Goal: Task Accomplishment & Management: Complete application form

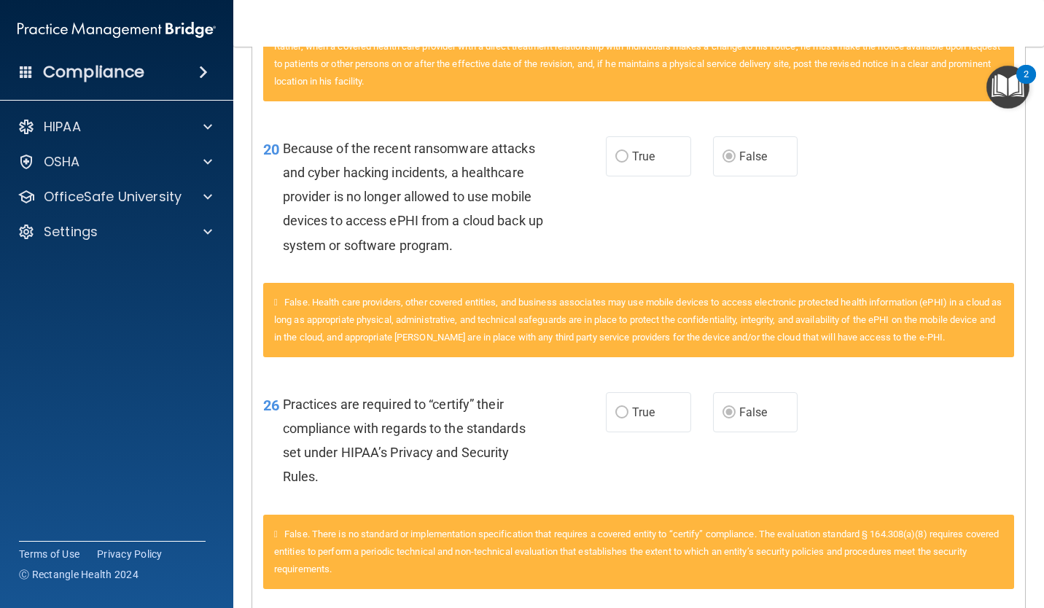
scroll to position [2179, 0]
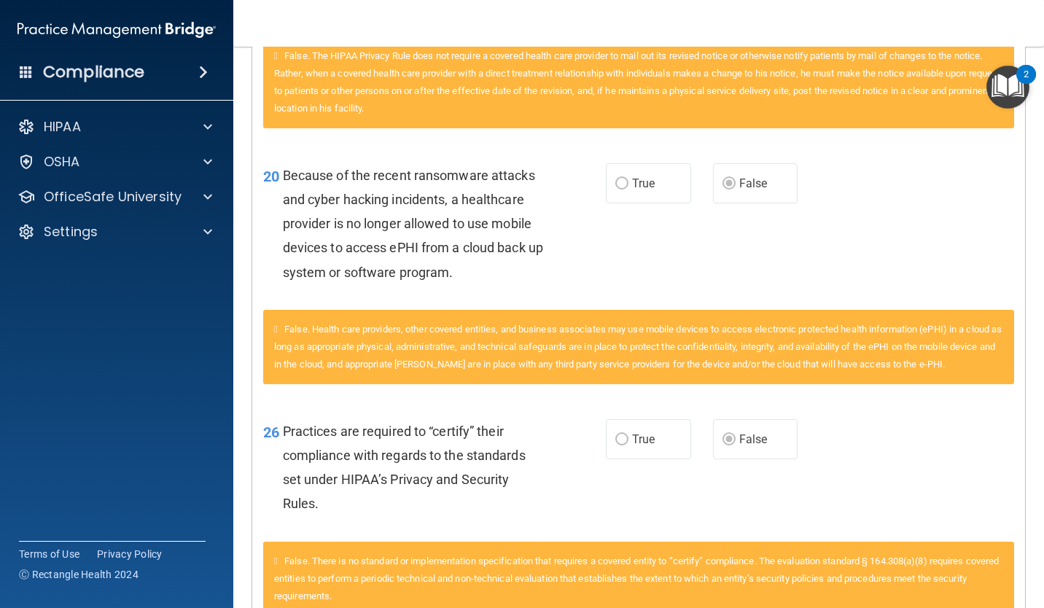
click at [951, 305] on div "20 Because of the recent ransomware attacks and cyber hacking incidents, a heal…" at bounding box center [638, 227] width 773 height 165
click at [1000, 212] on div "20 Because of the recent ransomware attacks and cyber hacking incidents, a heal…" at bounding box center [638, 227] width 773 height 165
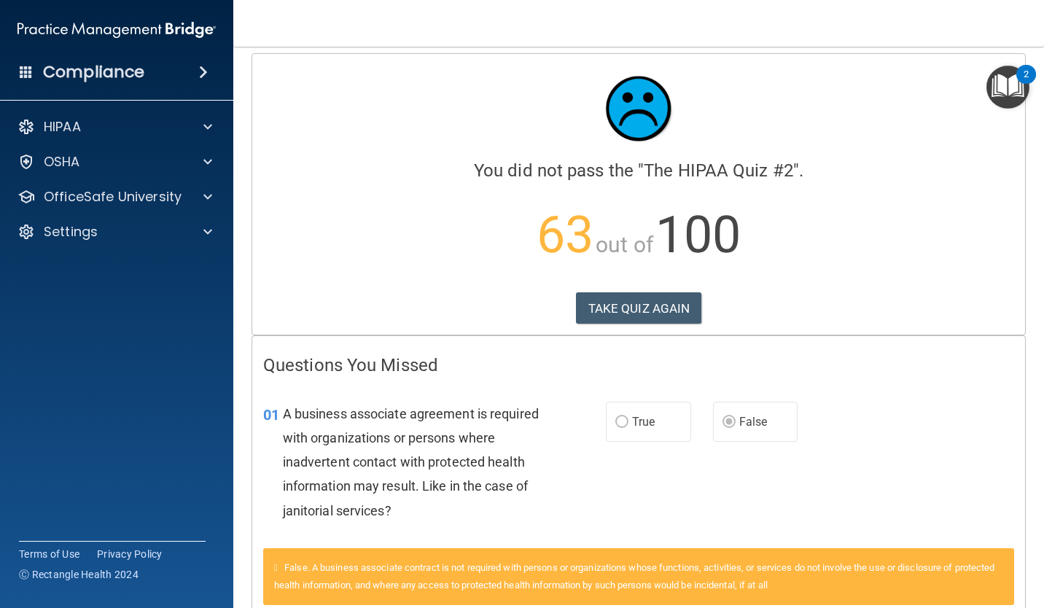
scroll to position [0, 0]
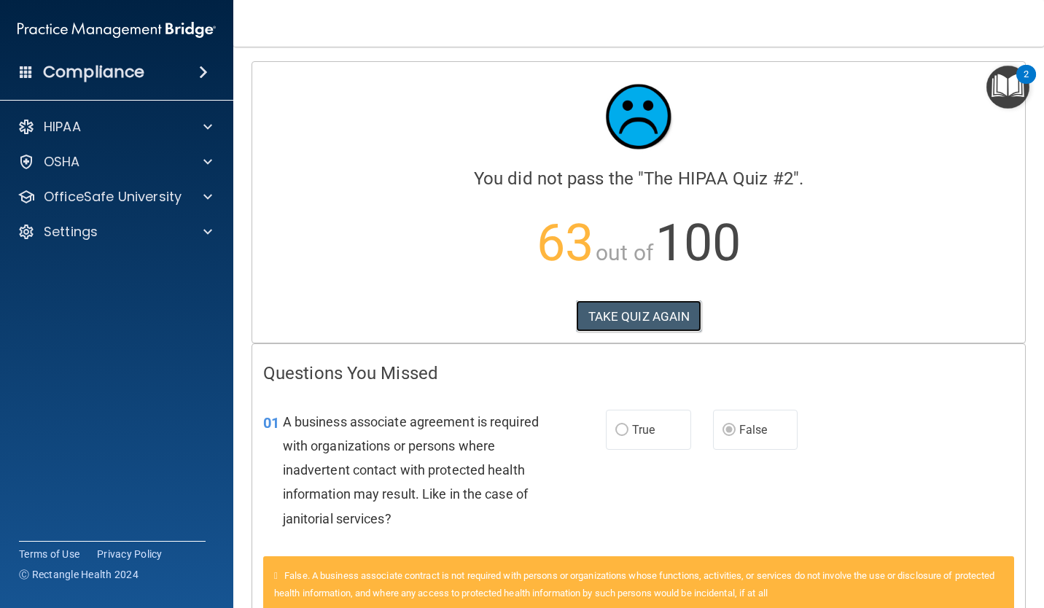
click at [666, 312] on button "TAKE QUIZ AGAIN" at bounding box center [639, 316] width 126 height 32
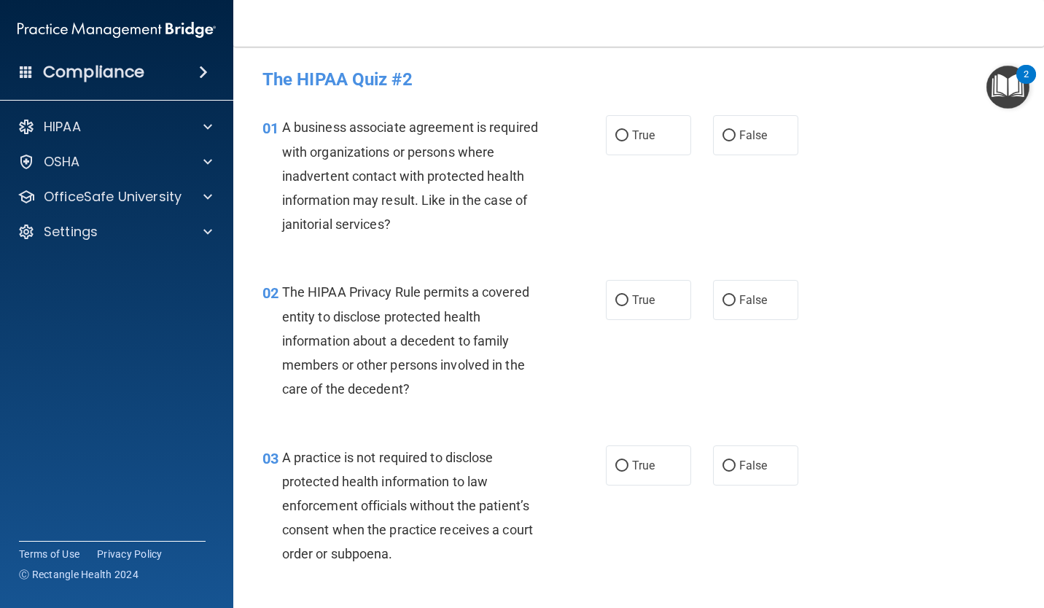
click at [616, 139] on input "True" at bounding box center [621, 136] width 13 height 11
radio input "true"
click at [620, 295] on input "True" at bounding box center [621, 300] width 13 height 11
radio input "true"
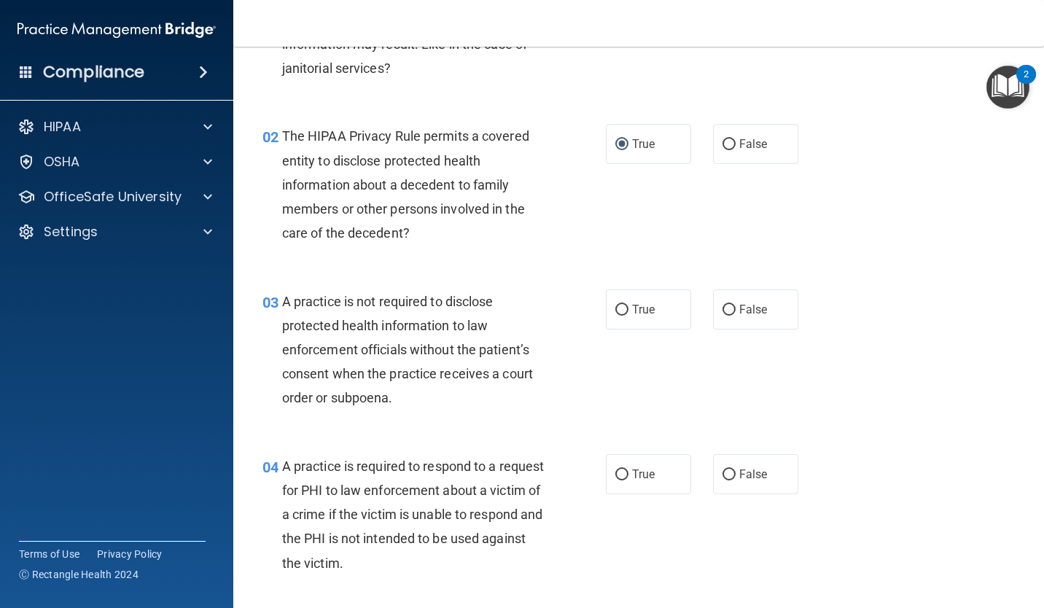
scroll to position [153, 0]
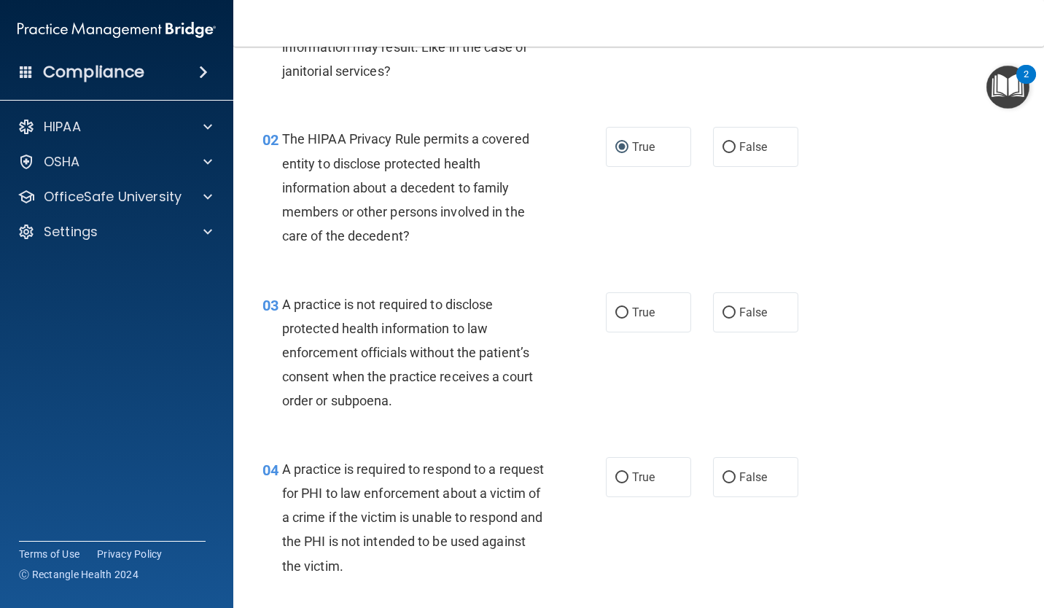
click at [728, 315] on input "False" at bounding box center [729, 313] width 13 height 11
radio input "true"
click at [311, 458] on div "A practice is required to respond to a request for PHI to law enforcement about…" at bounding box center [419, 517] width 274 height 121
click at [615, 480] on input "True" at bounding box center [621, 477] width 13 height 11
radio input "true"
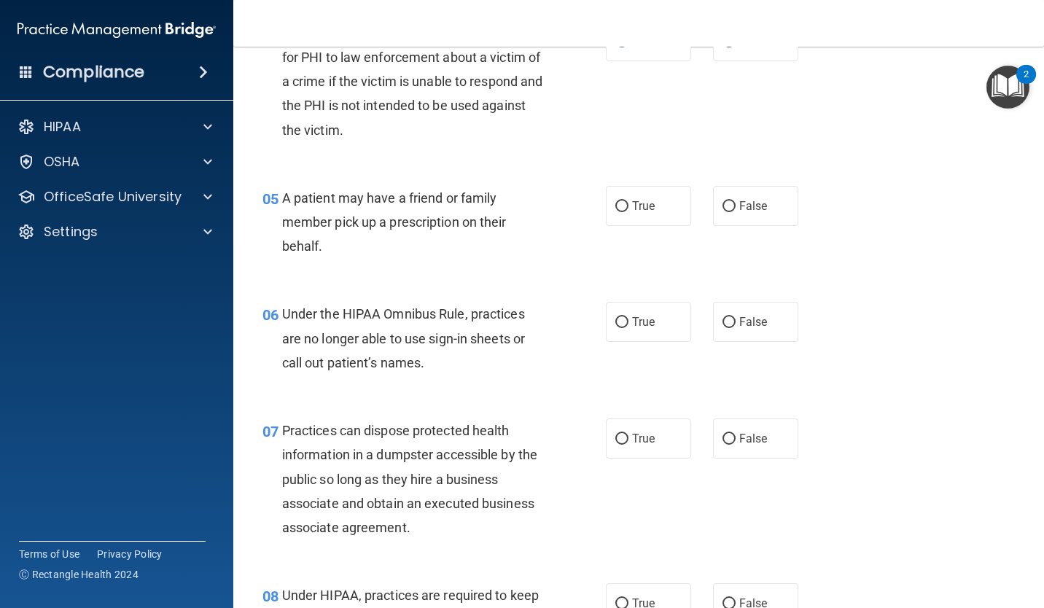
scroll to position [591, 0]
click at [621, 205] on input "True" at bounding box center [621, 205] width 13 height 11
radio input "true"
click at [723, 322] on input "False" at bounding box center [729, 321] width 13 height 11
radio input "true"
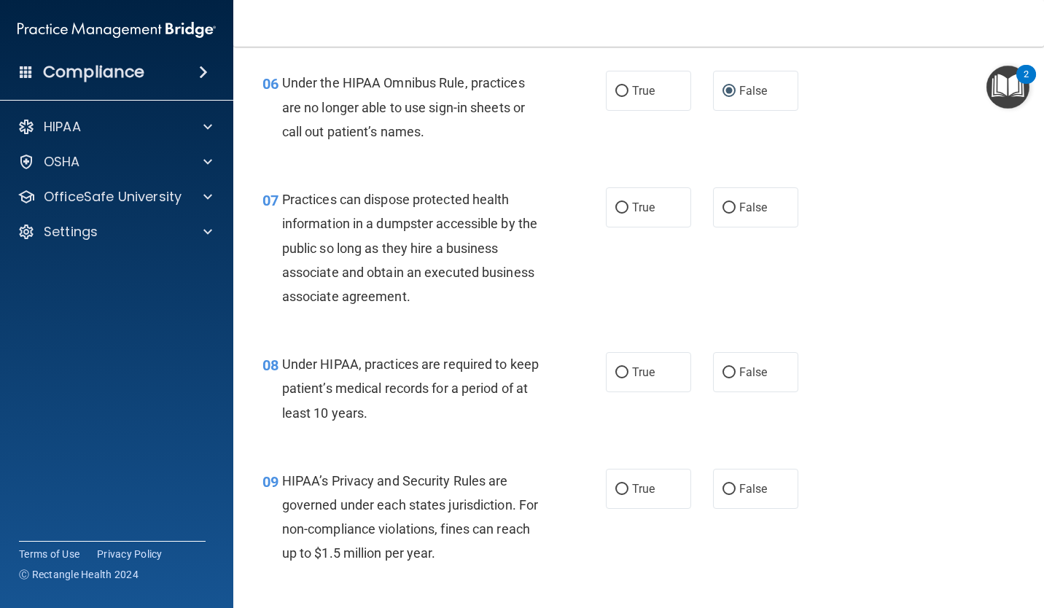
scroll to position [824, 0]
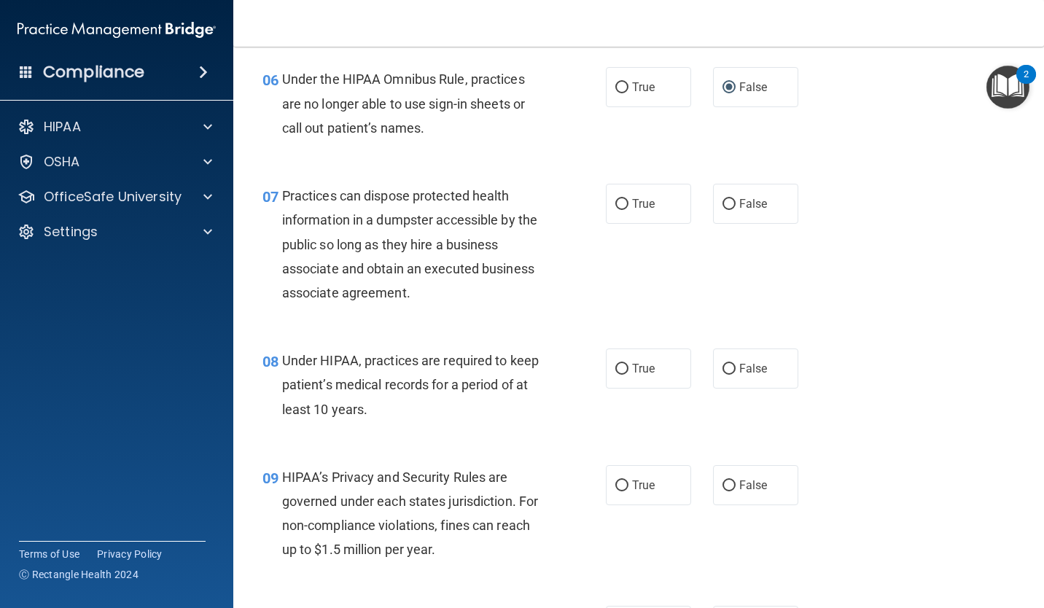
click at [723, 207] on input "False" at bounding box center [729, 204] width 13 height 11
radio input "true"
click at [723, 373] on input "False" at bounding box center [729, 369] width 13 height 11
radio input "true"
click at [723, 486] on input "False" at bounding box center [729, 485] width 13 height 11
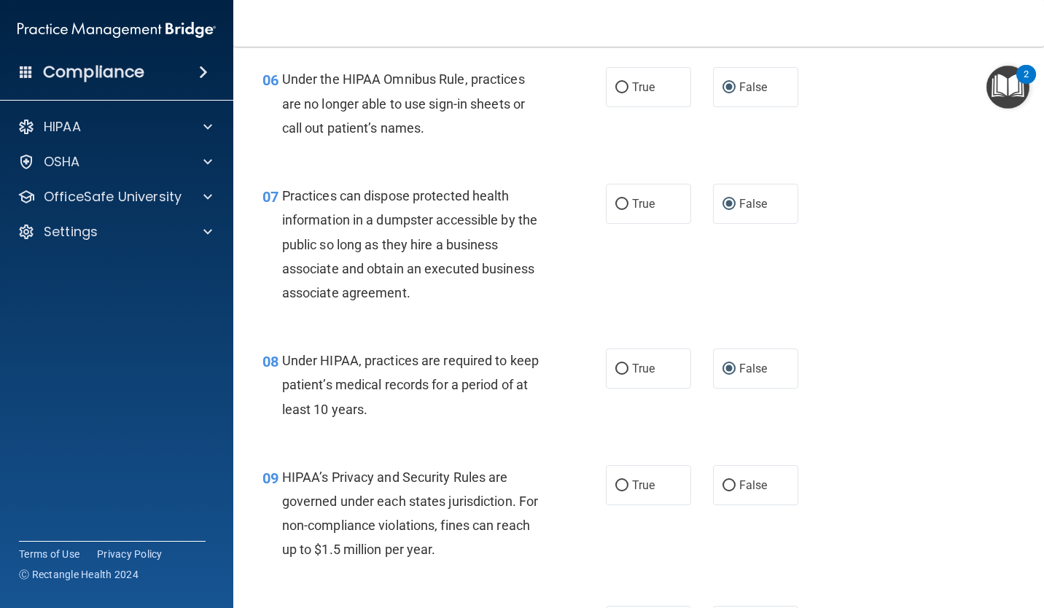
radio input "true"
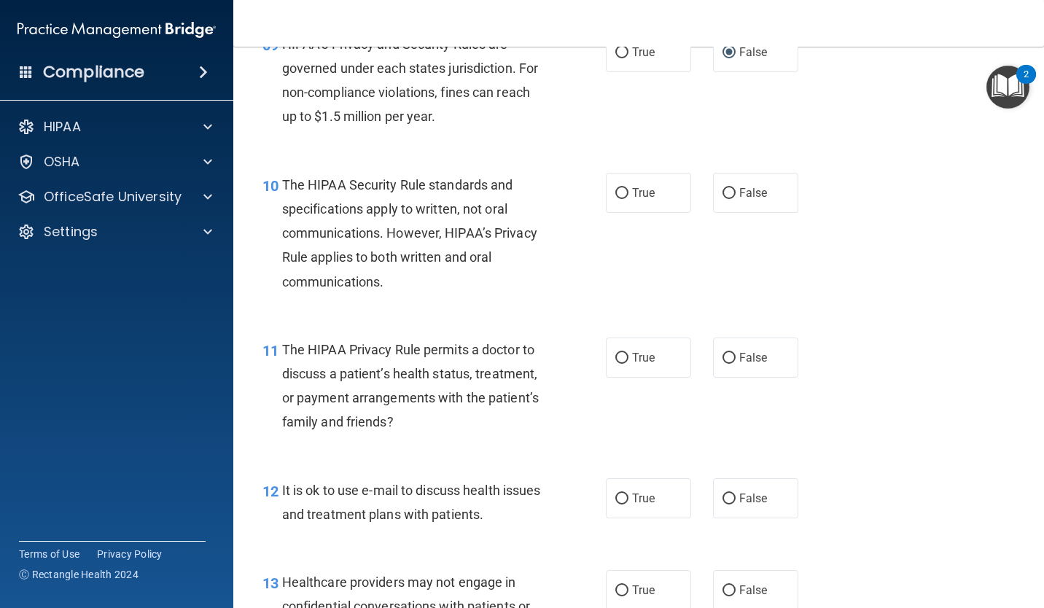
scroll to position [1261, 0]
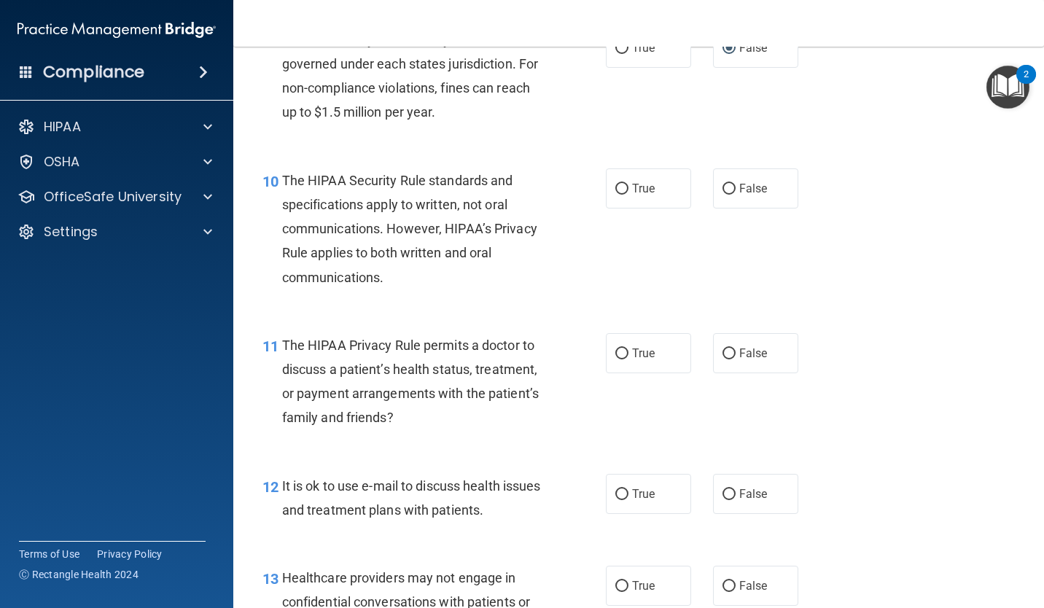
click at [616, 190] on input "True" at bounding box center [621, 189] width 13 height 11
radio input "true"
click at [1032, 433] on main "- The HIPAA Quiz #2 This quiz doesn’t expire until . Are you sure you want to t…" at bounding box center [638, 327] width 811 height 561
click at [615, 353] on input "True" at bounding box center [621, 354] width 13 height 11
radio input "true"
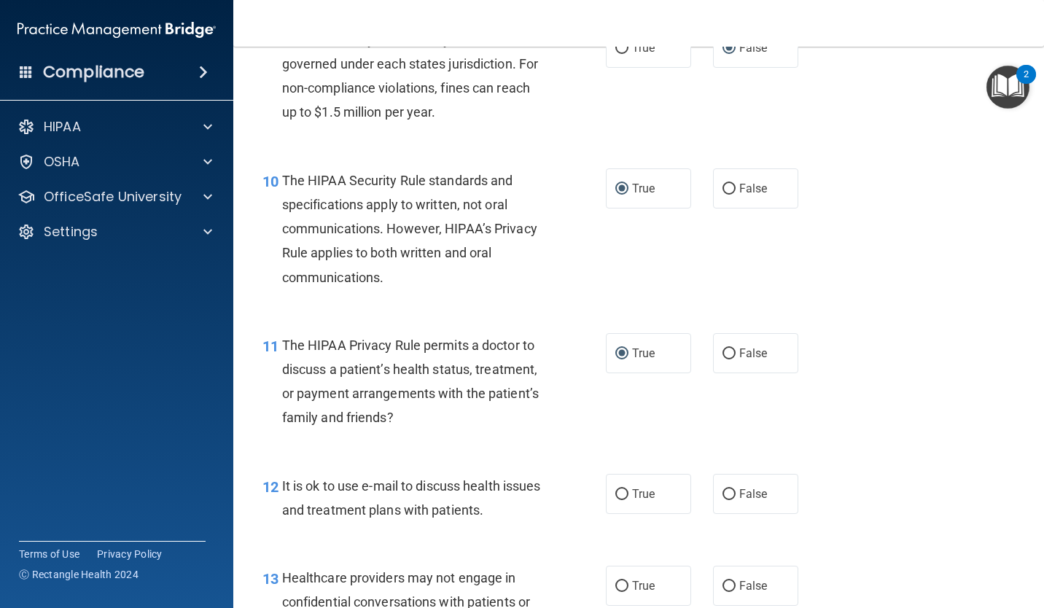
click at [619, 494] on input "True" at bounding box center [621, 494] width 13 height 11
radio input "true"
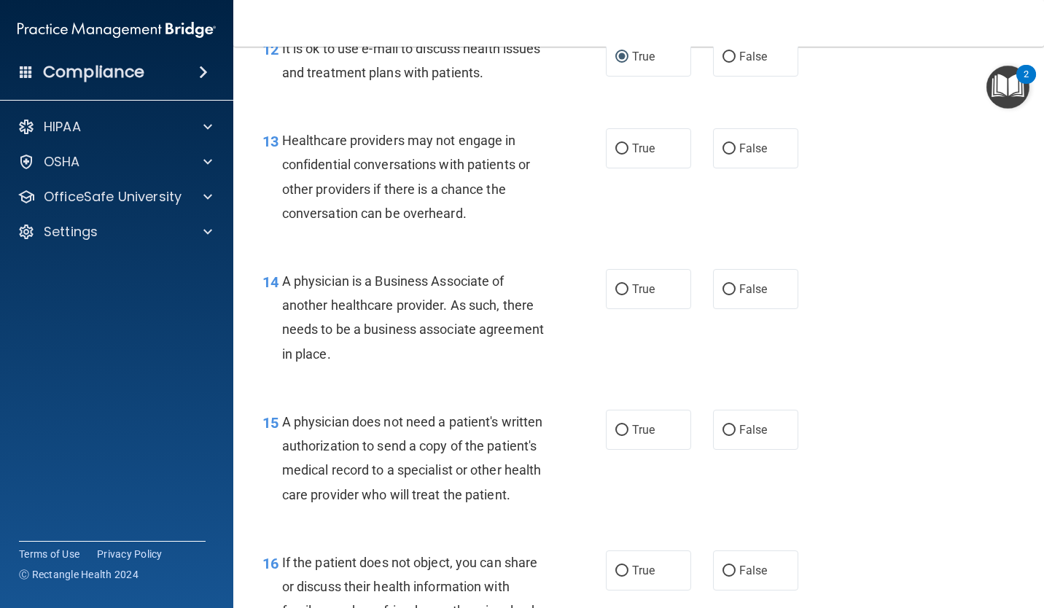
scroll to position [1728, 0]
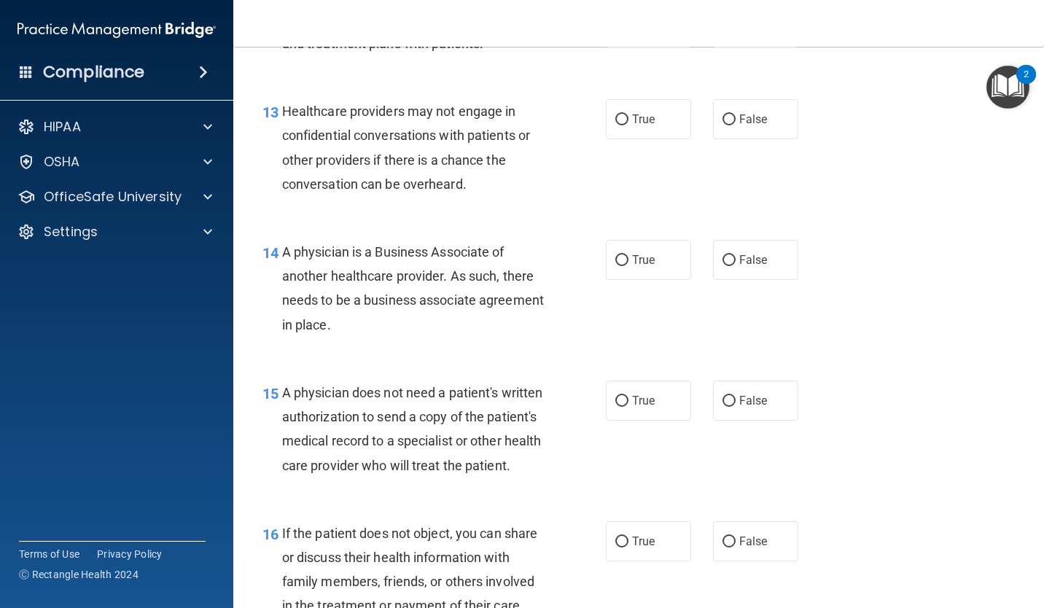
click at [618, 119] on input "True" at bounding box center [621, 119] width 13 height 11
radio input "true"
click at [618, 260] on input "True" at bounding box center [621, 260] width 13 height 11
radio input "true"
click at [634, 386] on label "True" at bounding box center [648, 401] width 85 height 40
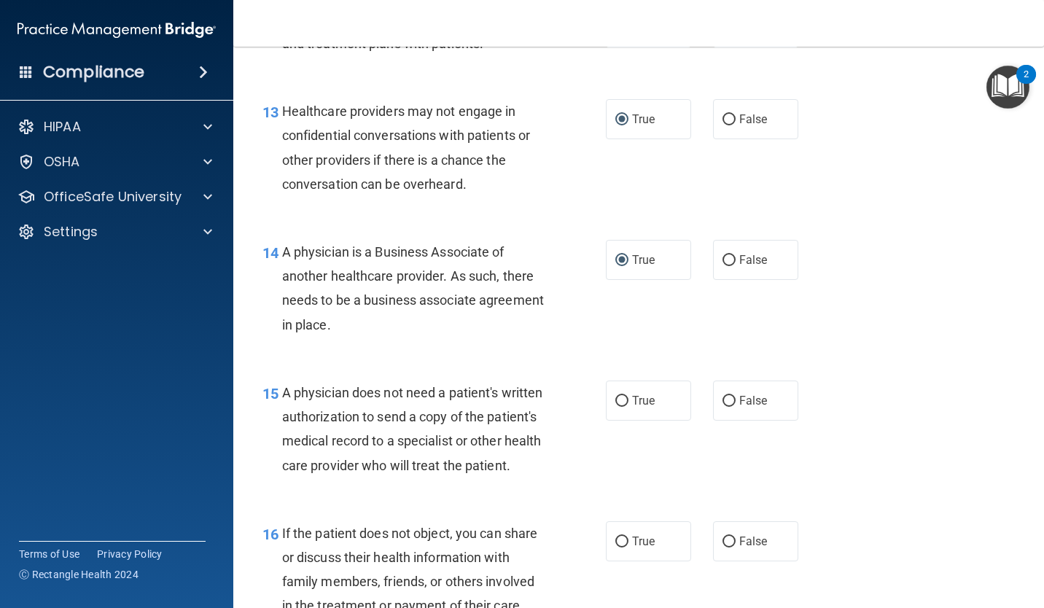
click at [628, 396] on input "True" at bounding box center [621, 401] width 13 height 11
radio input "true"
click at [645, 502] on div "15 A physician does not need a patient's written authorization to send a copy o…" at bounding box center [639, 432] width 774 height 141
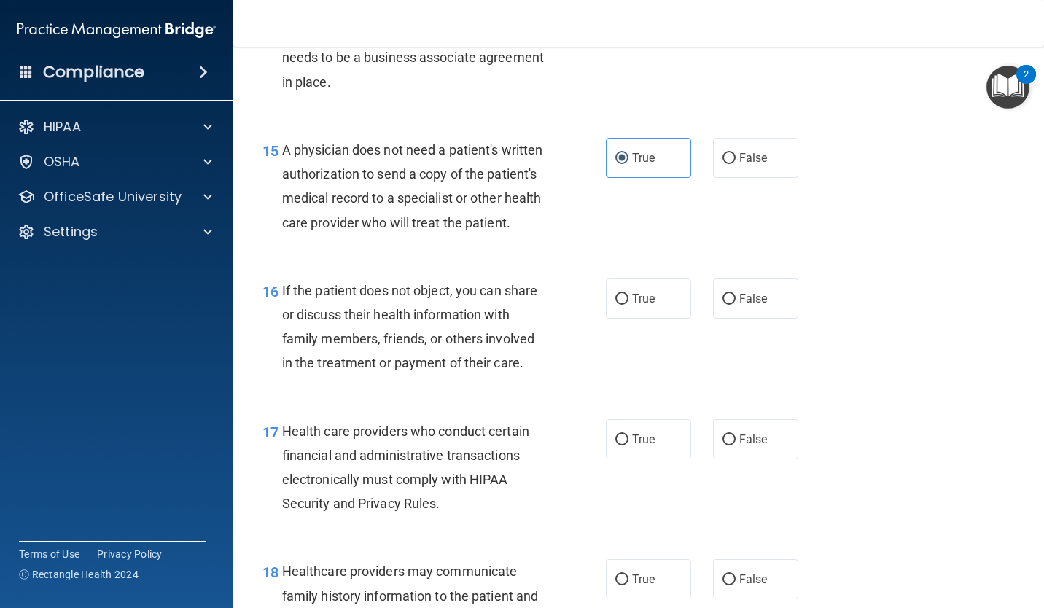
scroll to position [1969, 0]
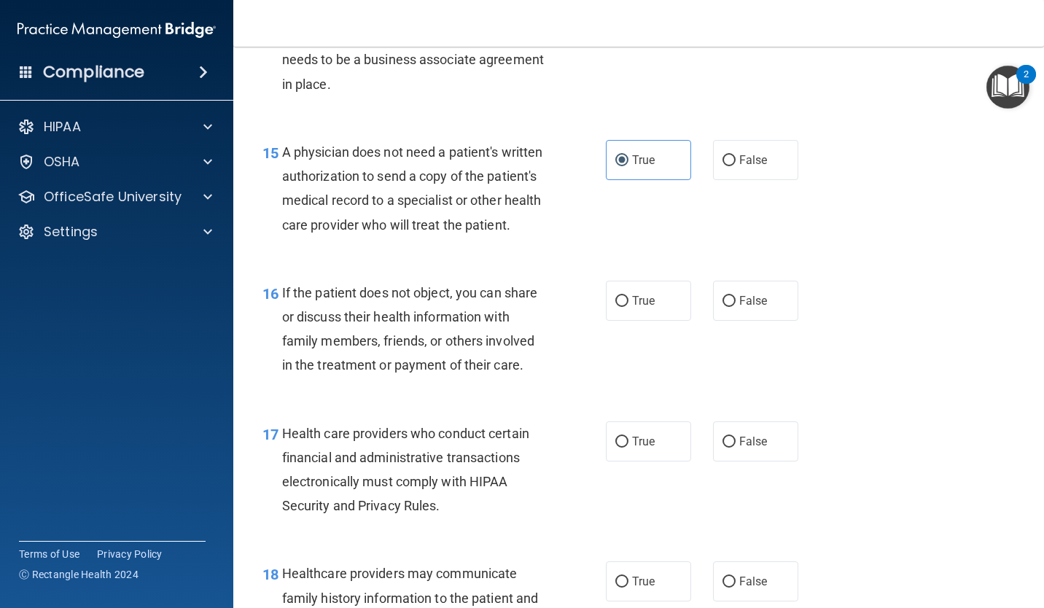
click at [615, 307] on input "True" at bounding box center [621, 301] width 13 height 11
radio input "true"
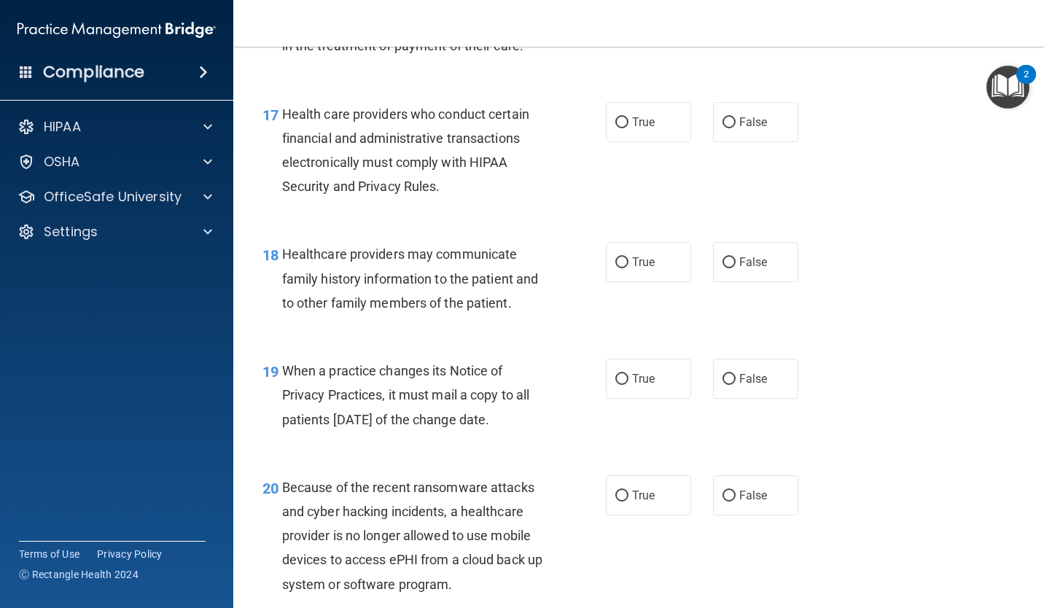
scroll to position [2289, 0]
click at [620, 127] on input "True" at bounding box center [621, 121] width 13 height 11
radio input "true"
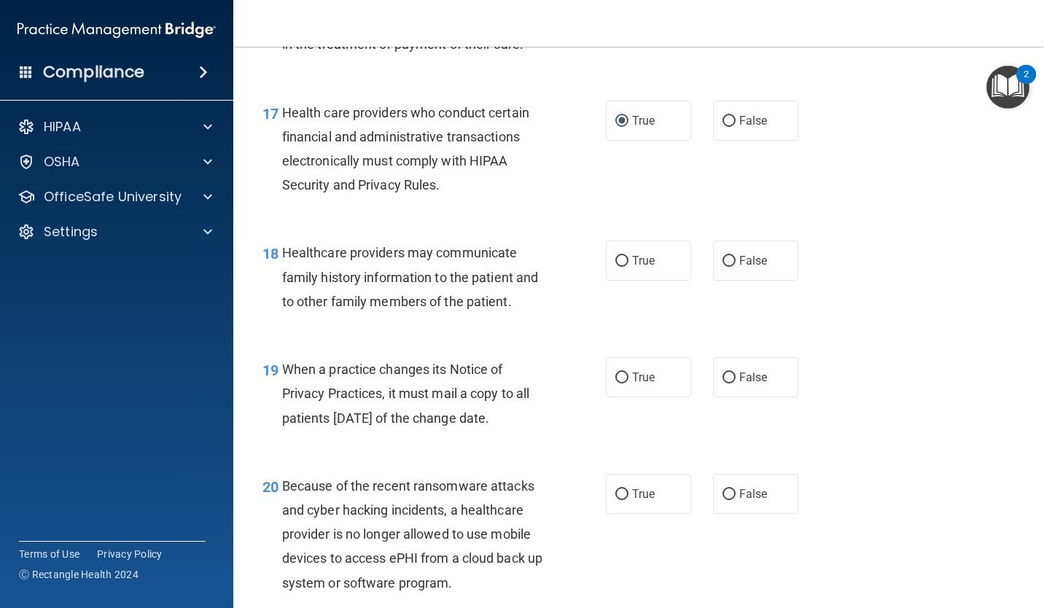
click at [617, 267] on input "True" at bounding box center [621, 261] width 13 height 11
radio input "true"
click at [616, 384] on input "True" at bounding box center [621, 378] width 13 height 11
radio input "true"
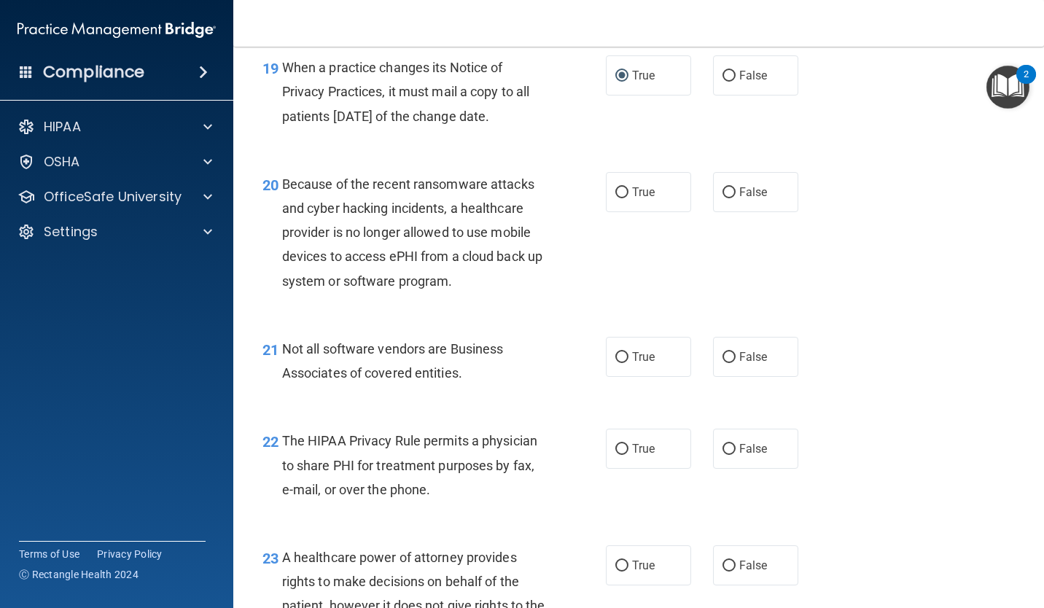
scroll to position [2669, 0]
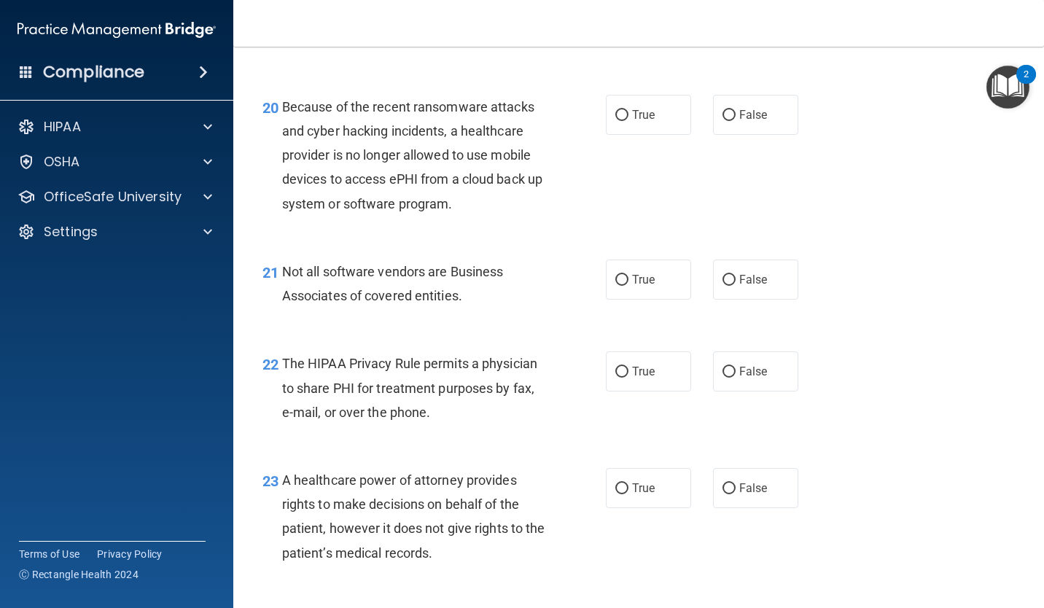
click at [723, 121] on input "False" at bounding box center [729, 115] width 13 height 11
radio input "true"
click at [621, 286] on input "True" at bounding box center [621, 280] width 13 height 11
radio input "true"
click at [620, 378] on input "True" at bounding box center [621, 372] width 13 height 11
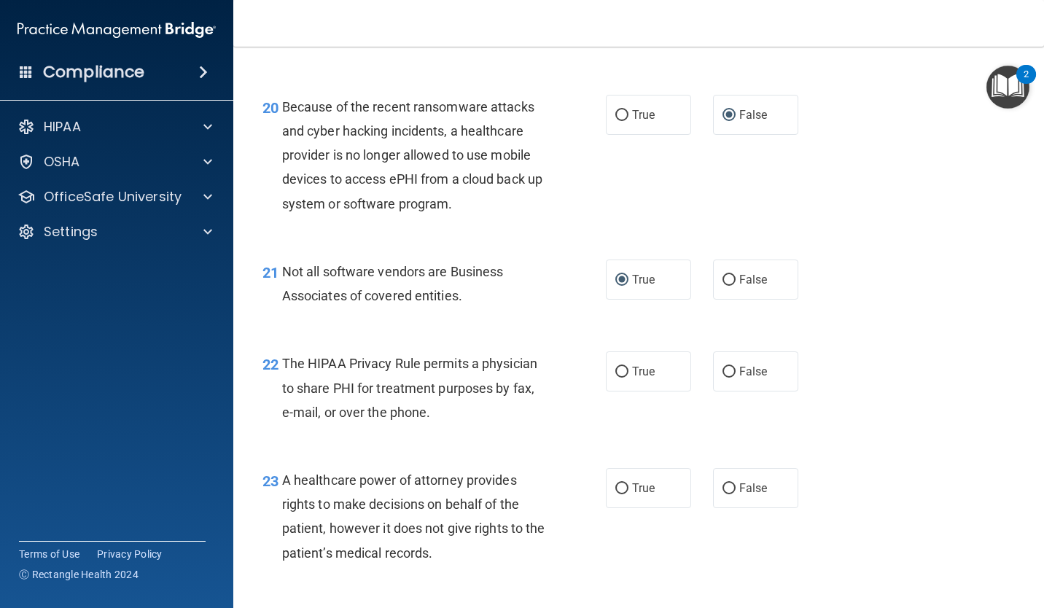
radio input "true"
click at [725, 494] on input "False" at bounding box center [729, 488] width 13 height 11
radio input "true"
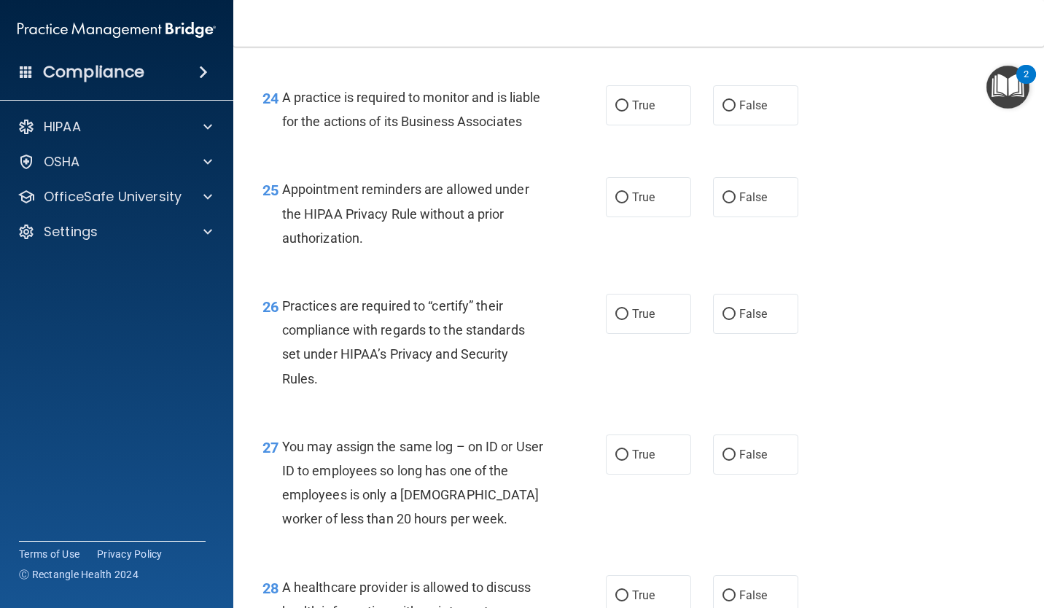
scroll to position [3193, 0]
click at [728, 110] on input "False" at bounding box center [729, 104] width 13 height 11
radio input "true"
click at [615, 202] on input "True" at bounding box center [621, 196] width 13 height 11
radio input "true"
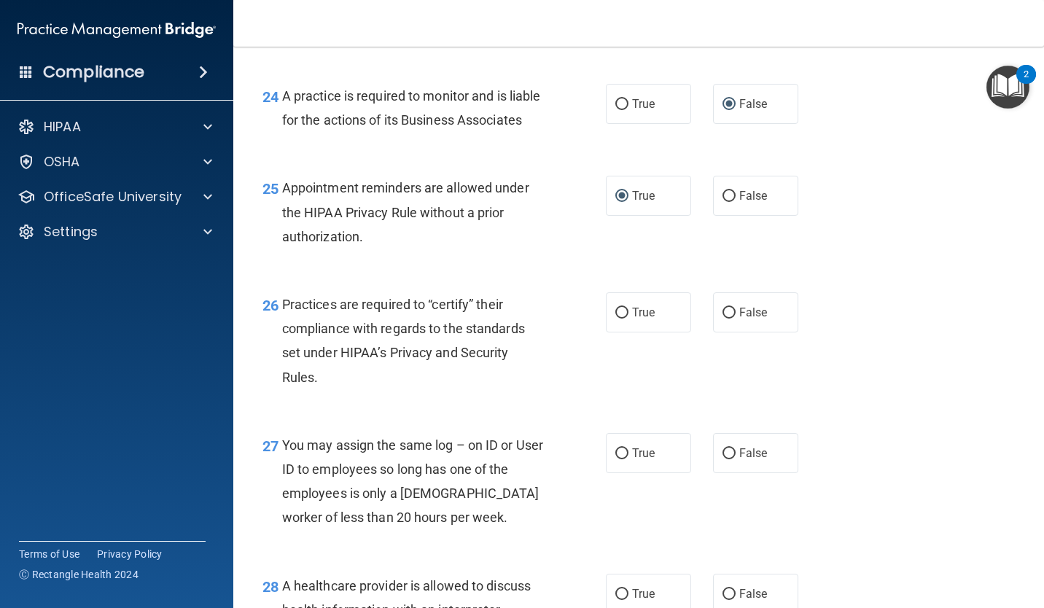
click at [726, 319] on input "False" at bounding box center [729, 313] width 13 height 11
radio input "true"
click at [724, 459] on input "False" at bounding box center [729, 453] width 13 height 11
radio input "true"
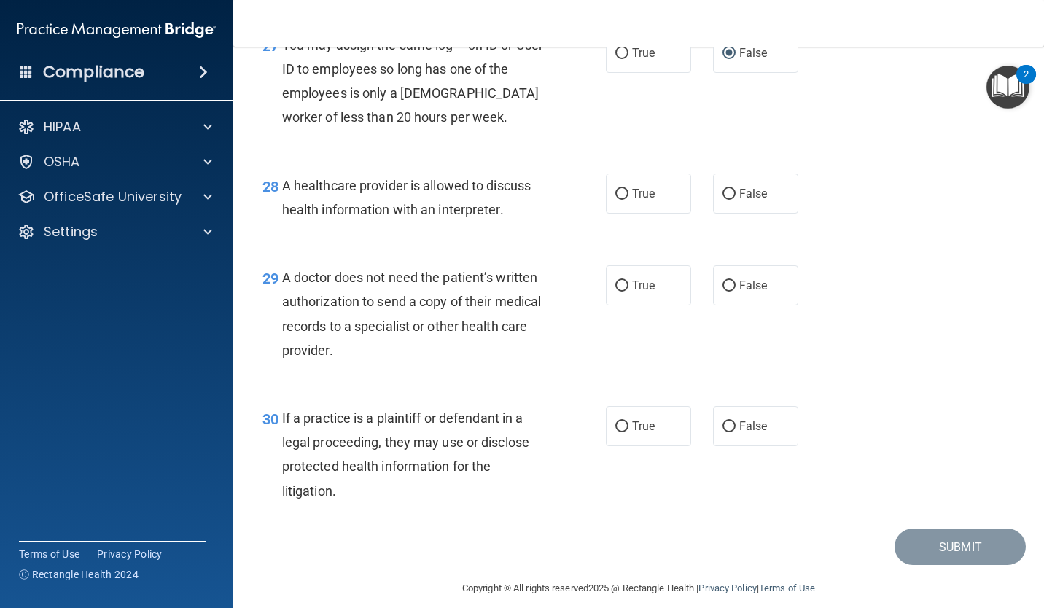
scroll to position [3631, 0]
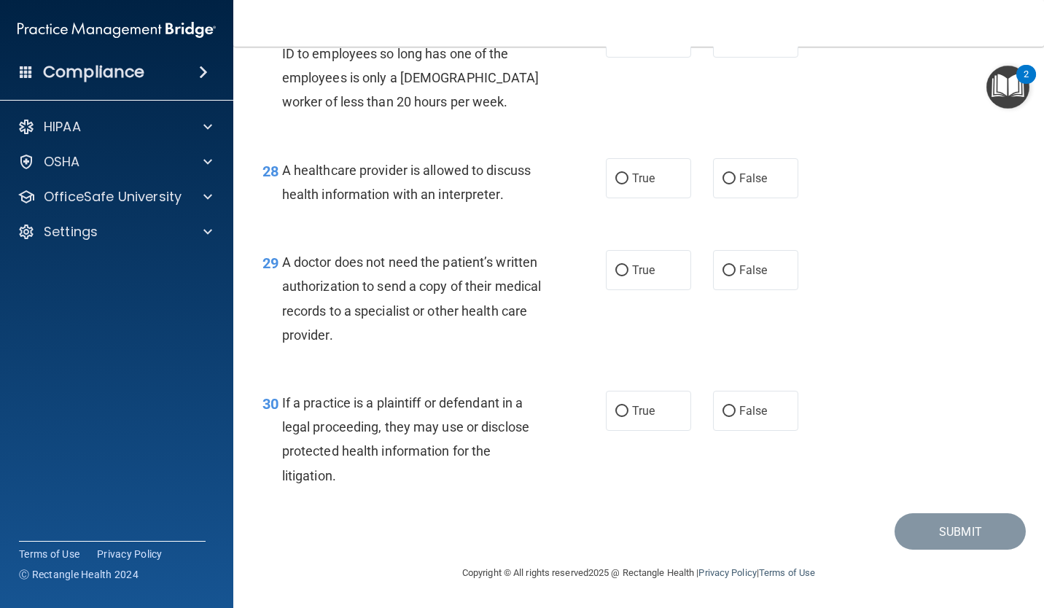
click at [615, 184] on input "True" at bounding box center [621, 179] width 13 height 11
radio input "true"
click at [618, 276] on input "True" at bounding box center [621, 270] width 13 height 11
radio input "true"
click at [618, 417] on input "True" at bounding box center [621, 411] width 13 height 11
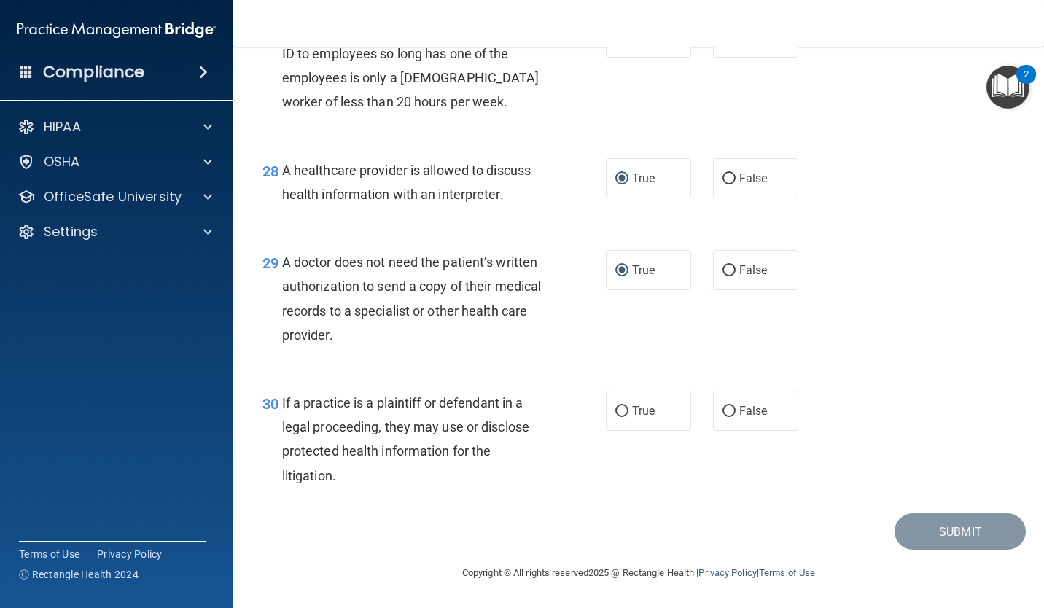
radio input "true"
click at [975, 550] on button "Submit" at bounding box center [960, 531] width 131 height 37
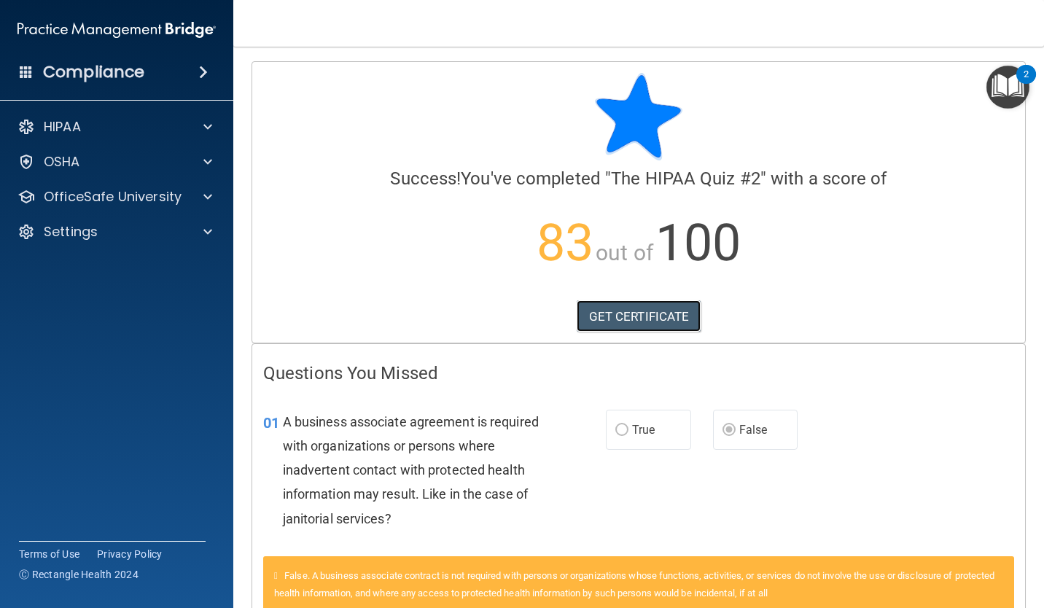
click at [617, 321] on link "GET CERTIFICATE" at bounding box center [639, 316] width 125 height 32
click at [188, 166] on div at bounding box center [205, 161] width 36 height 17
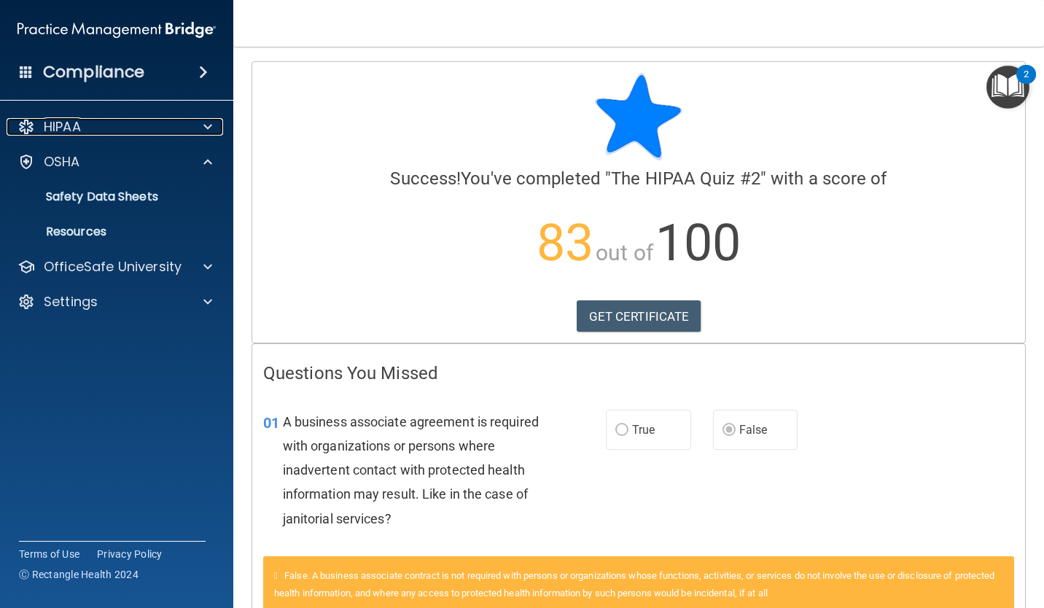
click at [160, 128] on div "HIPAA" at bounding box center [97, 126] width 181 height 17
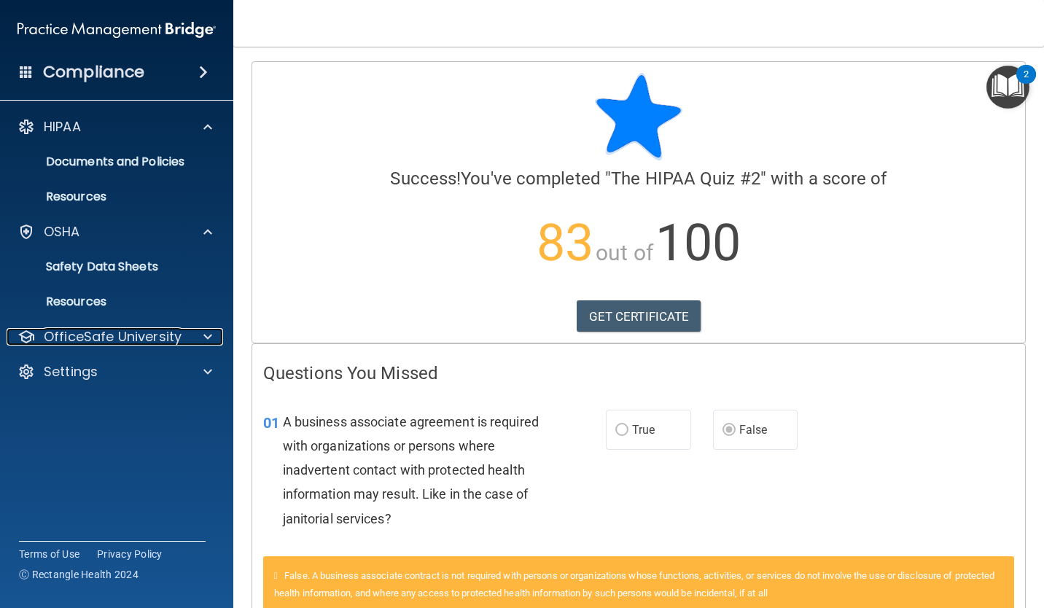
click at [98, 338] on p "OfficeSafe University" at bounding box center [113, 336] width 138 height 17
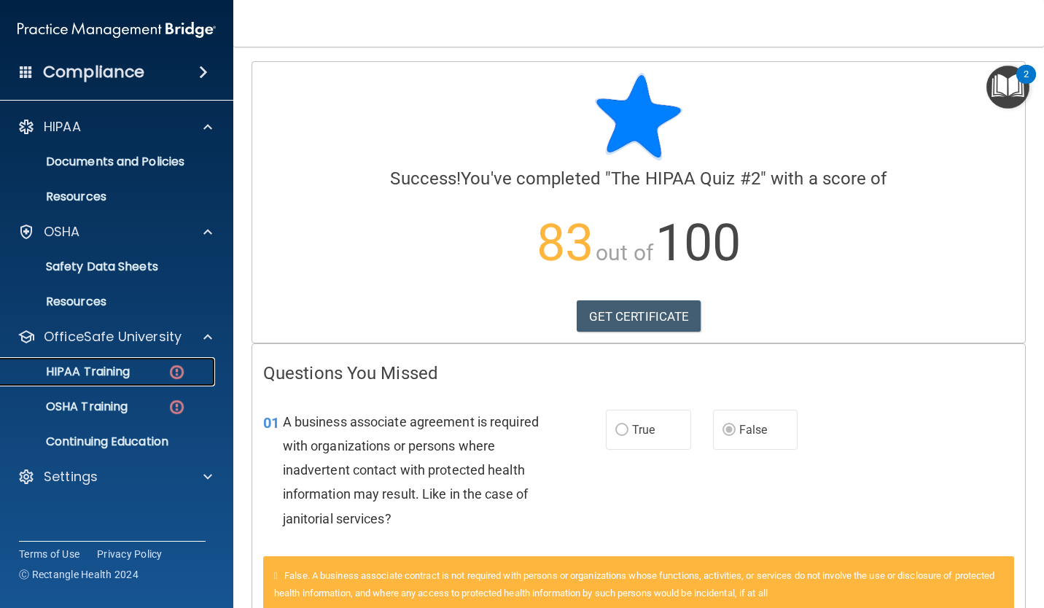
click at [106, 369] on p "HIPAA Training" at bounding box center [69, 372] width 120 height 15
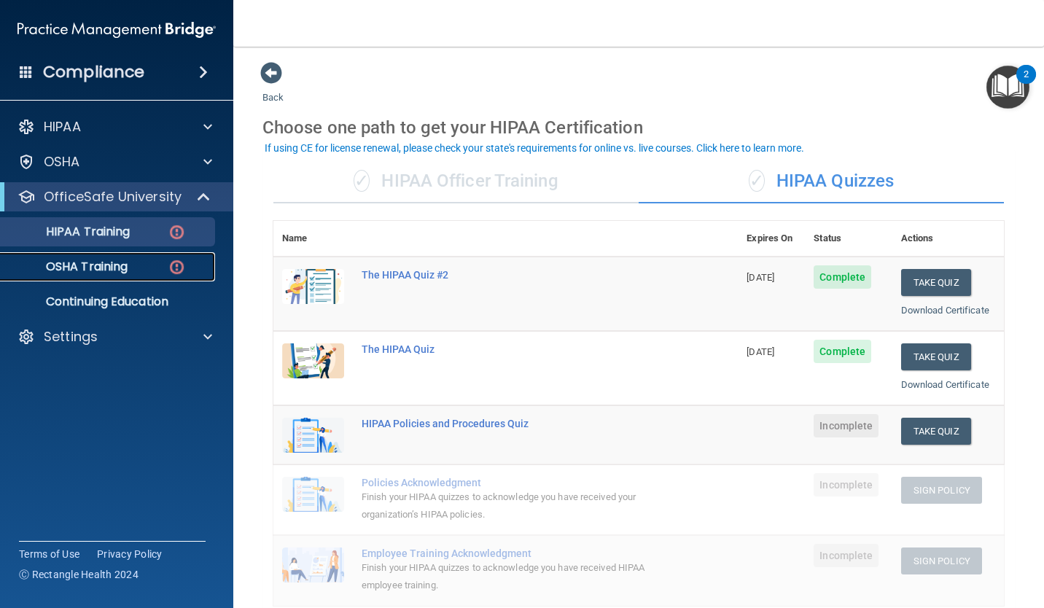
click at [83, 276] on link "OSHA Training" at bounding box center [100, 266] width 230 height 29
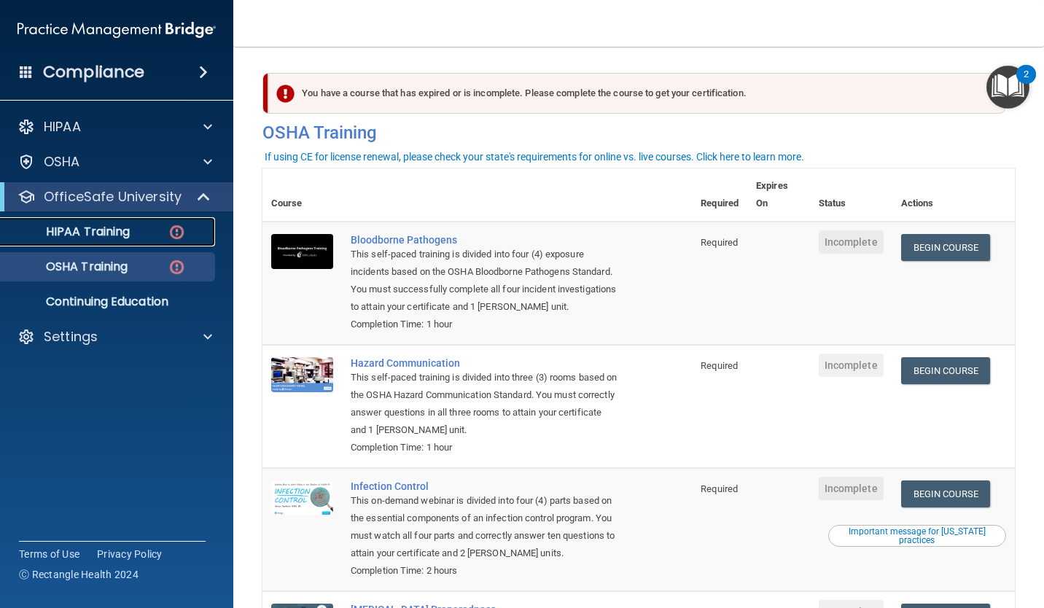
click at [111, 236] on p "HIPAA Training" at bounding box center [69, 232] width 120 height 15
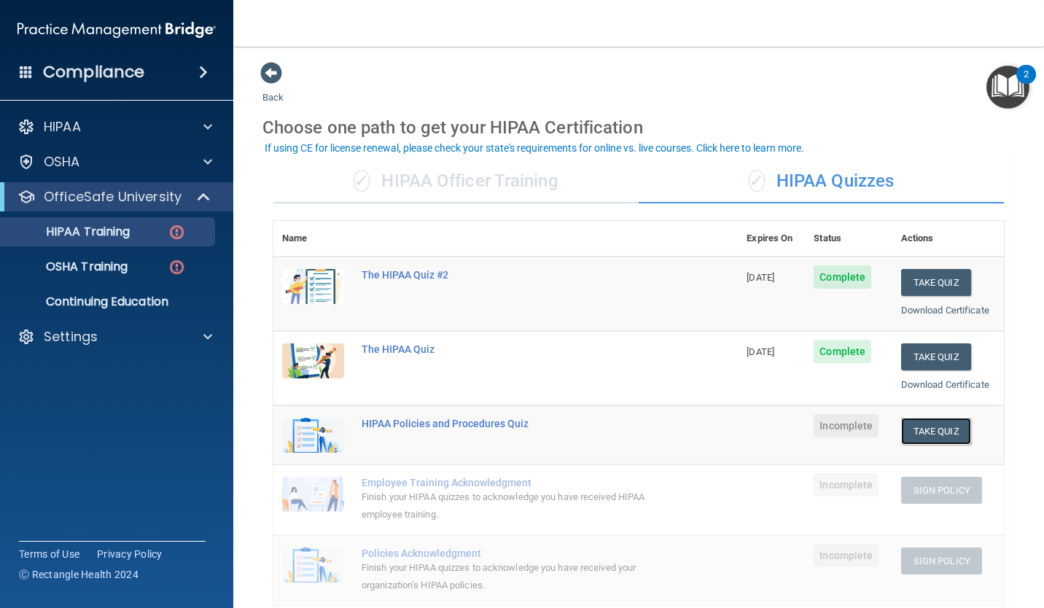
click at [906, 428] on button "Take Quiz" at bounding box center [936, 431] width 70 height 27
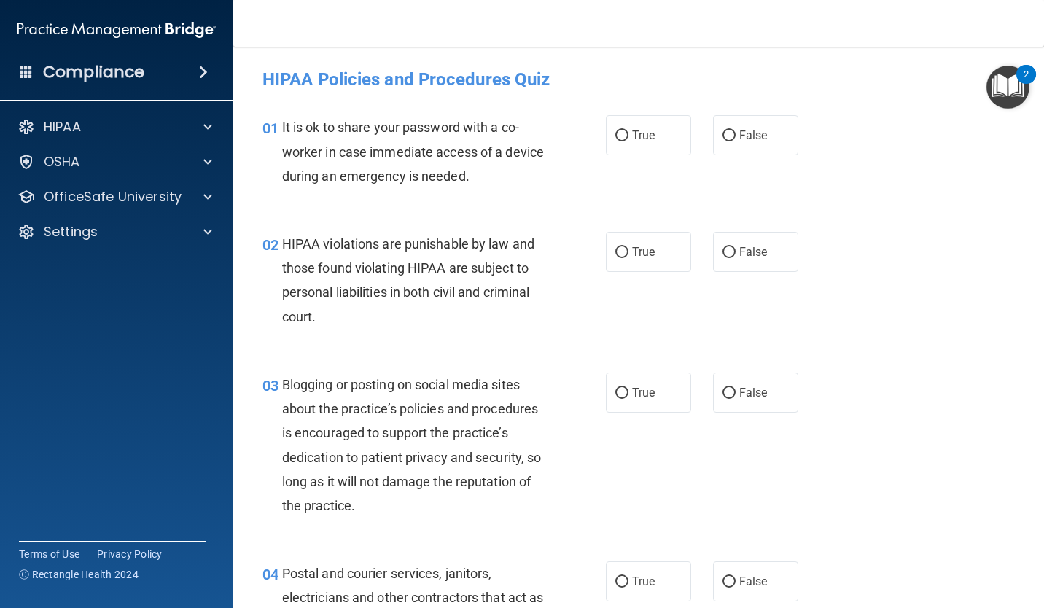
click at [723, 139] on input "False" at bounding box center [729, 136] width 13 height 11
radio input "true"
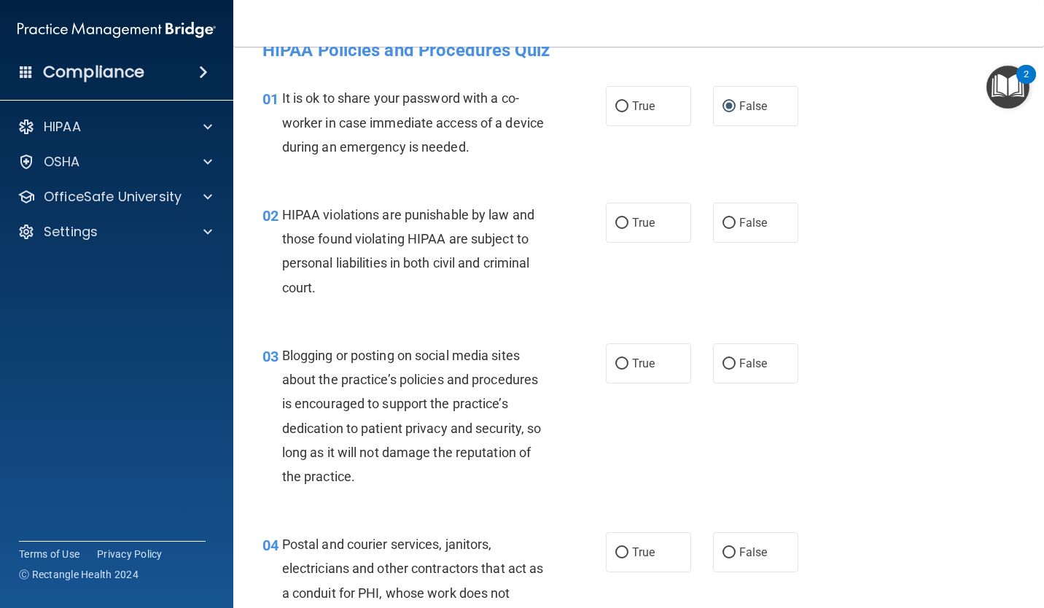
scroll to position [58, 0]
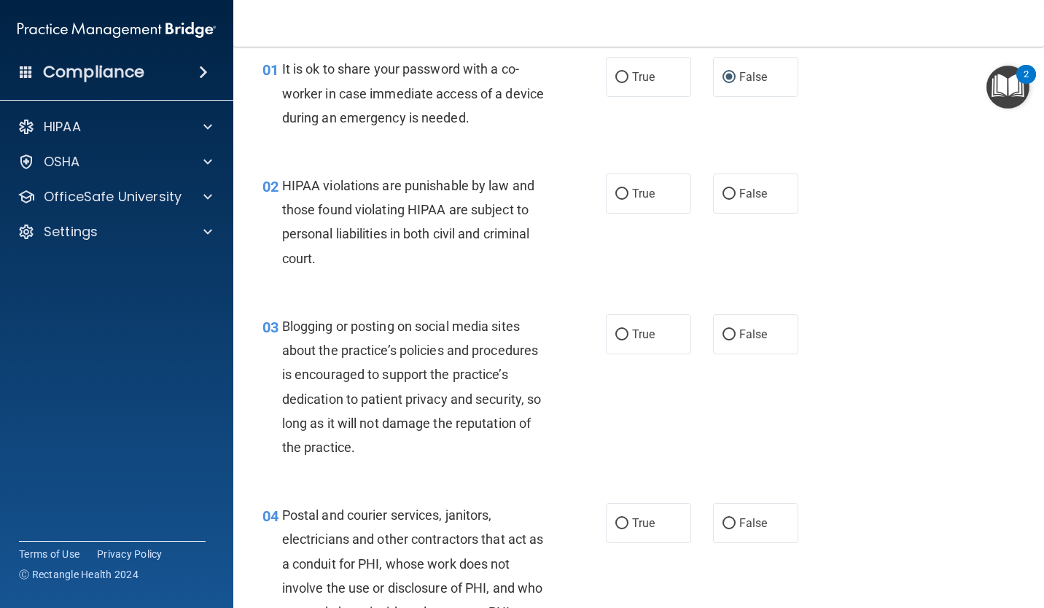
click at [617, 193] on input "True" at bounding box center [621, 194] width 13 height 11
radio input "true"
click at [723, 335] on input "False" at bounding box center [729, 335] width 13 height 11
radio input "true"
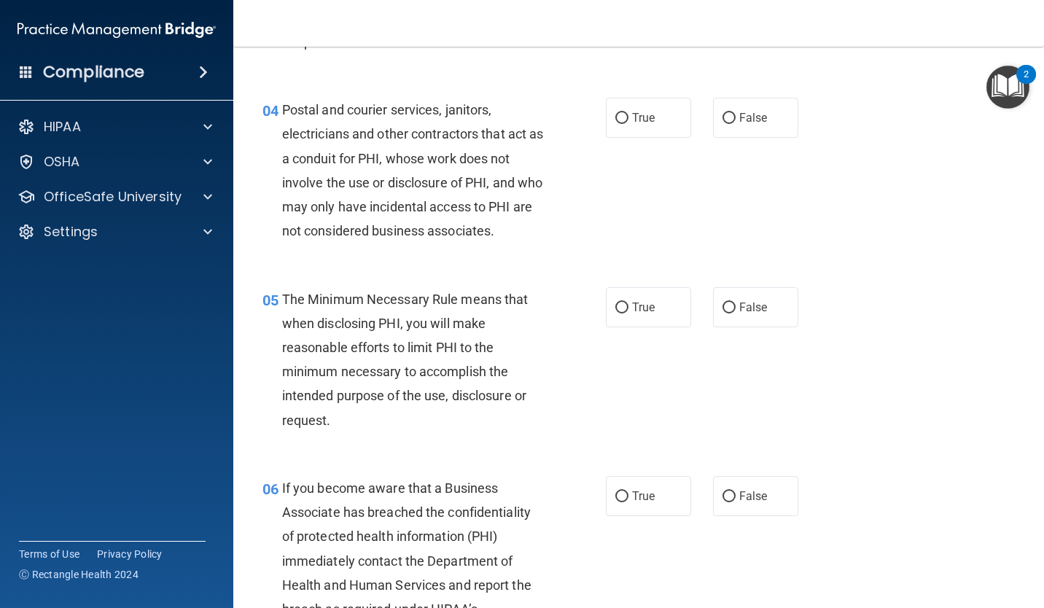
scroll to position [467, 0]
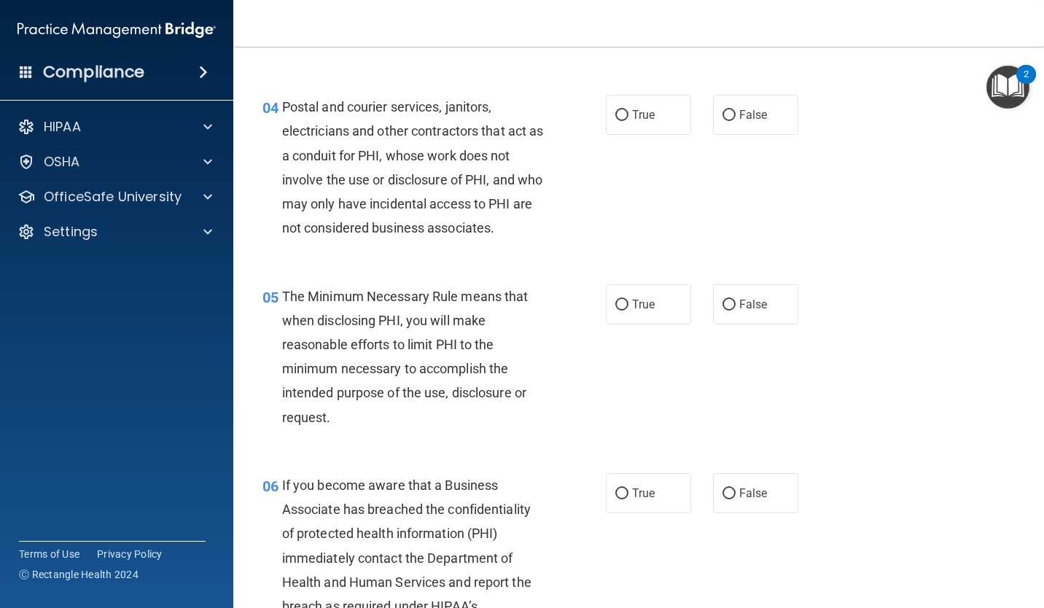
click at [723, 114] on input "False" at bounding box center [729, 115] width 13 height 11
radio input "true"
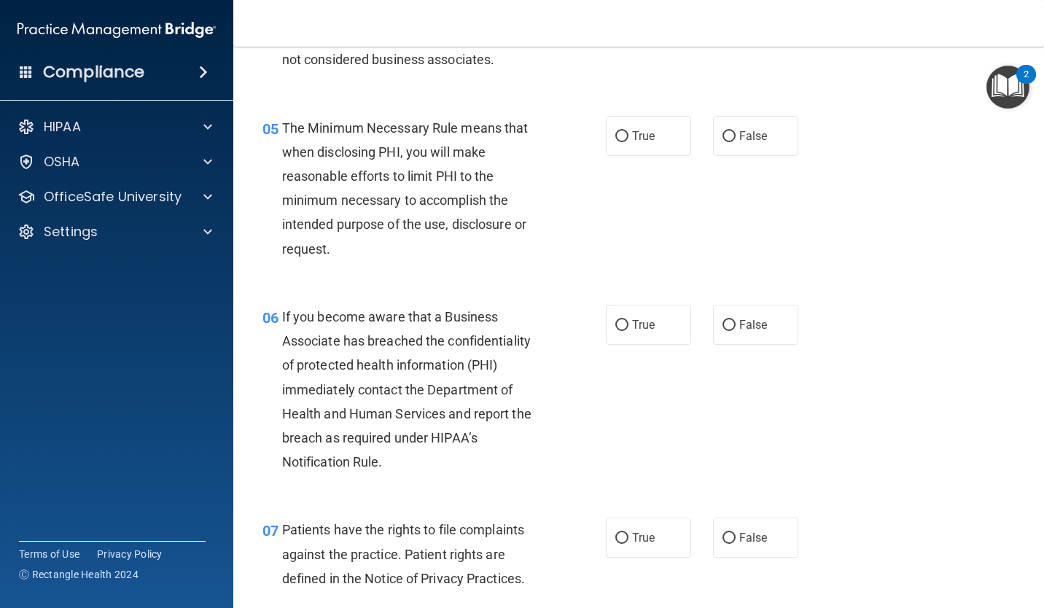
scroll to position [641, 0]
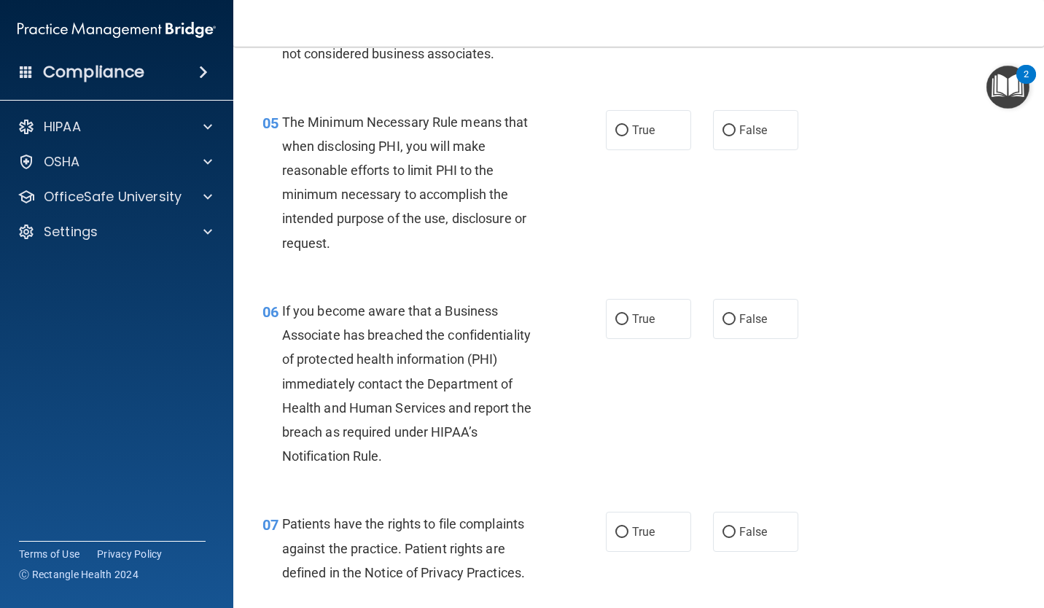
click at [619, 131] on input "True" at bounding box center [621, 130] width 13 height 11
radio input "true"
click at [621, 319] on input "True" at bounding box center [621, 319] width 13 height 11
radio input "true"
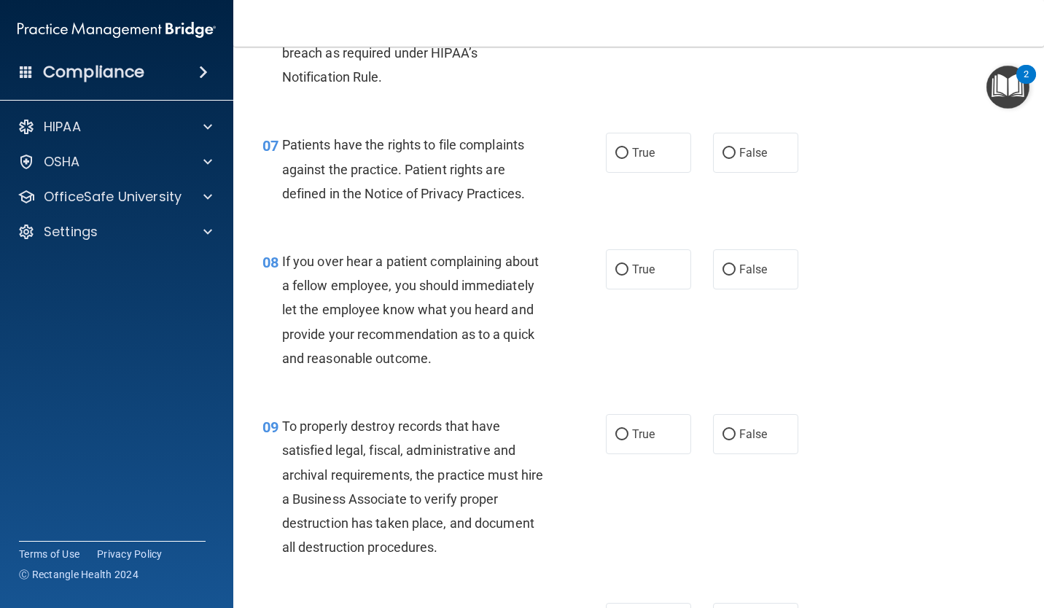
scroll to position [1049, 0]
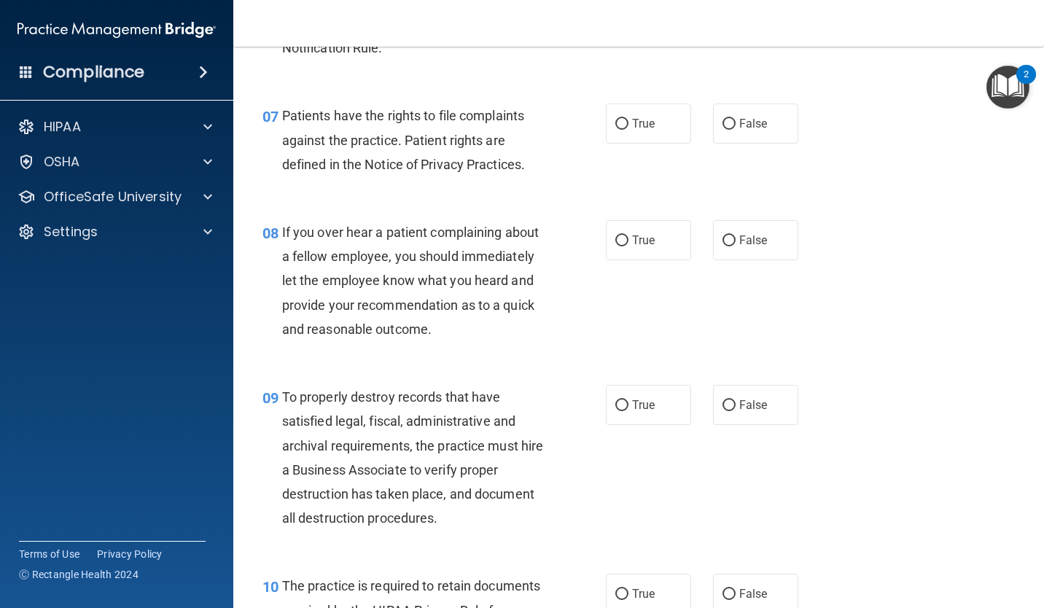
click at [616, 128] on input "True" at bounding box center [621, 124] width 13 height 11
radio input "true"
click at [723, 245] on input "False" at bounding box center [729, 241] width 13 height 11
radio input "true"
click at [620, 404] on input "True" at bounding box center [621, 405] width 13 height 11
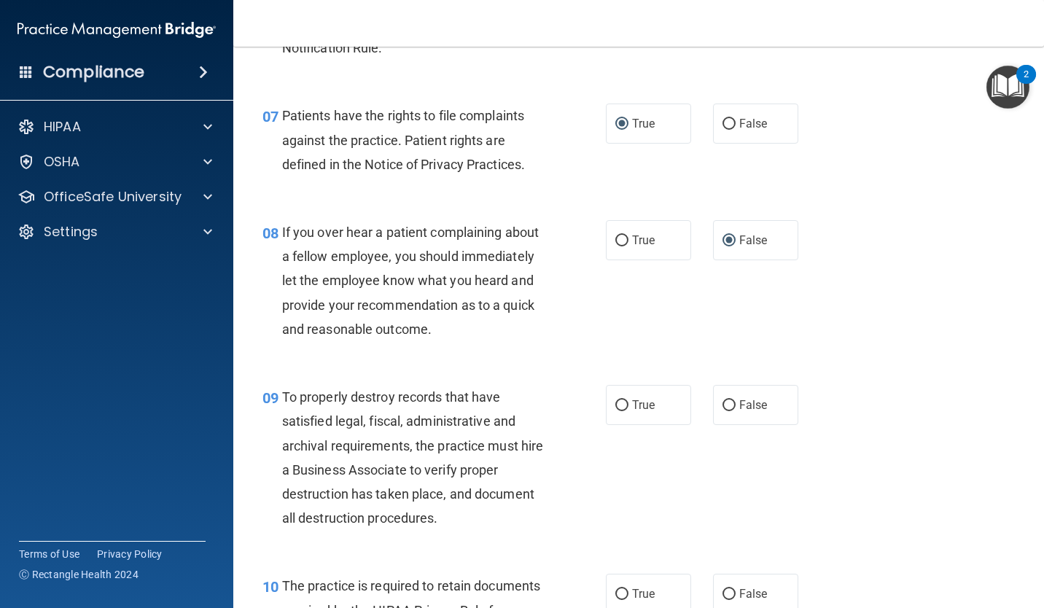
radio input "true"
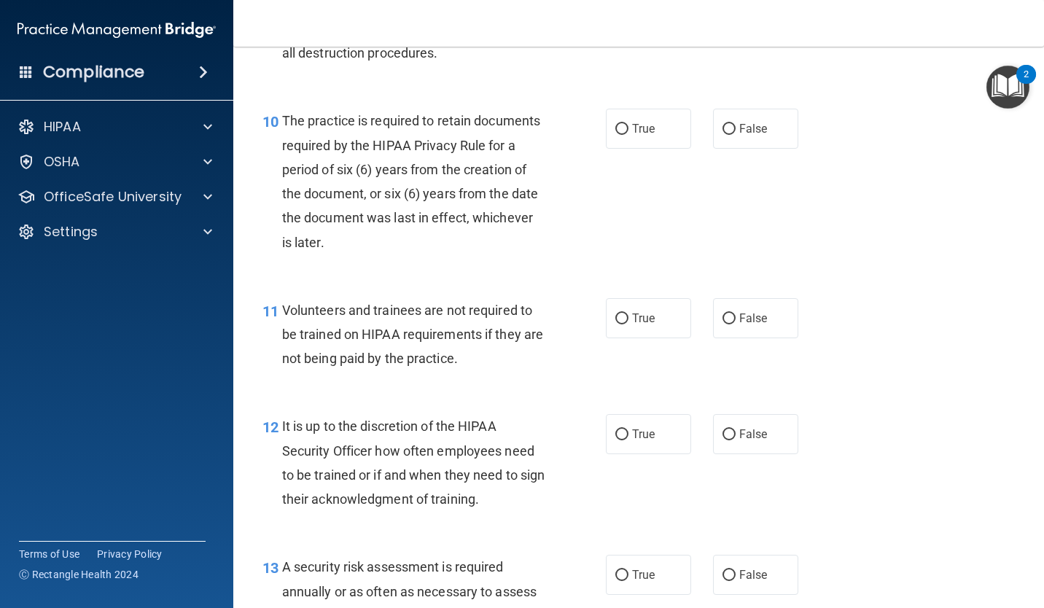
scroll to position [1516, 0]
click at [618, 131] on input "True" at bounding box center [621, 127] width 13 height 11
radio input "true"
click at [723, 331] on label "False" at bounding box center [755, 317] width 85 height 40
click at [723, 323] on input "False" at bounding box center [729, 317] width 13 height 11
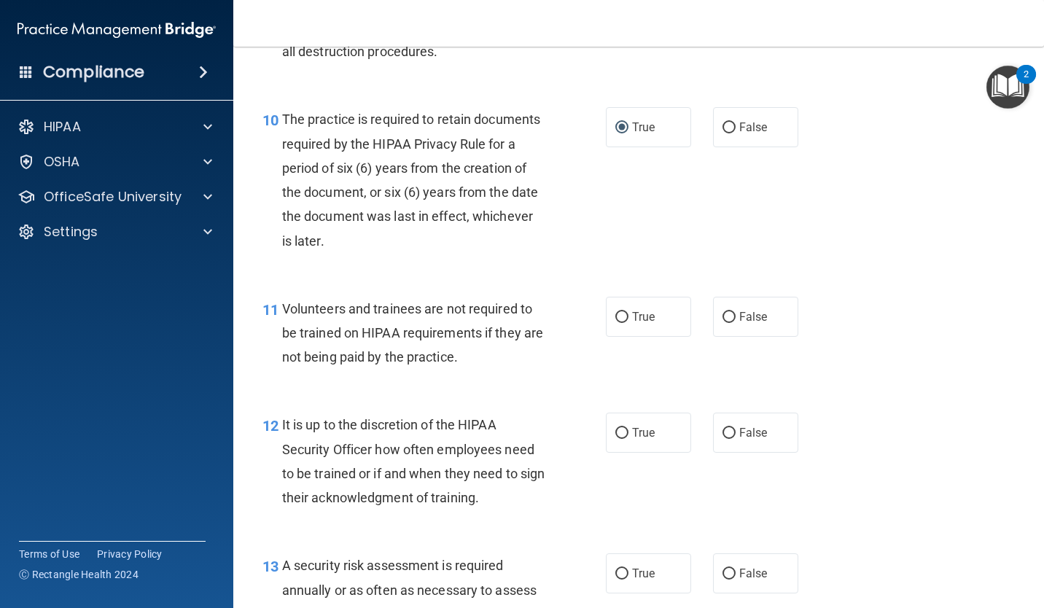
radio input "true"
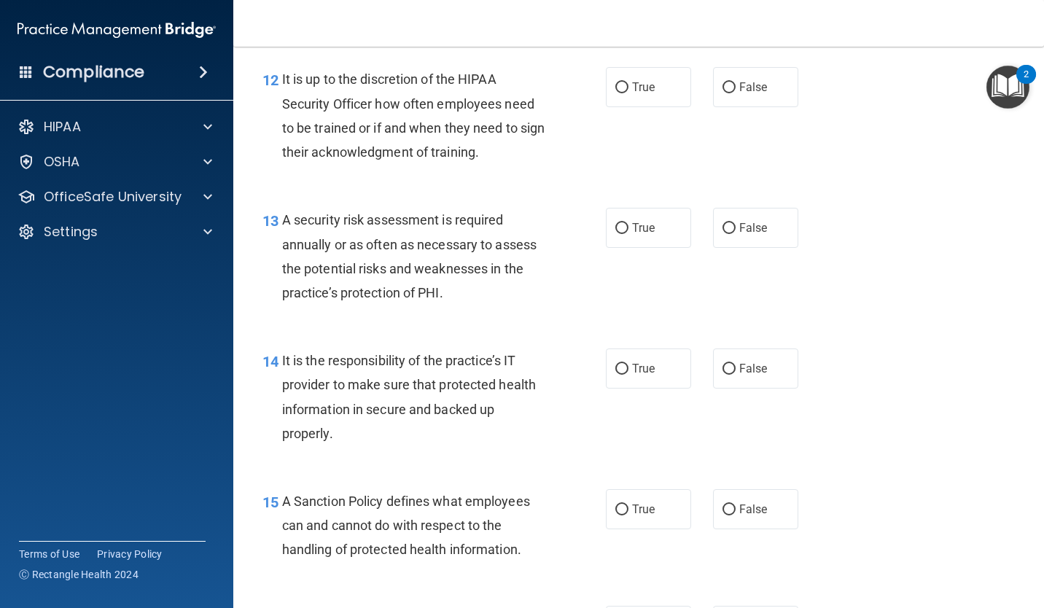
scroll to position [1866, 0]
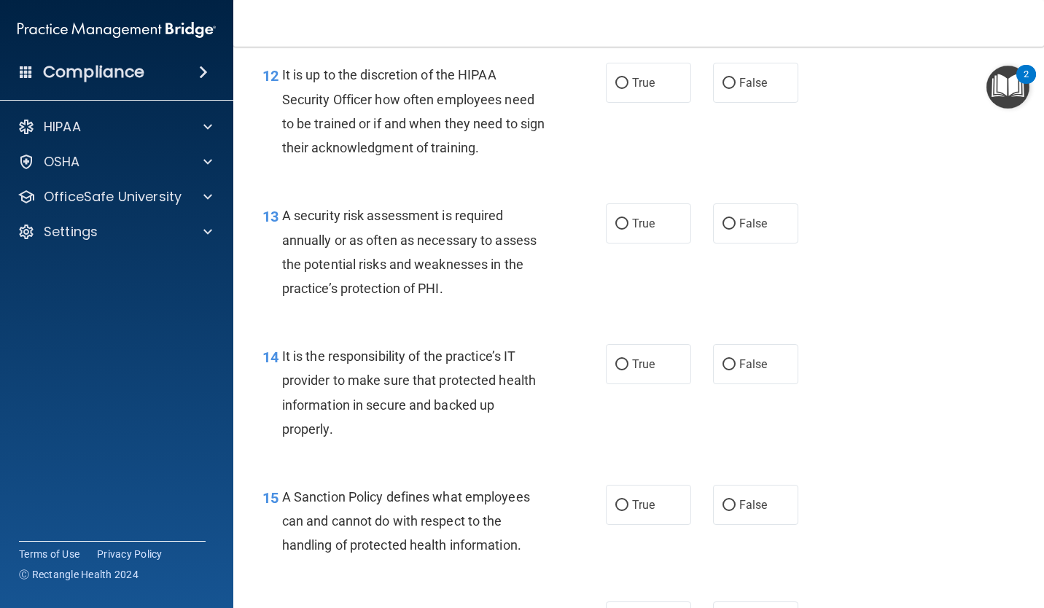
click at [725, 79] on input "False" at bounding box center [729, 83] width 13 height 11
radio input "true"
click at [615, 227] on input "True" at bounding box center [621, 224] width 13 height 11
radio input "true"
click at [618, 368] on input "True" at bounding box center [621, 364] width 13 height 11
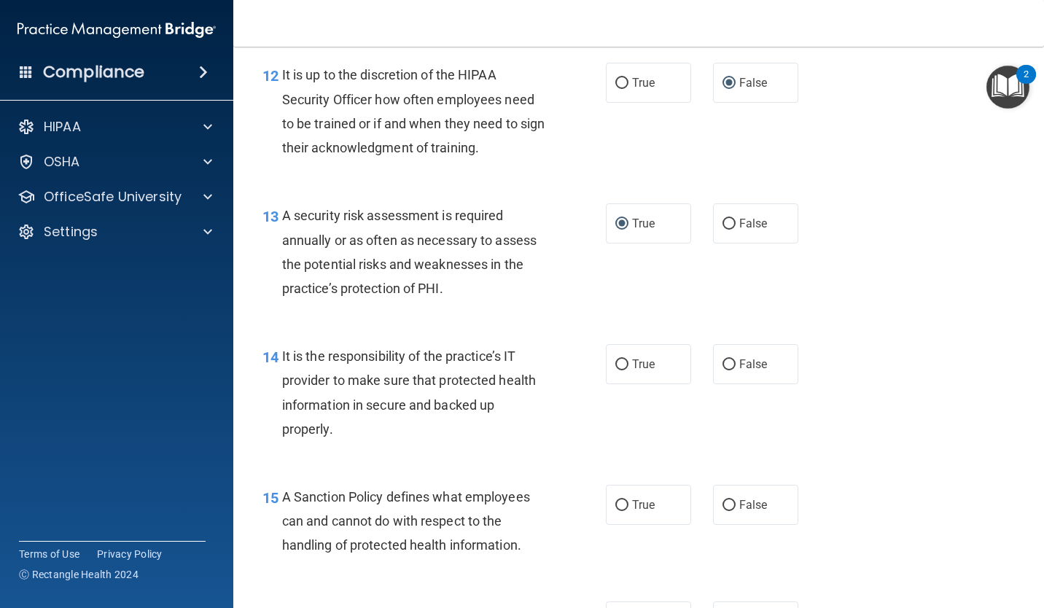
radio input "true"
click at [641, 510] on span "True" at bounding box center [643, 505] width 23 height 14
click at [628, 510] on input "True" at bounding box center [621, 505] width 13 height 11
radio input "true"
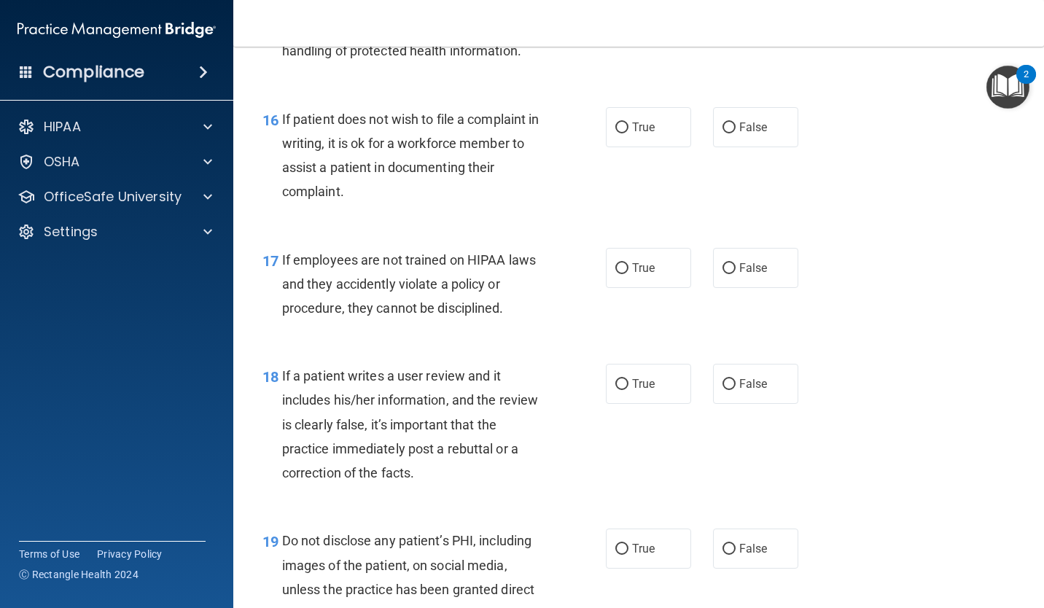
scroll to position [2362, 0]
click at [723, 131] on input "False" at bounding box center [729, 126] width 13 height 11
radio input "true"
click at [723, 270] on input "False" at bounding box center [729, 267] width 13 height 11
radio input "true"
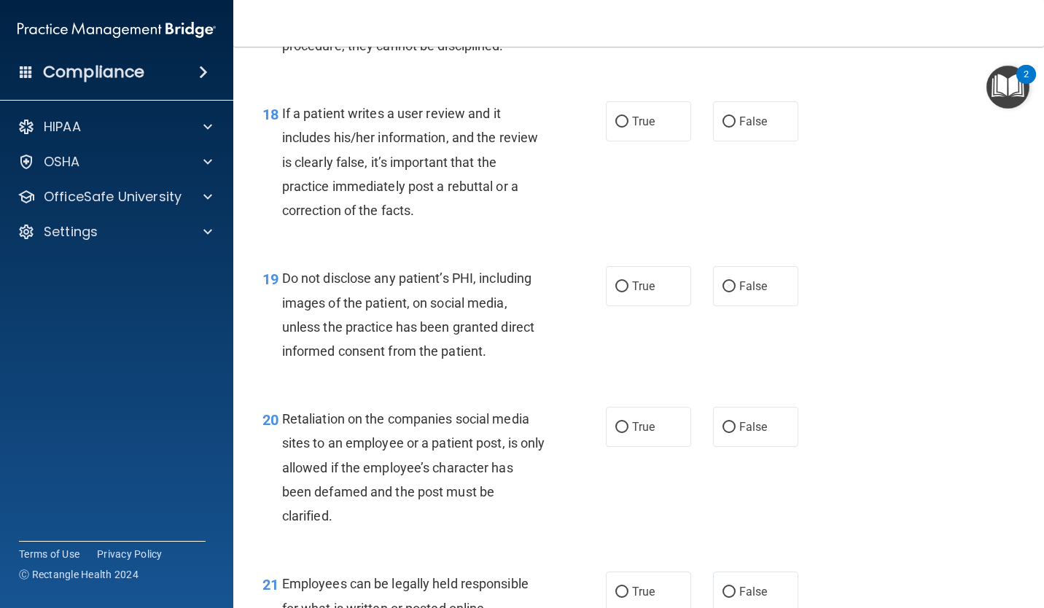
scroll to position [2624, 0]
click at [723, 122] on input "False" at bounding box center [729, 120] width 13 height 11
radio input "true"
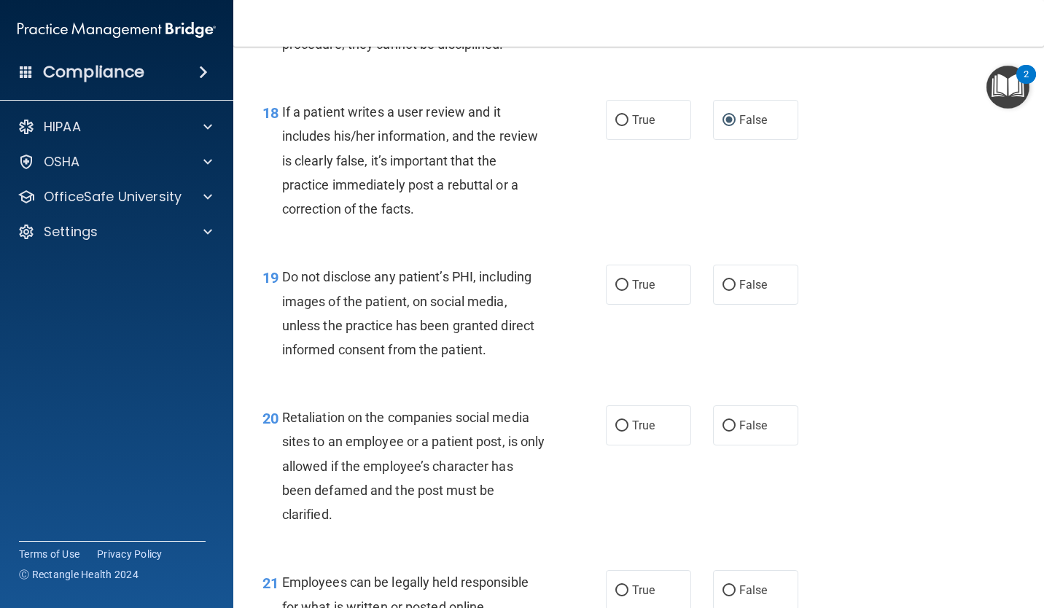
click at [615, 120] on input "True" at bounding box center [621, 120] width 13 height 11
radio input "true"
click at [725, 125] on input "False" at bounding box center [729, 120] width 13 height 11
radio input "true"
radio input "false"
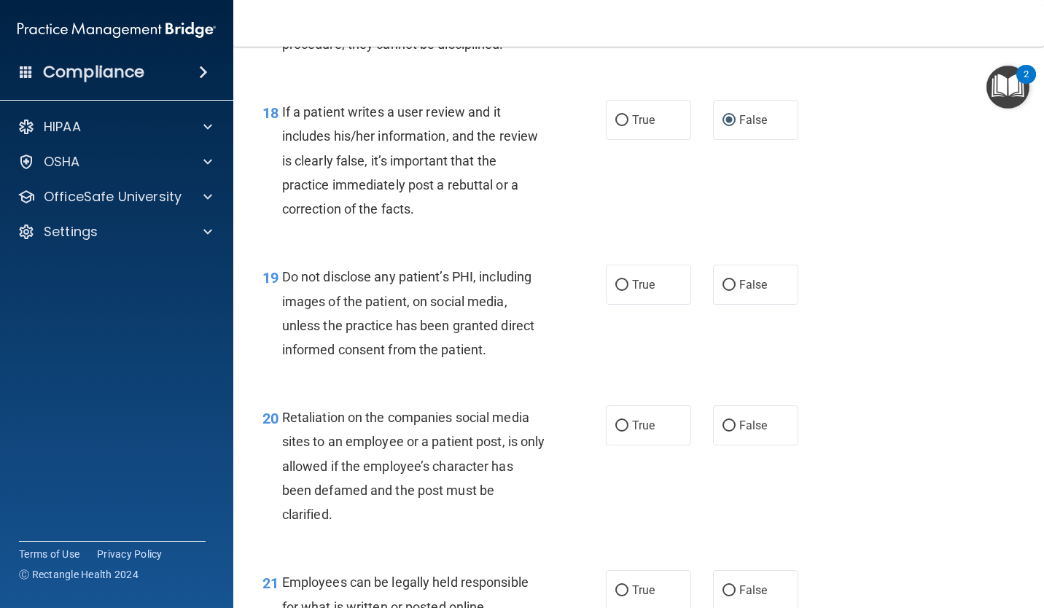
click at [620, 285] on input "True" at bounding box center [621, 285] width 13 height 11
radio input "true"
click at [723, 426] on input "False" at bounding box center [729, 426] width 13 height 11
radio input "true"
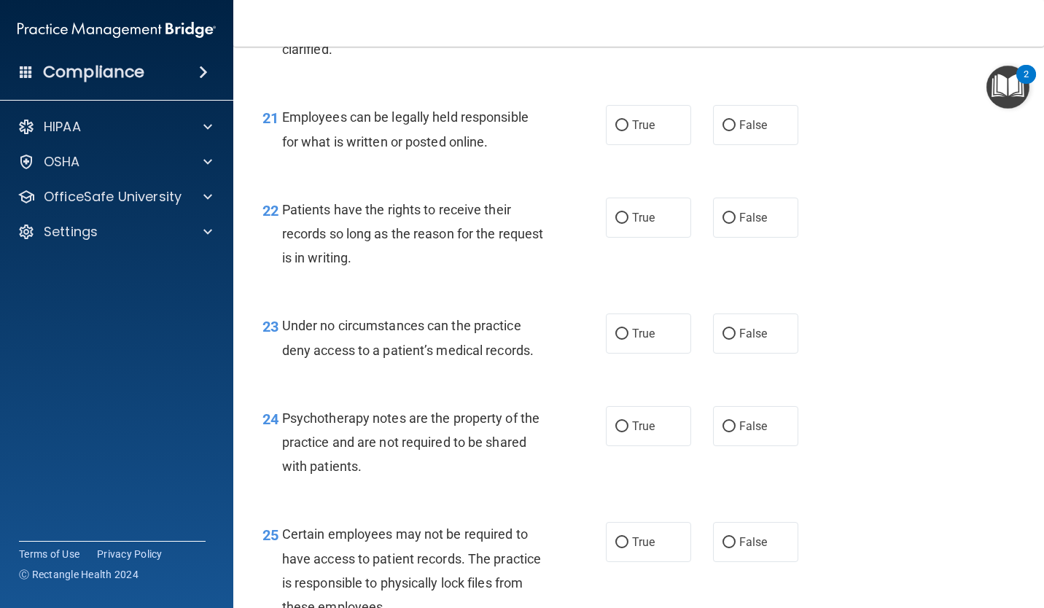
scroll to position [3091, 0]
click at [618, 125] on input "True" at bounding box center [621, 124] width 13 height 11
radio input "true"
click at [615, 215] on input "True" at bounding box center [621, 216] width 13 height 11
radio input "true"
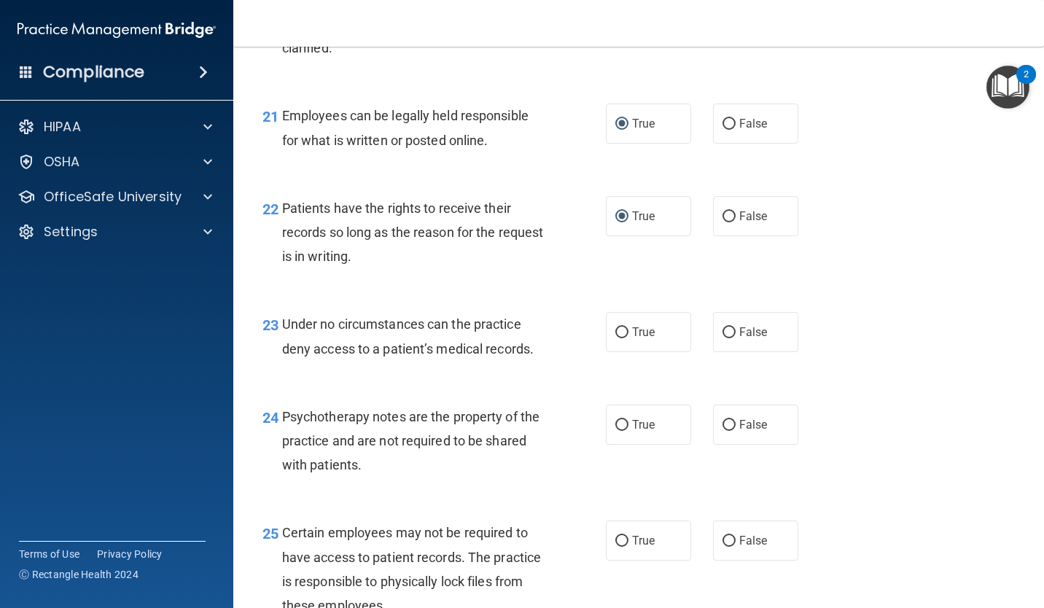
click at [725, 338] on input "False" at bounding box center [729, 332] width 13 height 11
radio input "true"
click at [617, 423] on input "True" at bounding box center [621, 425] width 13 height 11
radio input "true"
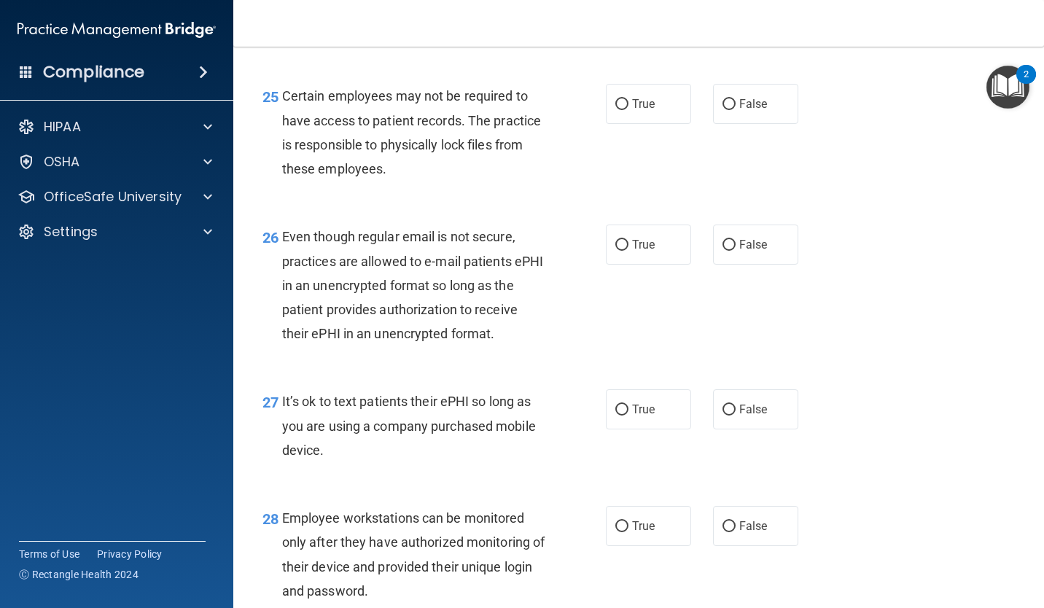
scroll to position [3528, 0]
click at [615, 104] on input "True" at bounding box center [621, 103] width 13 height 11
radio input "true"
click at [620, 250] on input "True" at bounding box center [621, 244] width 13 height 11
radio input "true"
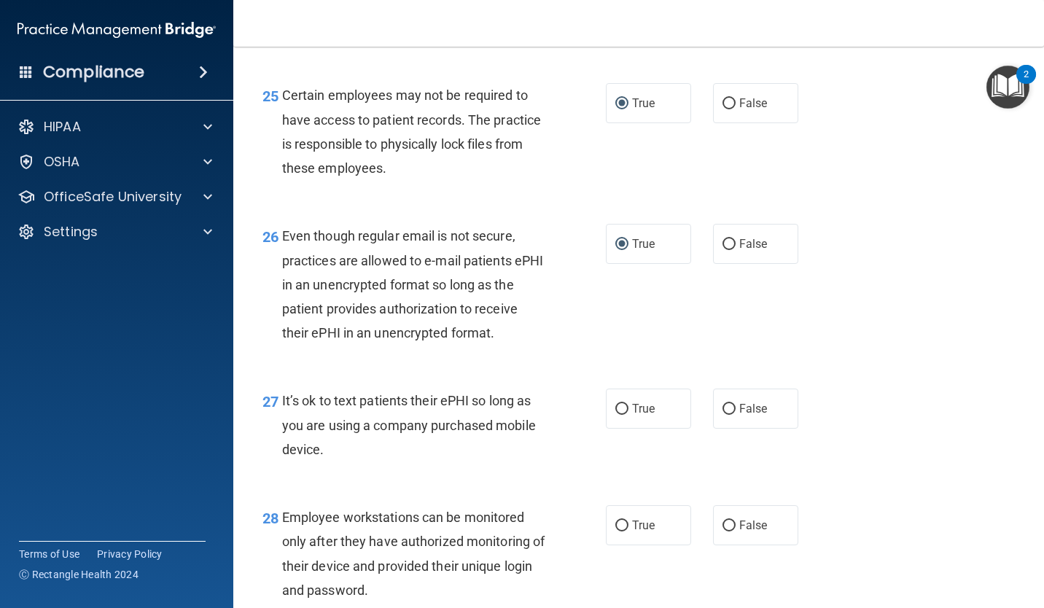
click at [725, 250] on input "False" at bounding box center [729, 244] width 13 height 11
radio input "true"
radio input "false"
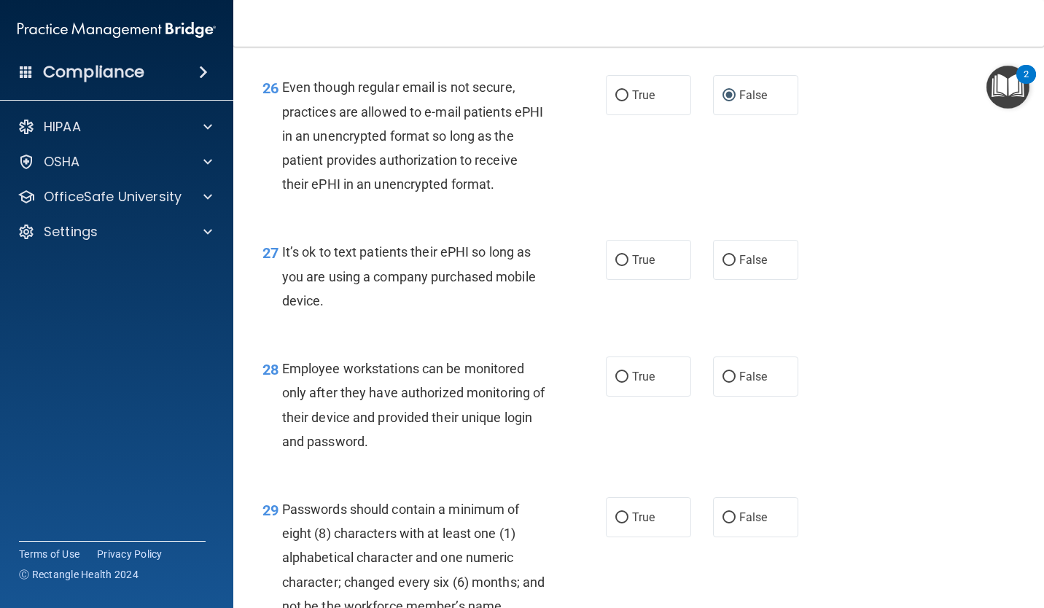
scroll to position [3678, 0]
click at [616, 262] on input "True" at bounding box center [621, 259] width 13 height 11
radio input "true"
click at [623, 393] on label "True" at bounding box center [648, 376] width 85 height 40
click at [623, 382] on input "True" at bounding box center [621, 376] width 13 height 11
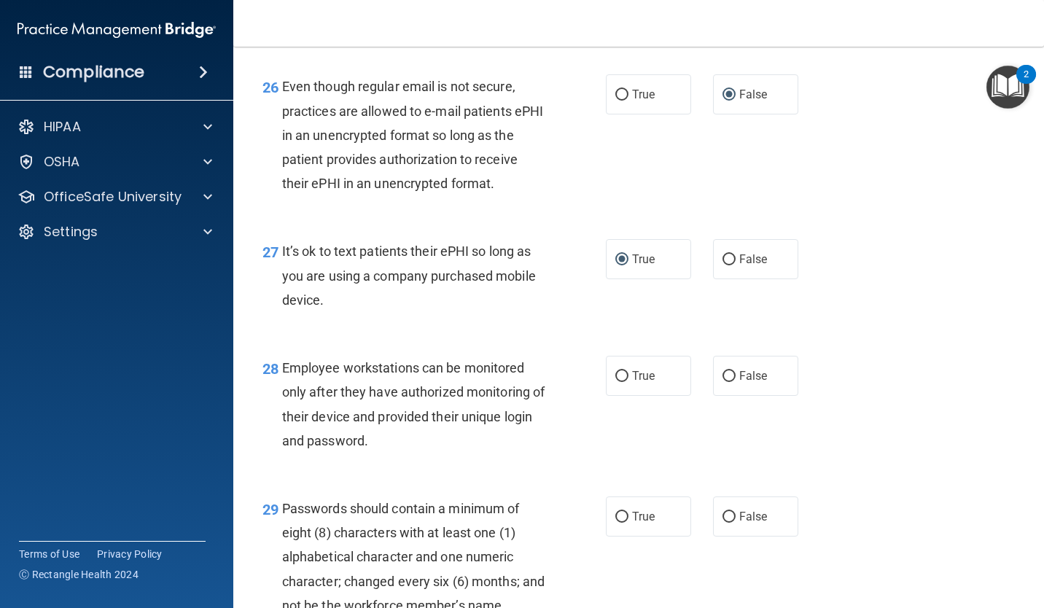
radio input "true"
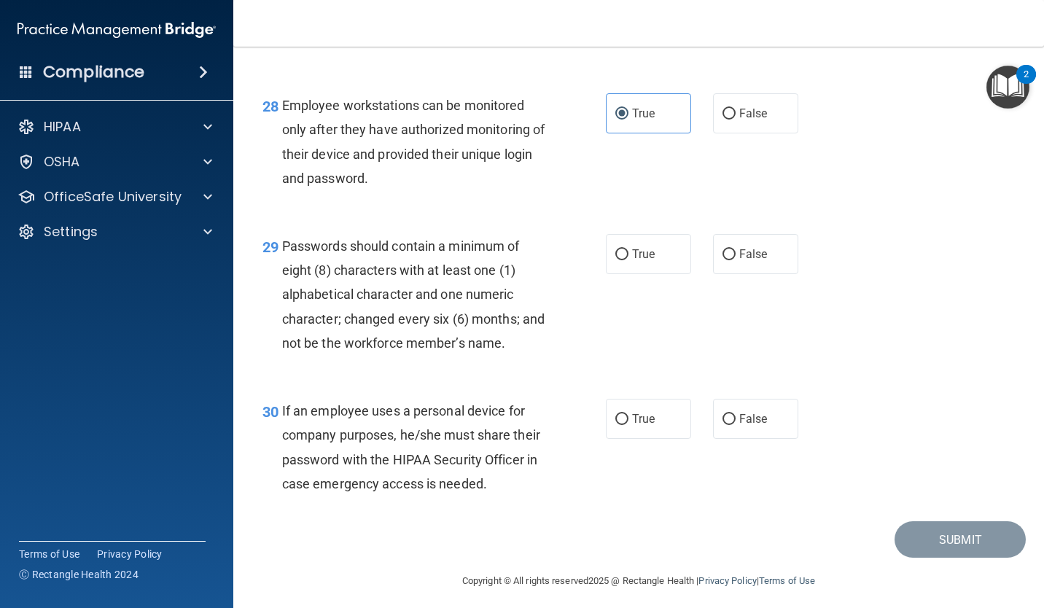
scroll to position [3969, 0]
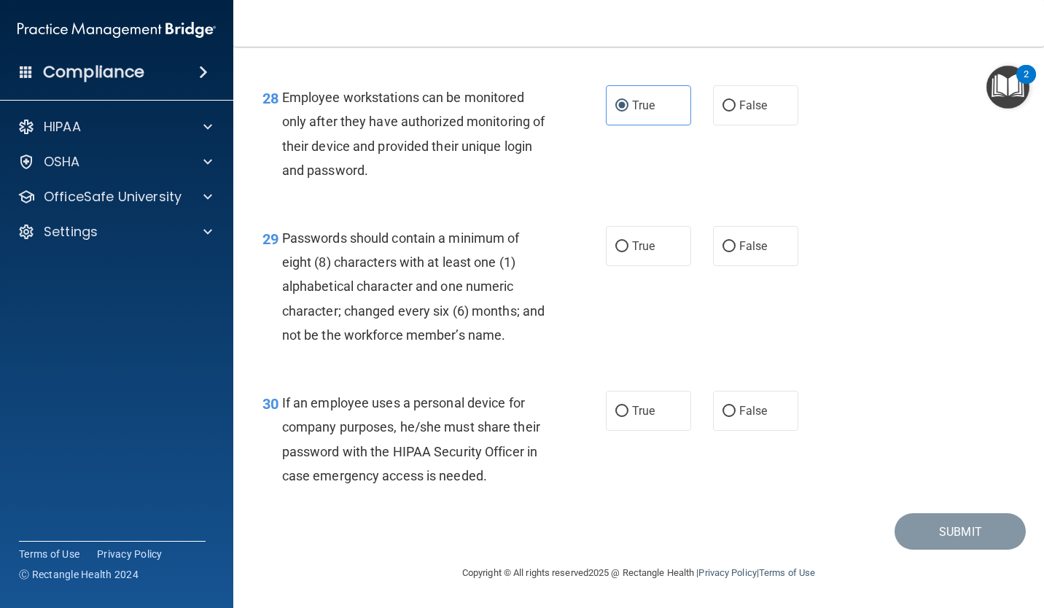
click at [615, 241] on label "True" at bounding box center [648, 246] width 85 height 40
click at [615, 241] on input "True" at bounding box center [621, 246] width 13 height 11
radio input "true"
click at [723, 406] on input "False" at bounding box center [729, 411] width 13 height 11
radio input "true"
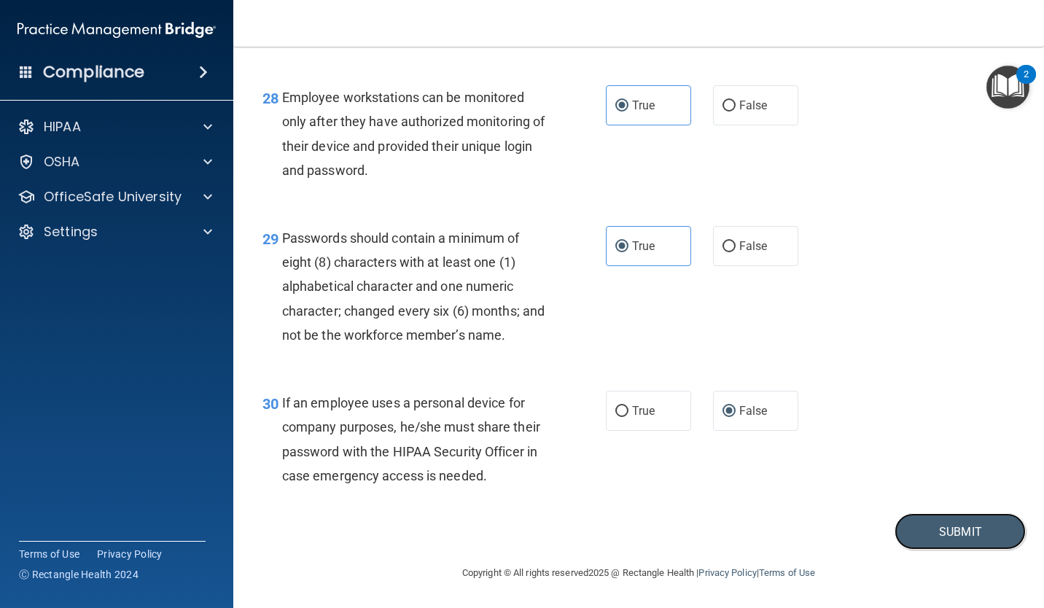
click at [978, 537] on button "Submit" at bounding box center [960, 531] width 131 height 37
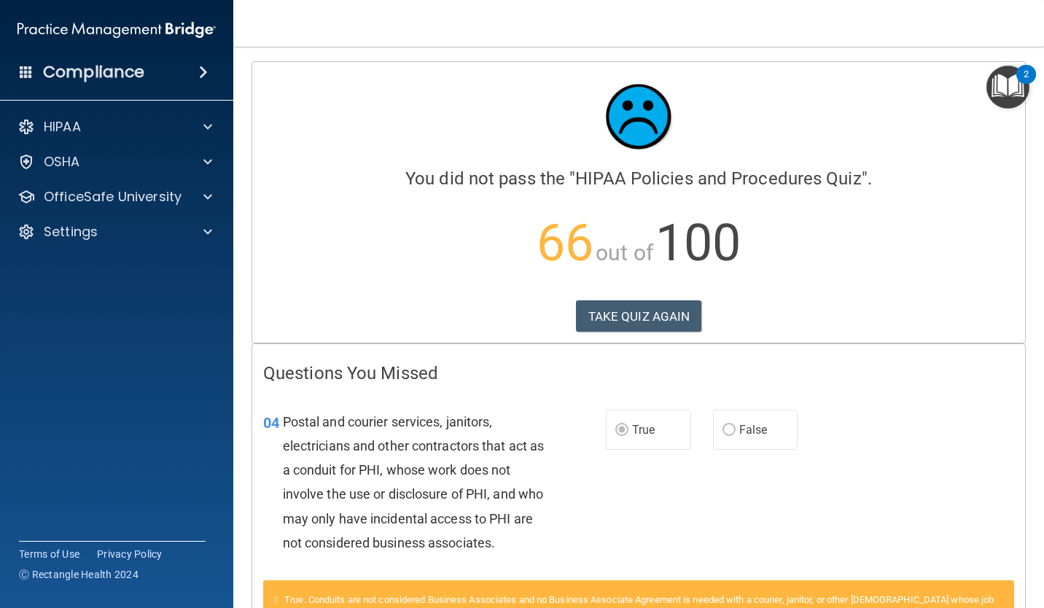
click at [310, 188] on div "You did not pass the " HIPAA Policies and Procedures Quiz ". 66 out of 100 TAKE…" at bounding box center [638, 182] width 751 height 218
click at [680, 330] on button "TAKE QUIZ AGAIN" at bounding box center [639, 316] width 126 height 32
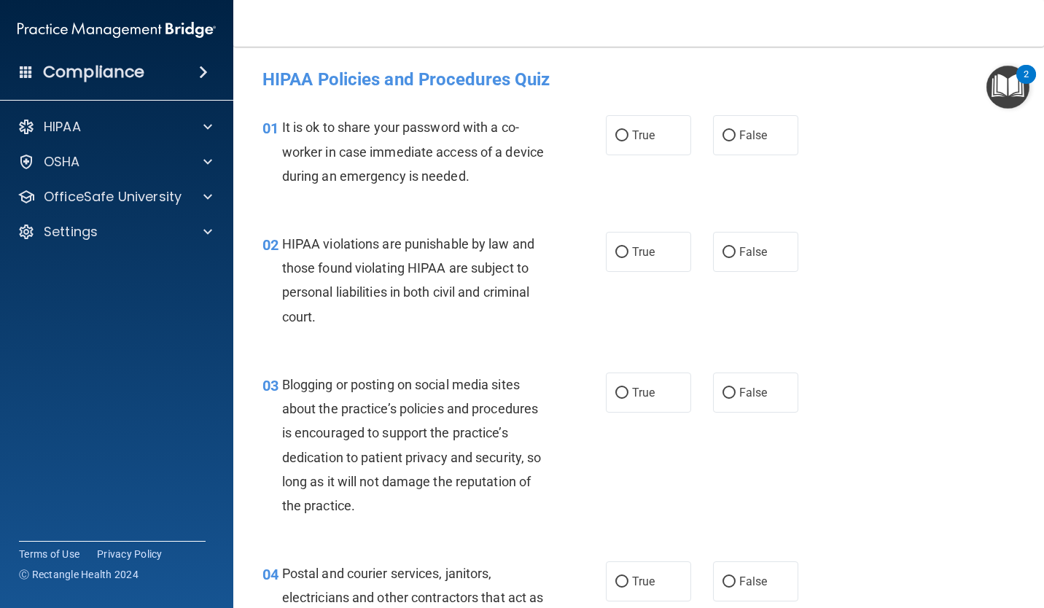
click at [726, 136] on input "False" at bounding box center [729, 136] width 13 height 11
radio input "true"
click at [620, 253] on input "True" at bounding box center [621, 252] width 13 height 11
radio input "true"
click at [723, 394] on input "False" at bounding box center [729, 393] width 13 height 11
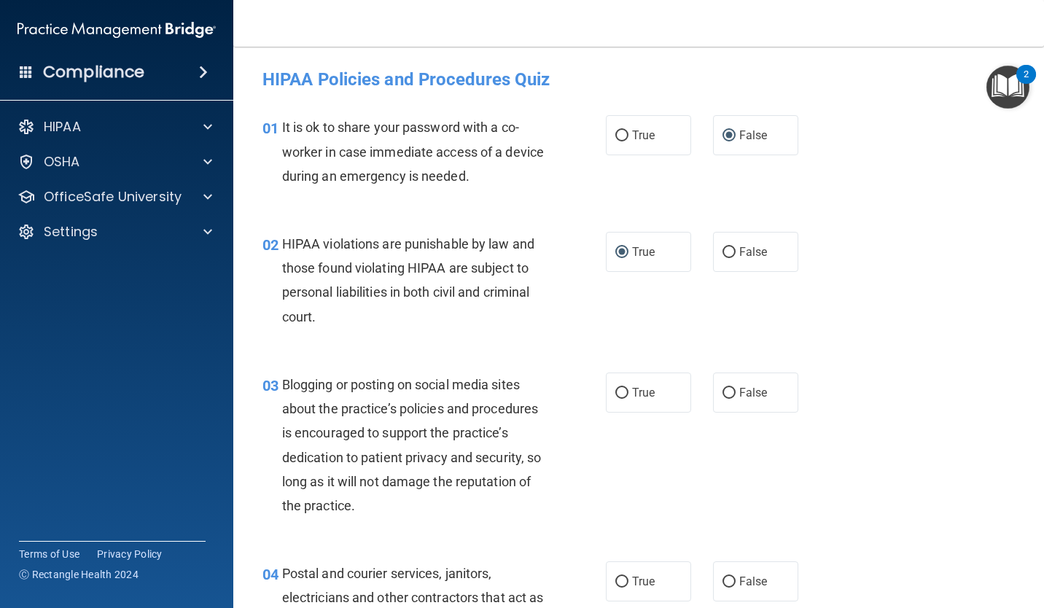
radio input "true"
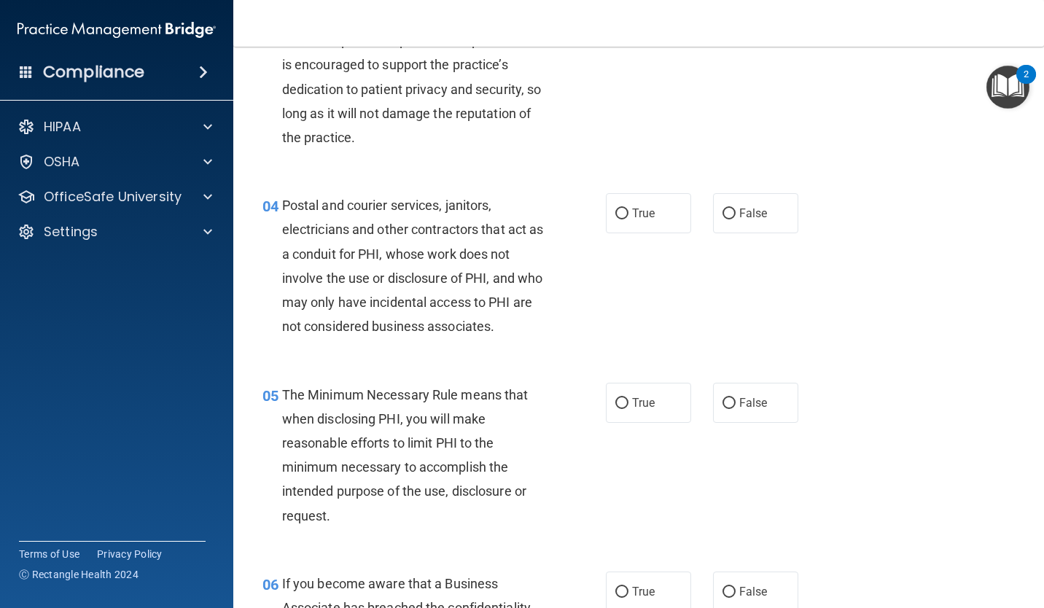
scroll to position [437, 0]
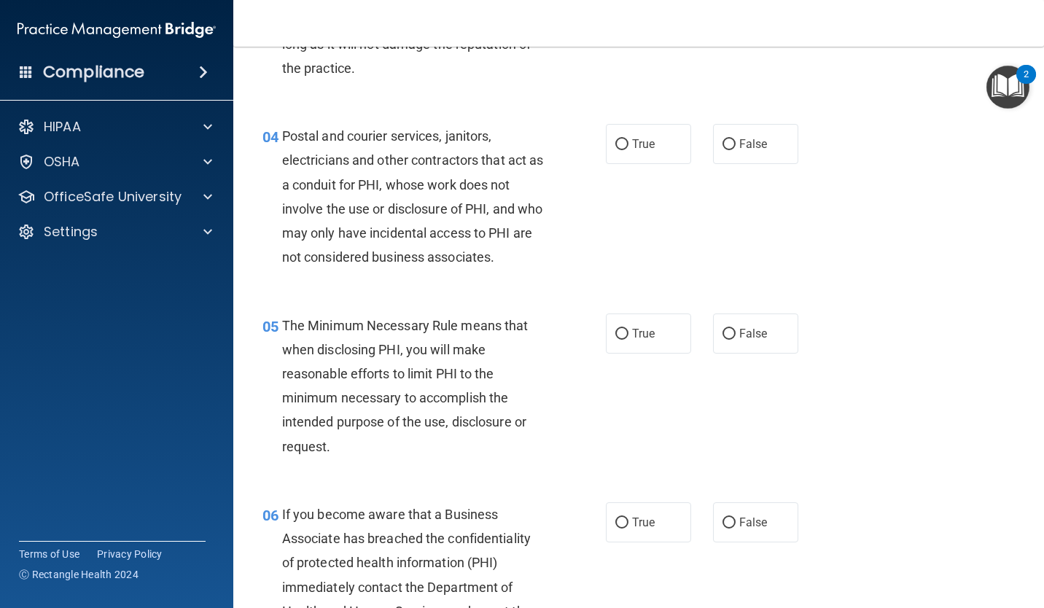
click at [615, 144] on input "True" at bounding box center [621, 144] width 13 height 11
radio input "true"
click at [620, 334] on input "True" at bounding box center [621, 334] width 13 height 11
radio input "true"
click at [723, 518] on input "False" at bounding box center [729, 523] width 13 height 11
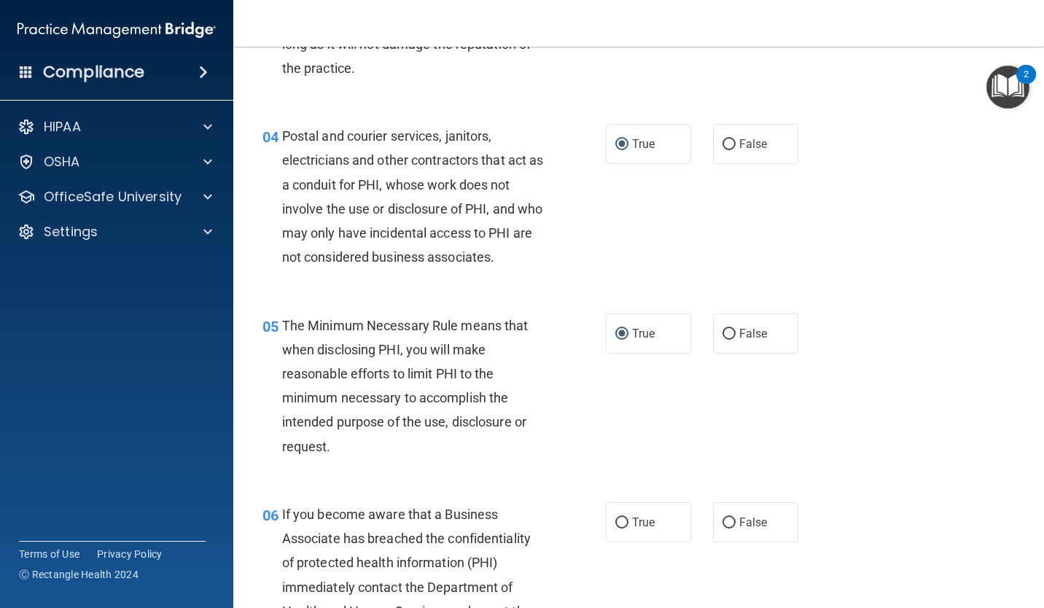
radio input "true"
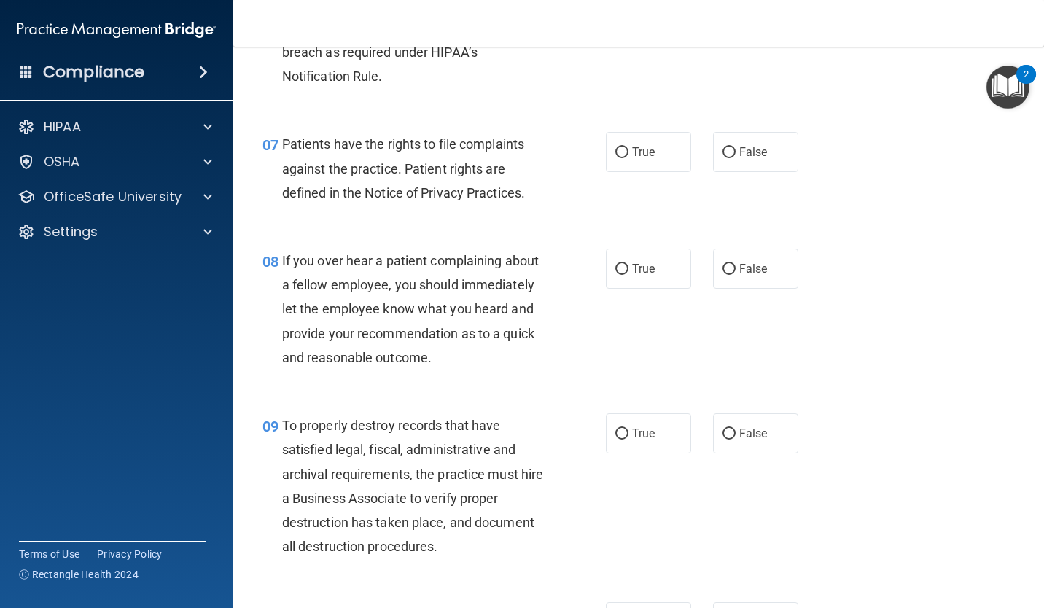
scroll to position [1050, 0]
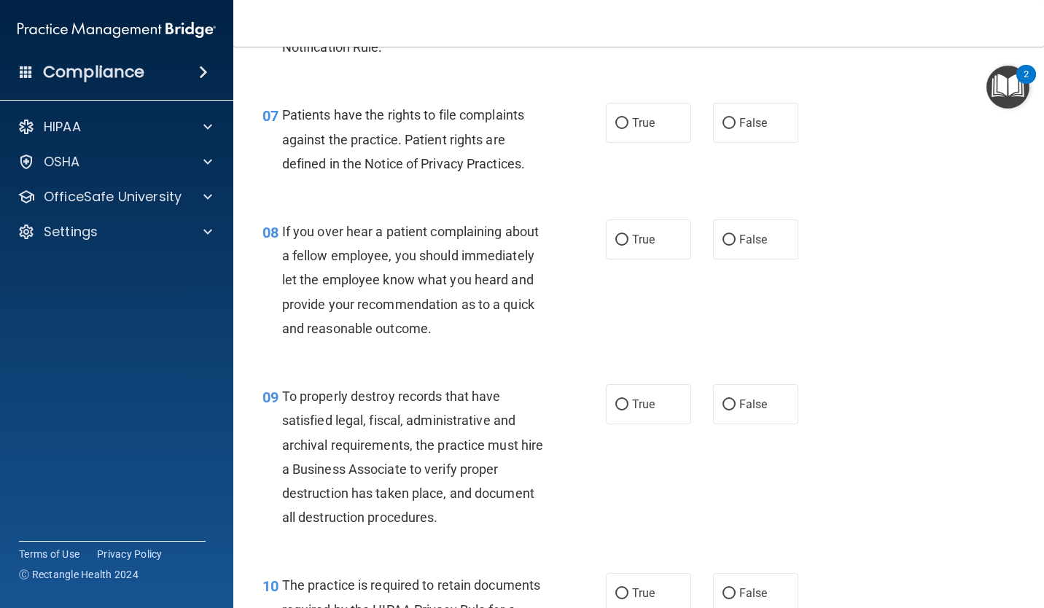
click at [615, 128] on input "True" at bounding box center [621, 123] width 13 height 11
radio input "true"
click at [723, 242] on input "False" at bounding box center [729, 240] width 13 height 11
radio input "true"
click at [723, 409] on input "False" at bounding box center [729, 405] width 13 height 11
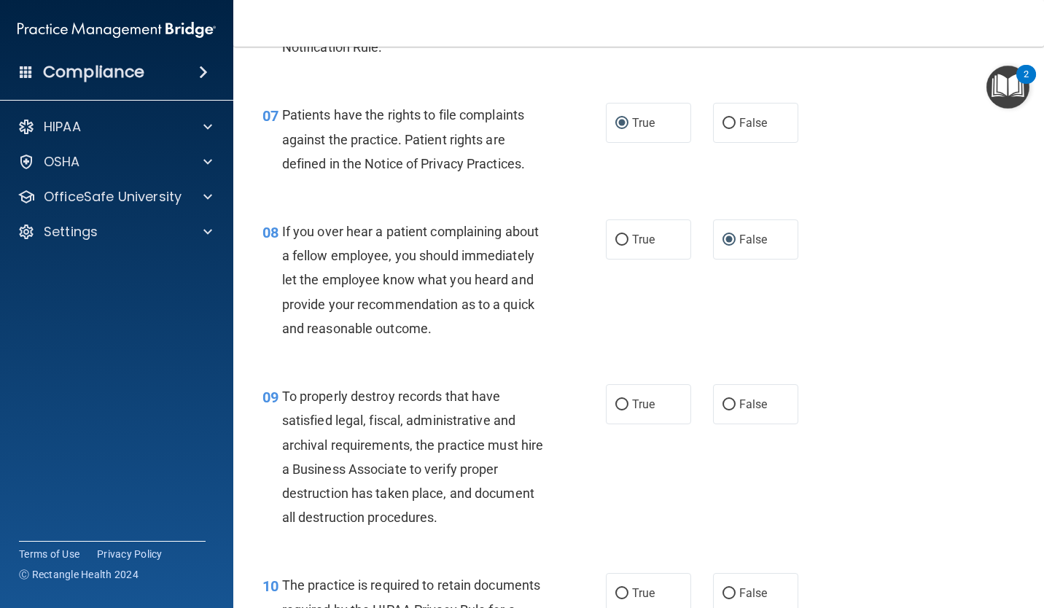
radio input "true"
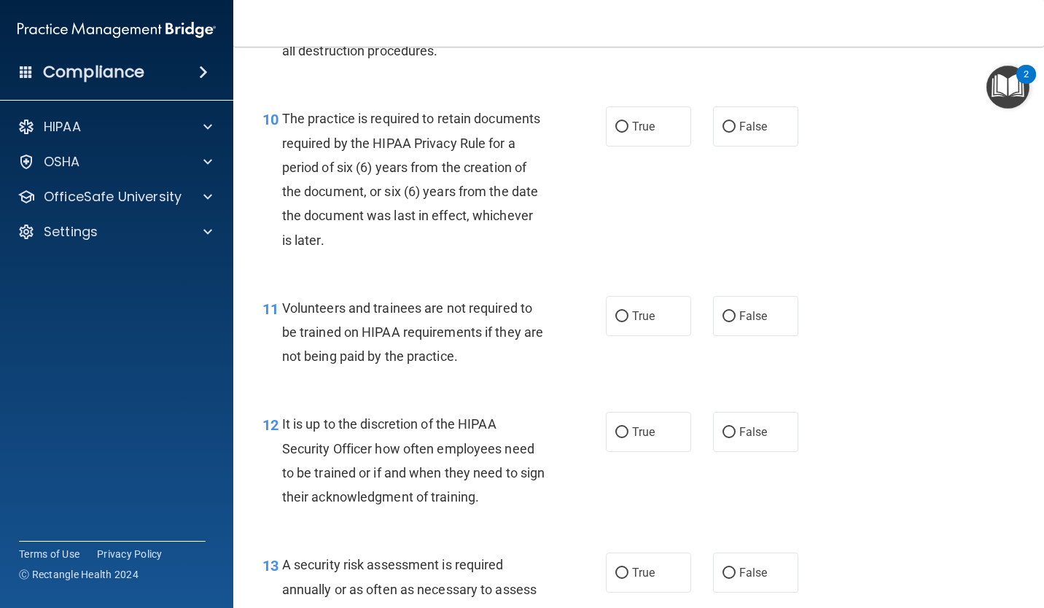
scroll to position [1546, 0]
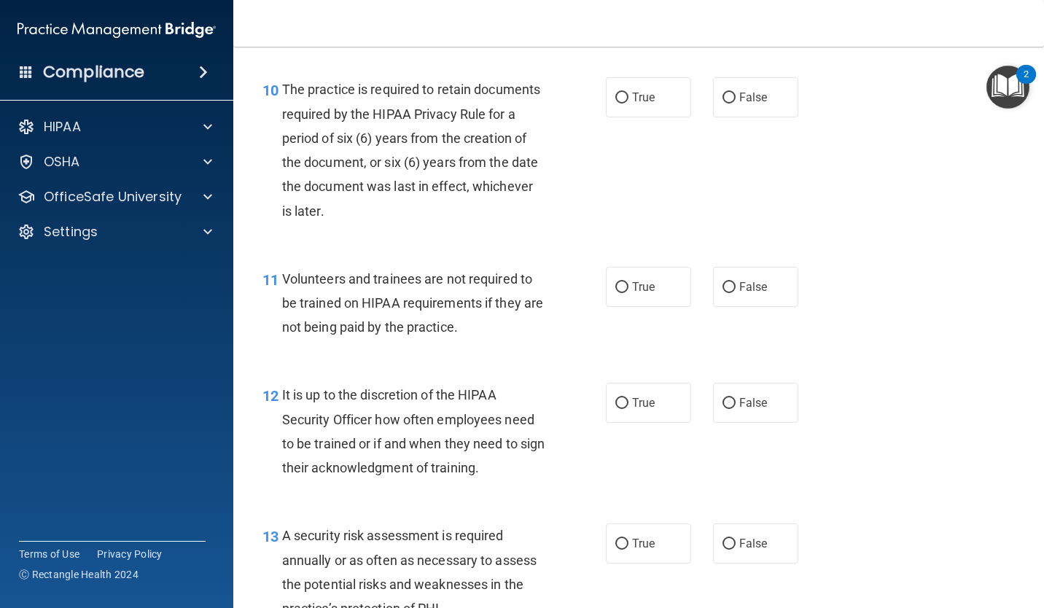
click at [617, 97] on input "True" at bounding box center [621, 98] width 13 height 11
radio input "true"
click at [725, 287] on input "False" at bounding box center [729, 287] width 13 height 11
radio input "true"
click at [723, 407] on input "False" at bounding box center [729, 403] width 13 height 11
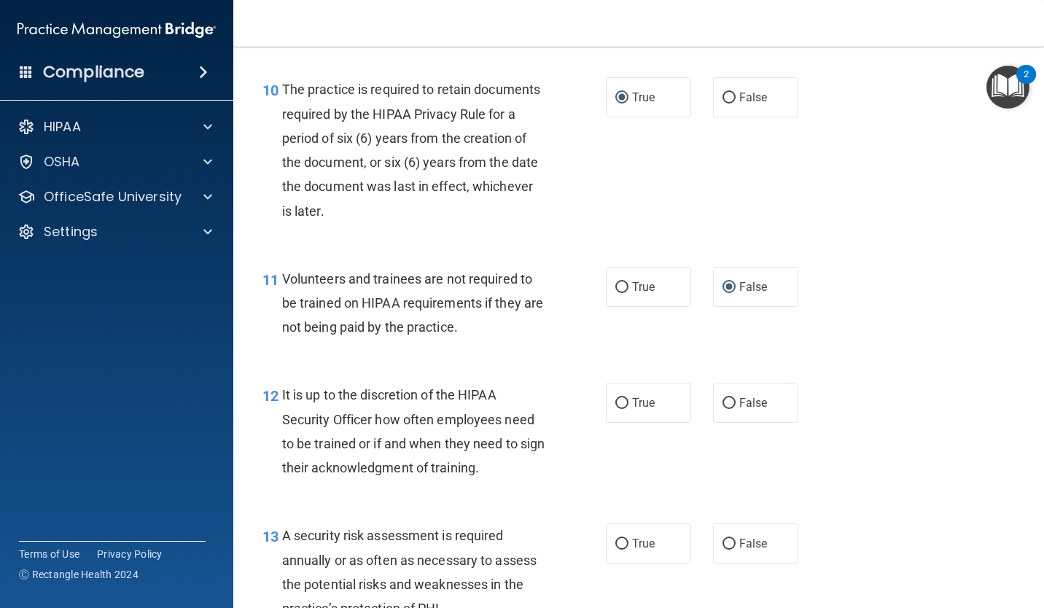
radio input "true"
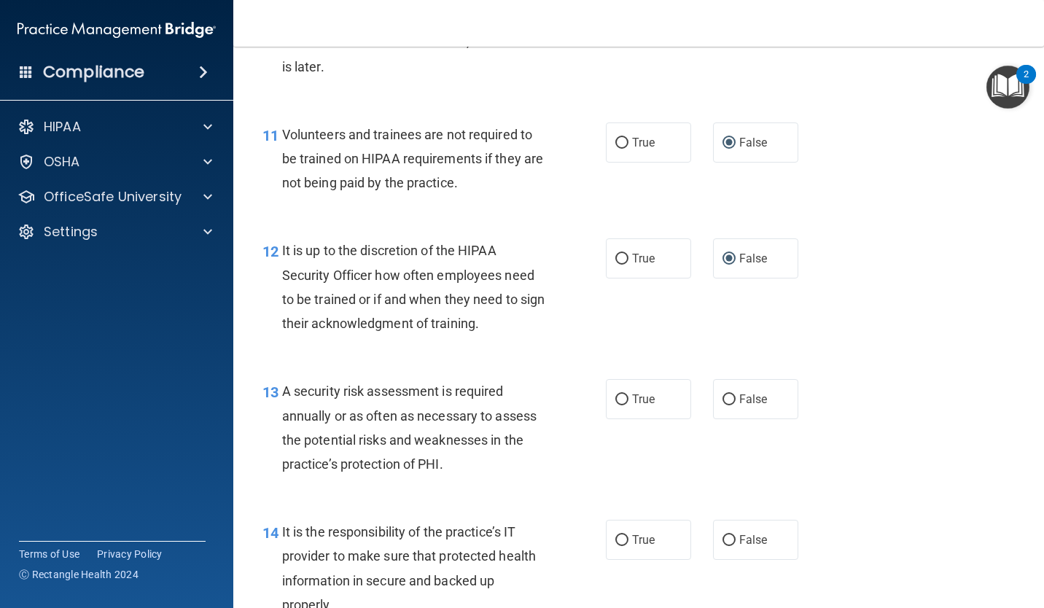
scroll to position [1692, 0]
click at [620, 397] on input "True" at bounding box center [621, 398] width 13 height 11
radio input "true"
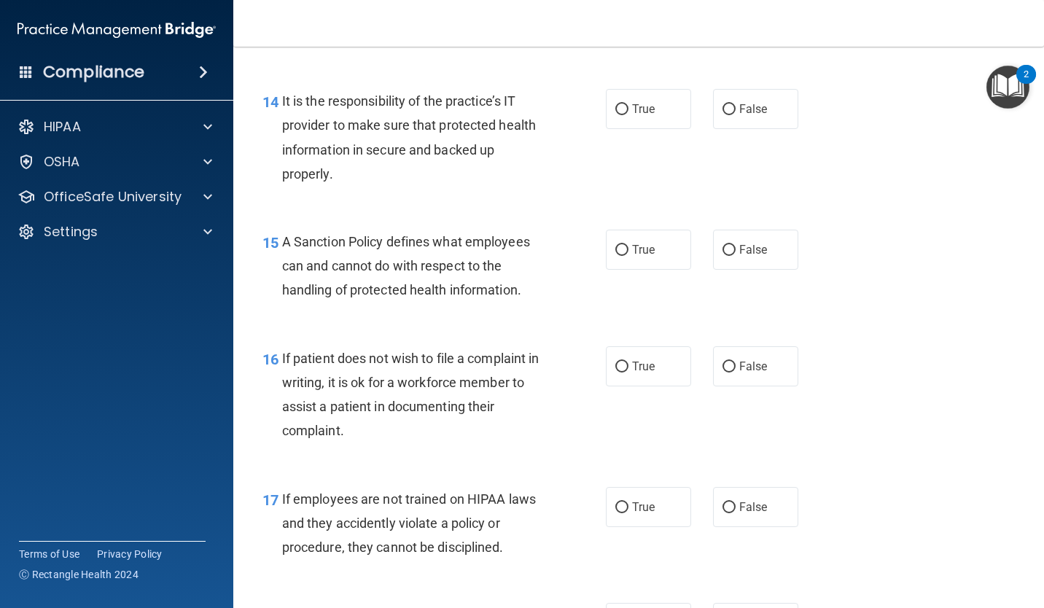
scroll to position [2129, 0]
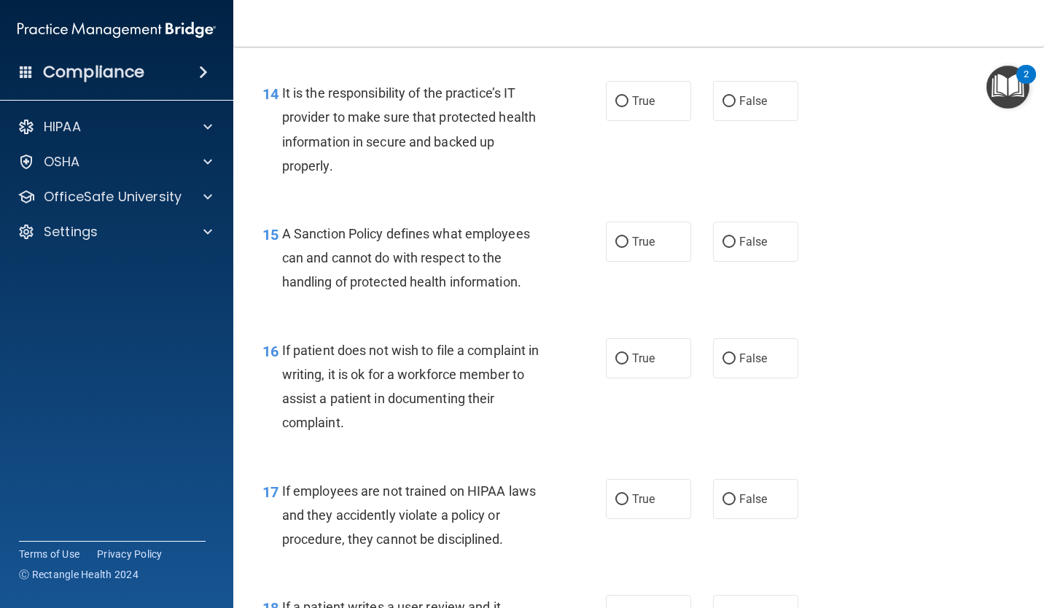
click at [713, 98] on label "False" at bounding box center [755, 101] width 85 height 40
click at [723, 98] on input "False" at bounding box center [729, 101] width 13 height 11
radio input "true"
click at [723, 246] on input "False" at bounding box center [729, 242] width 13 height 11
radio input "true"
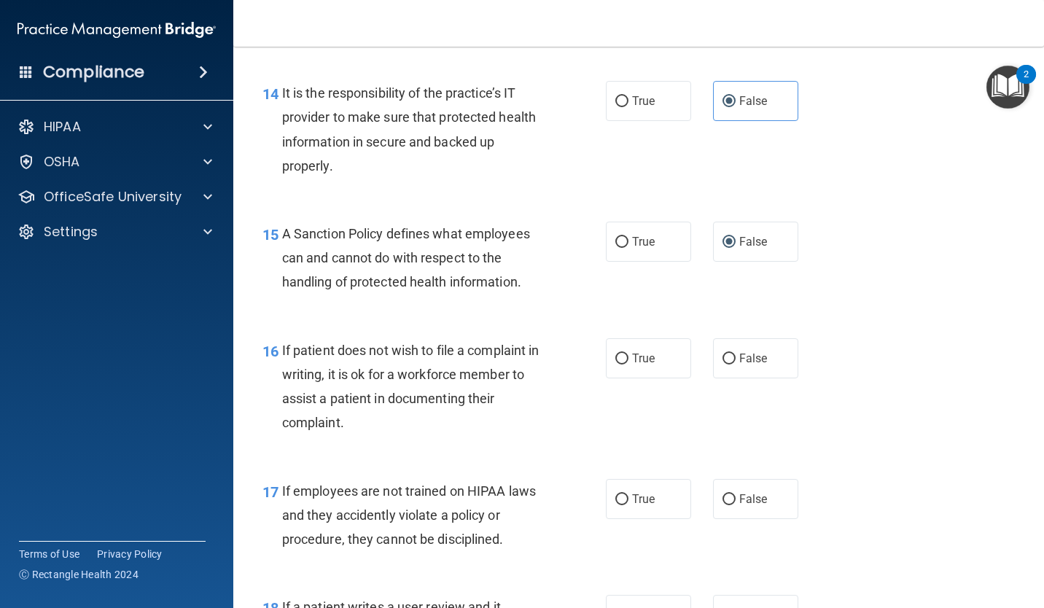
click at [616, 354] on input "True" at bounding box center [621, 359] width 13 height 11
radio input "true"
click at [723, 501] on input "False" at bounding box center [729, 499] width 13 height 11
radio input "true"
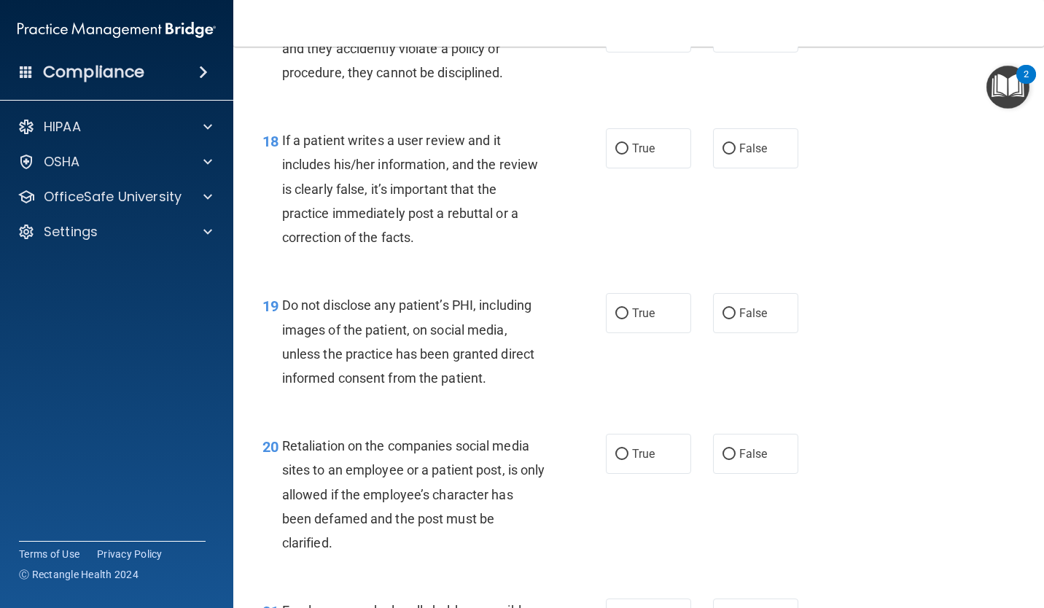
scroll to position [2625, 0]
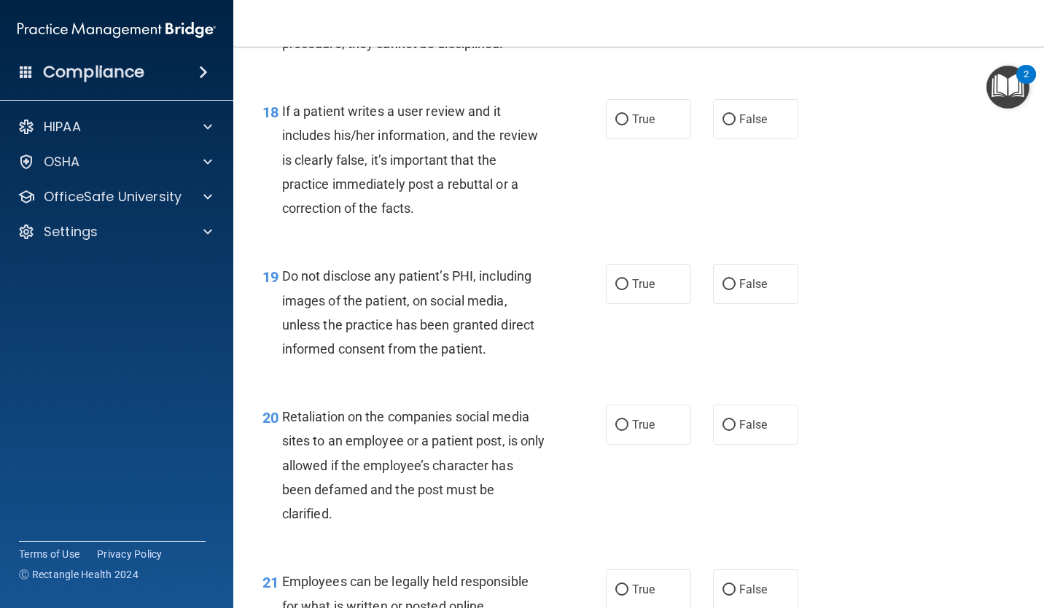
click at [723, 123] on input "False" at bounding box center [729, 119] width 13 height 11
radio input "true"
click at [622, 284] on input "True" at bounding box center [621, 284] width 13 height 11
radio input "true"
click at [728, 429] on input "False" at bounding box center [729, 425] width 13 height 11
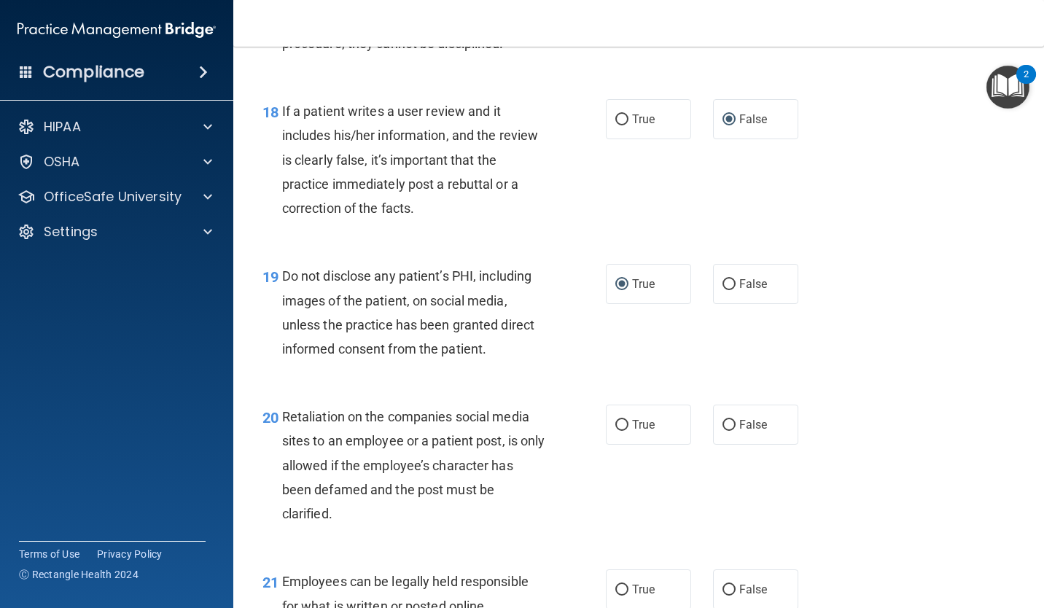
radio input "true"
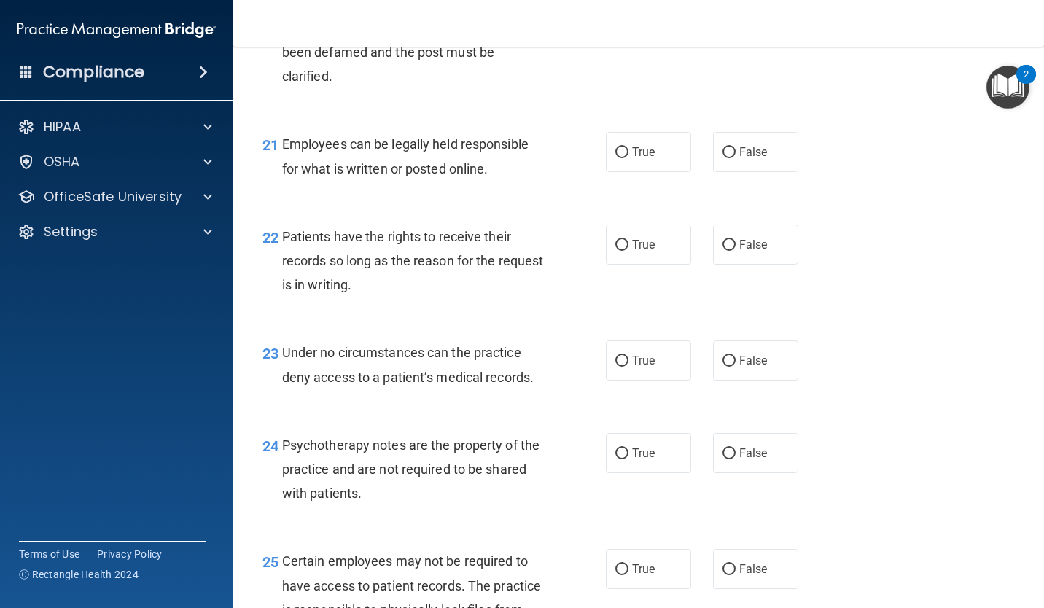
scroll to position [3091, 0]
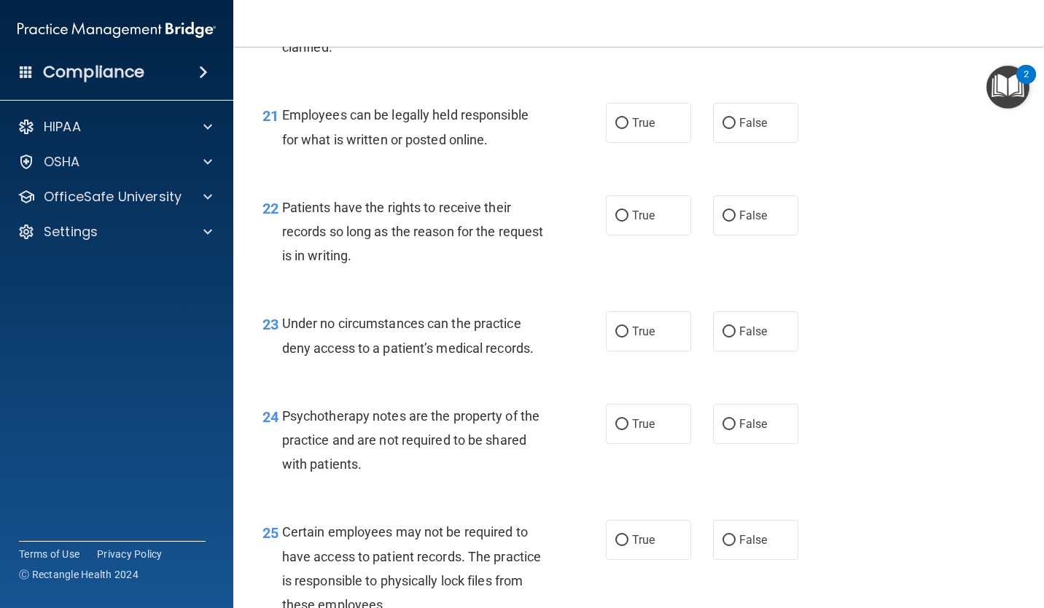
click at [615, 124] on input "True" at bounding box center [621, 123] width 13 height 11
radio input "true"
click at [723, 219] on input "False" at bounding box center [729, 216] width 13 height 11
radio input "true"
click at [738, 316] on label "False" at bounding box center [755, 331] width 85 height 40
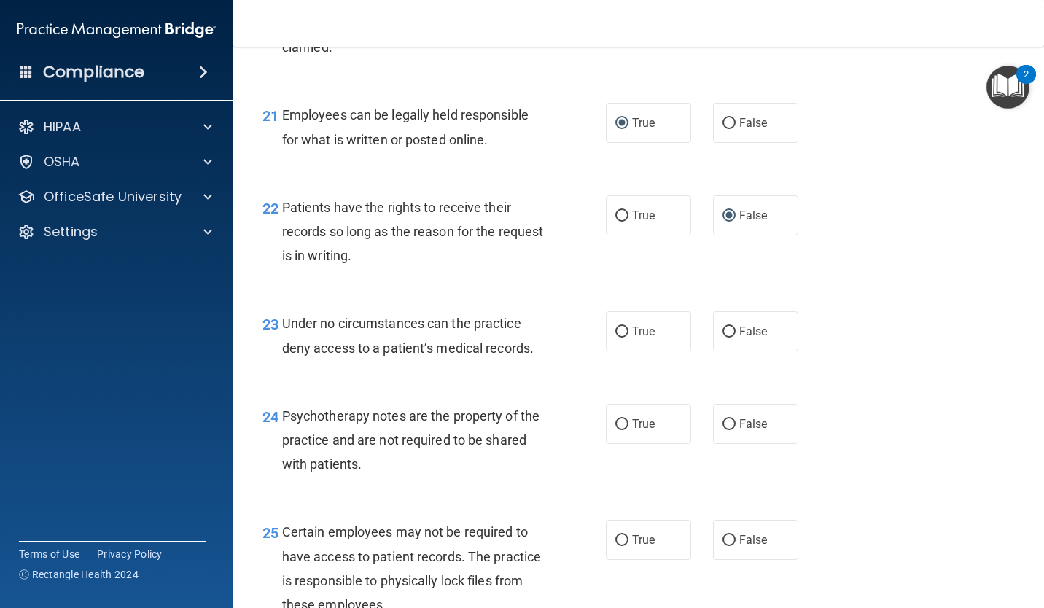
click at [736, 327] on input "False" at bounding box center [729, 332] width 13 height 11
radio input "true"
click at [616, 420] on input "True" at bounding box center [621, 424] width 13 height 11
radio input "true"
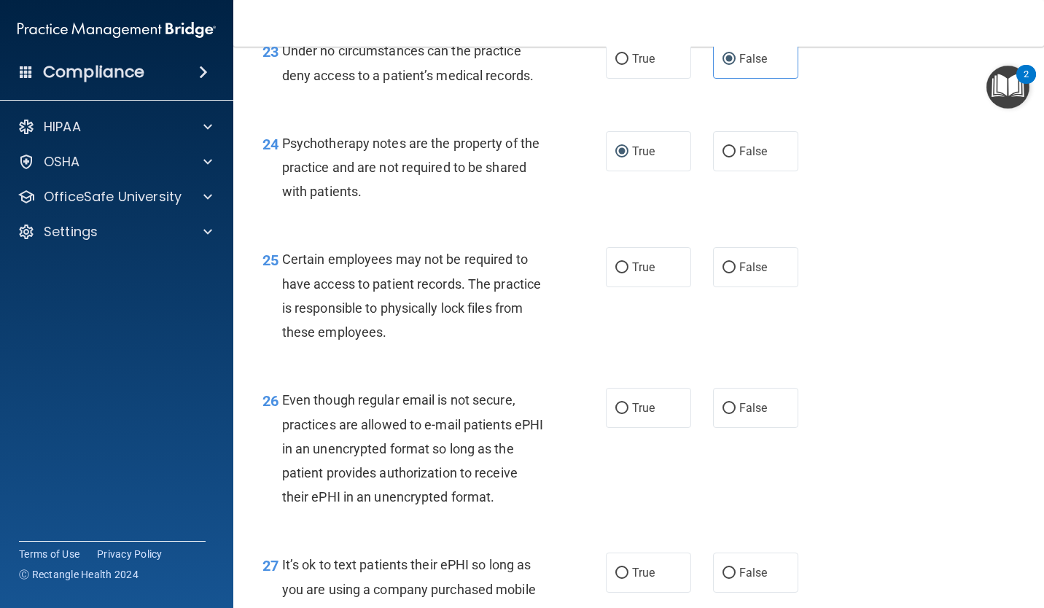
scroll to position [3441, 0]
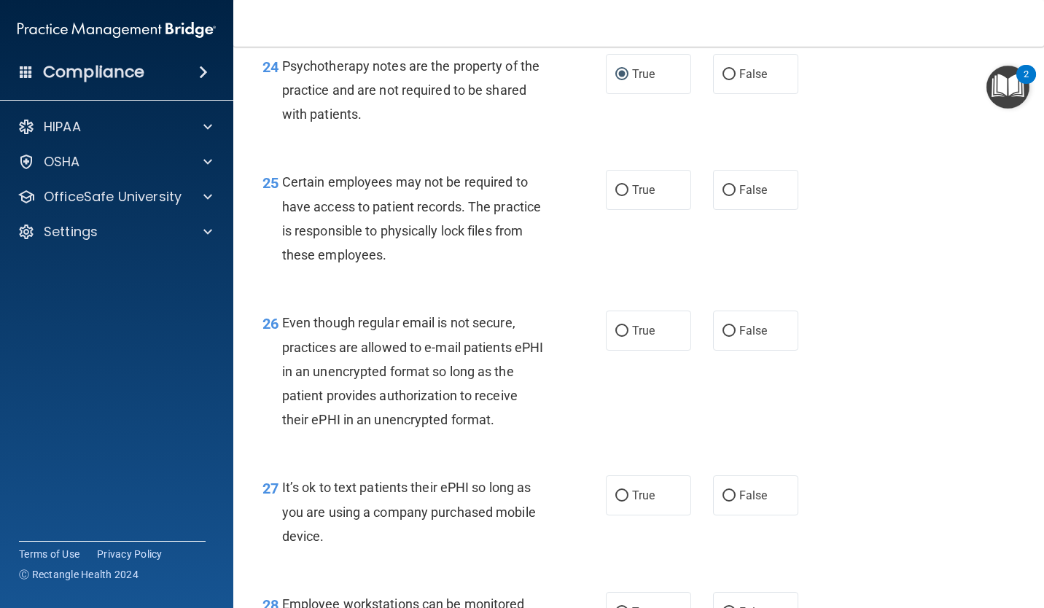
click at [617, 192] on input "True" at bounding box center [621, 190] width 13 height 11
radio input "true"
click at [619, 326] on input "True" at bounding box center [621, 331] width 13 height 11
radio input "true"
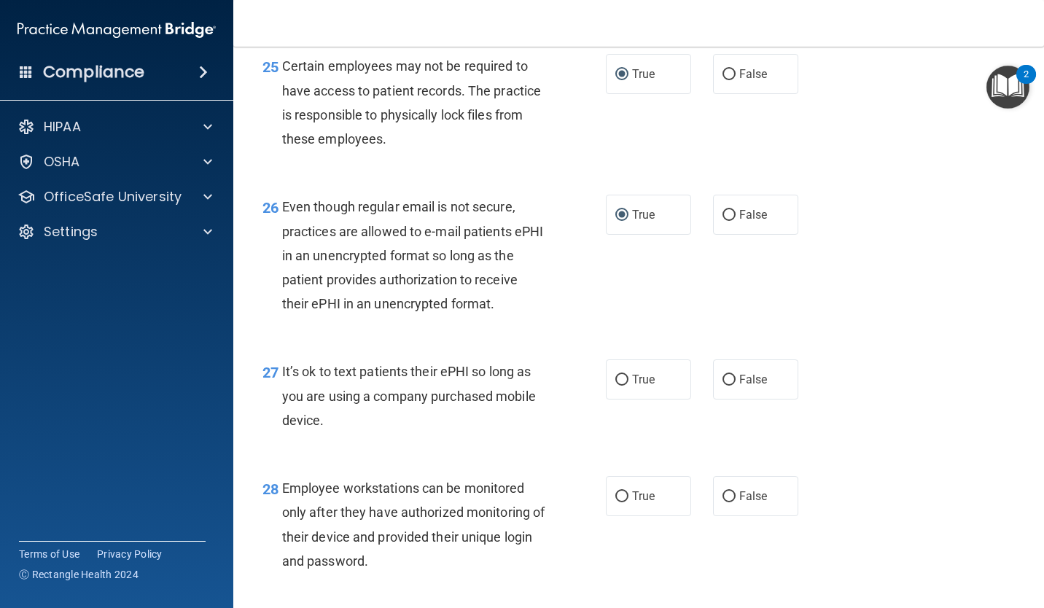
scroll to position [3558, 0]
click at [723, 381] on input "False" at bounding box center [729, 379] width 13 height 11
radio input "true"
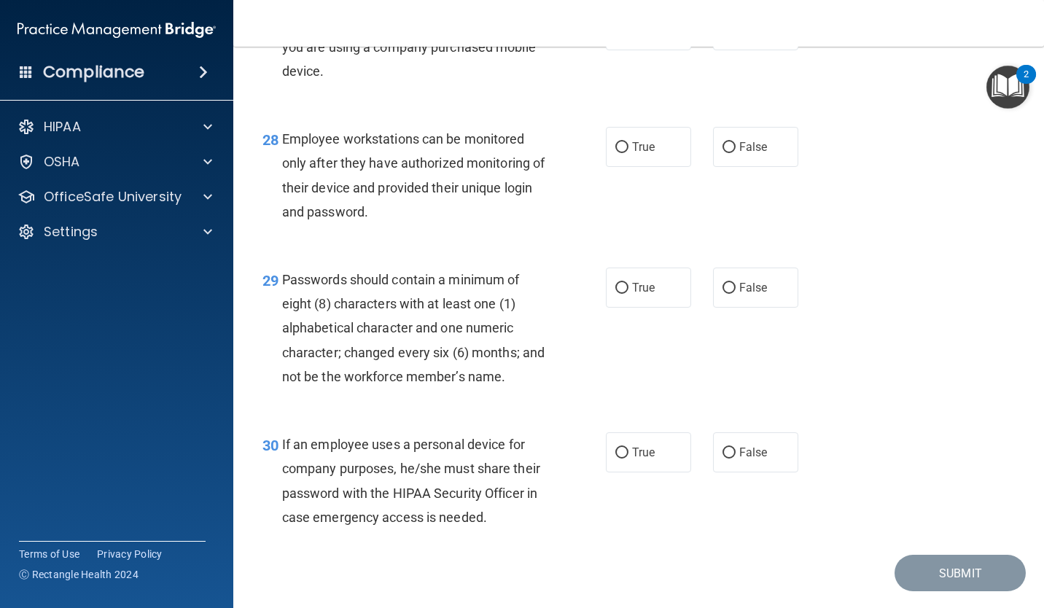
scroll to position [3908, 0]
click at [723, 287] on input "False" at bounding box center [729, 286] width 13 height 11
radio input "true"
click at [723, 149] on input "False" at bounding box center [729, 146] width 13 height 11
radio input "true"
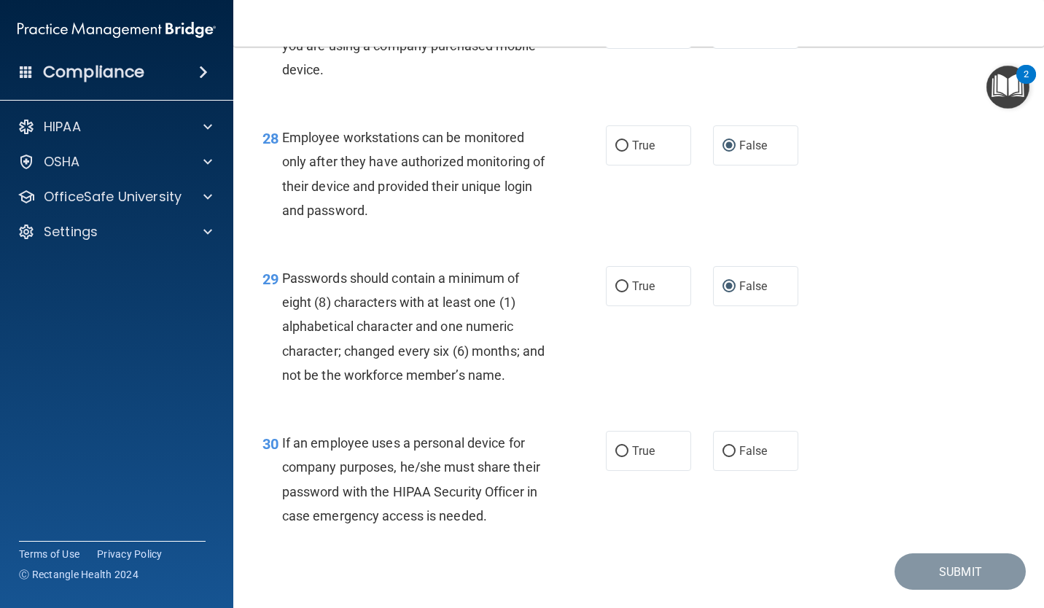
click at [616, 284] on input "True" at bounding box center [621, 286] width 13 height 11
radio input "true"
radio input "false"
click at [723, 454] on input "False" at bounding box center [729, 451] width 13 height 11
radio input "true"
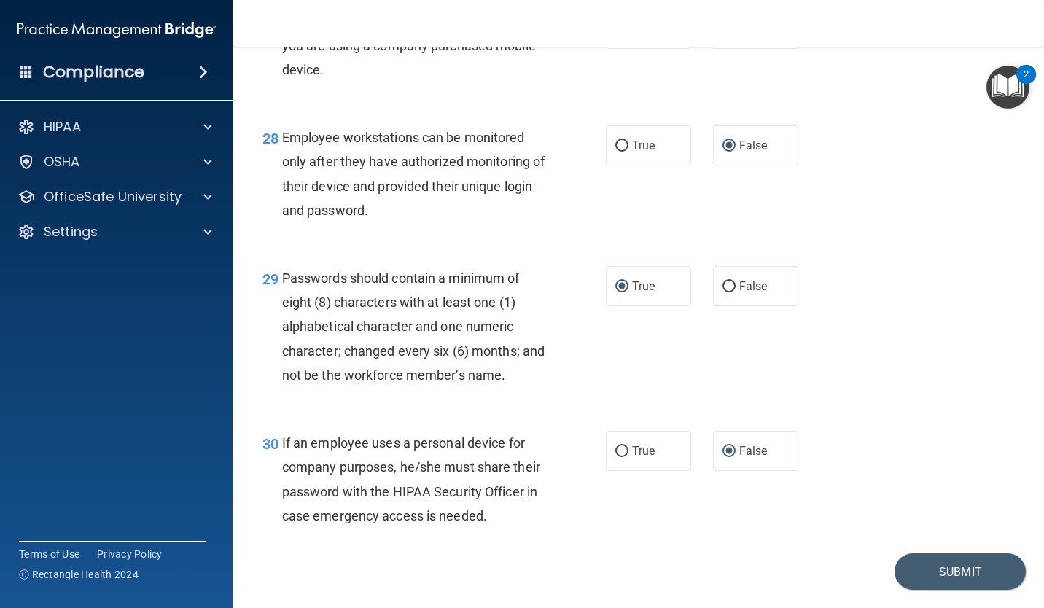
click at [974, 347] on div "29 Passwords should contain a minimum of eight (8) characters with at least one…" at bounding box center [639, 330] width 774 height 165
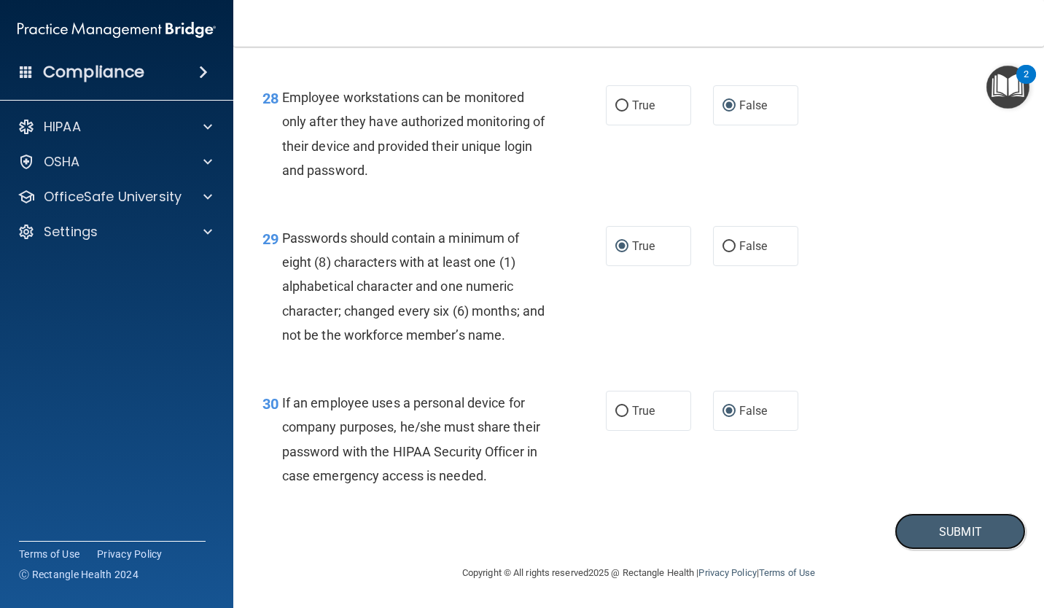
click at [963, 534] on button "Submit" at bounding box center [960, 531] width 131 height 37
click at [957, 535] on button "Submit" at bounding box center [960, 531] width 131 height 37
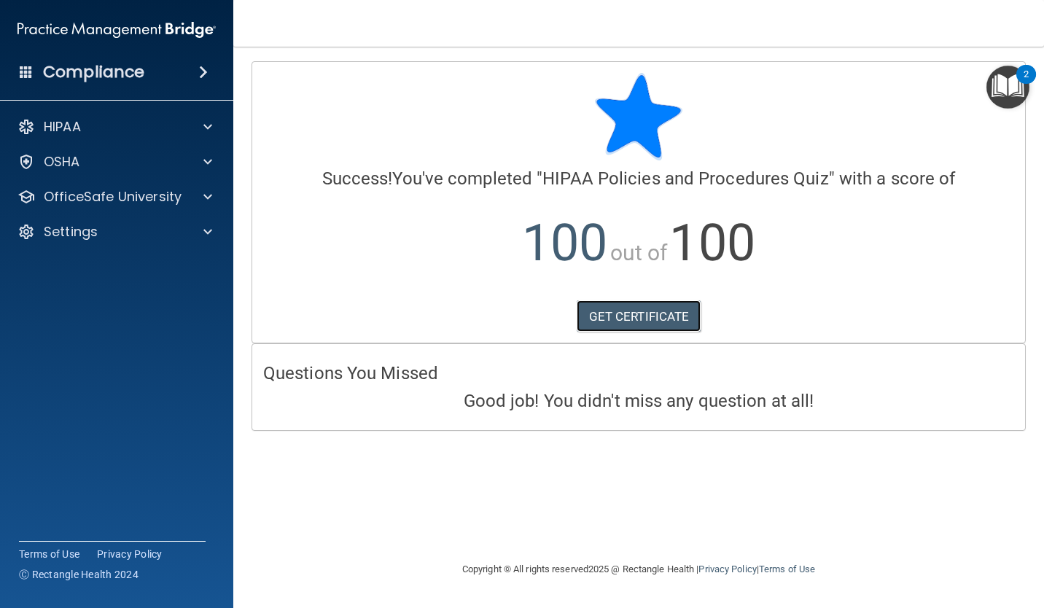
click at [674, 305] on link "GET CERTIFICATE" at bounding box center [639, 316] width 125 height 32
click at [178, 202] on p "OfficeSafe University" at bounding box center [113, 196] width 138 height 17
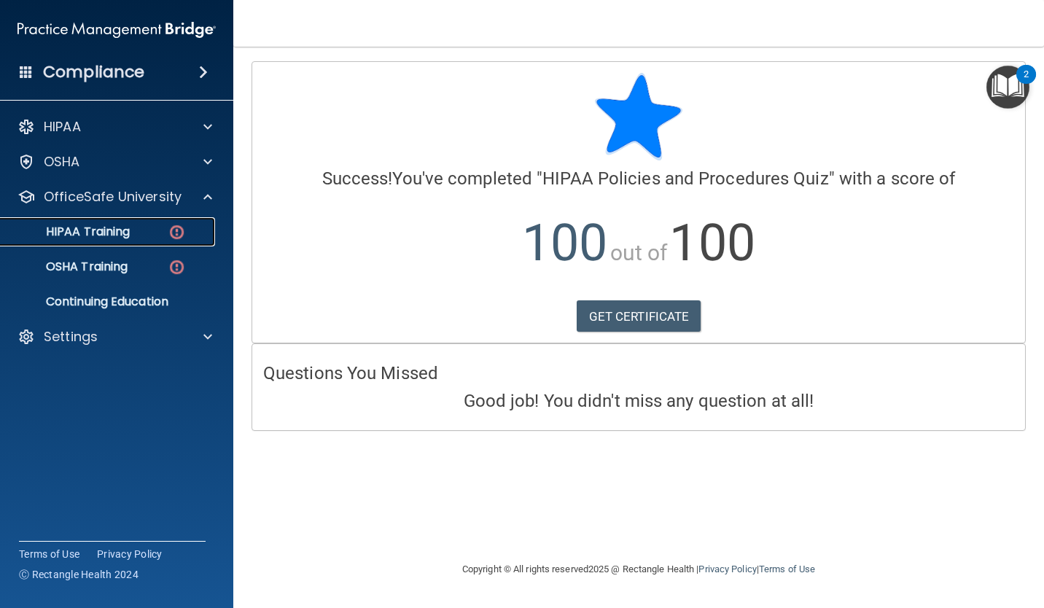
click at [177, 231] on img at bounding box center [177, 232] width 18 height 18
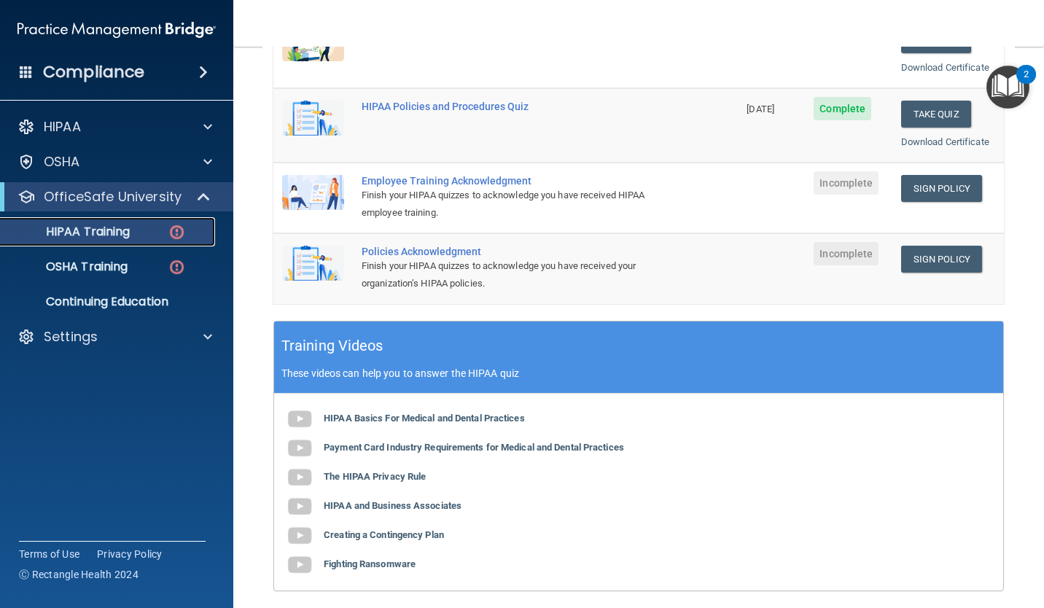
scroll to position [317, 0]
click at [927, 193] on link "Sign Policy" at bounding box center [941, 188] width 81 height 27
click at [936, 265] on link "Sign Policy" at bounding box center [941, 259] width 81 height 27
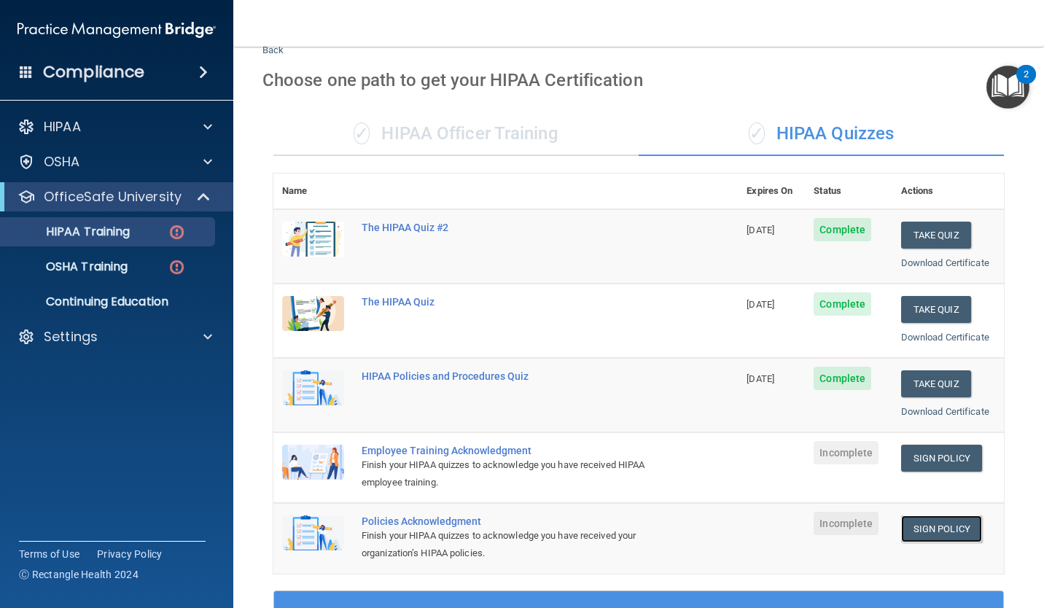
scroll to position [0, 0]
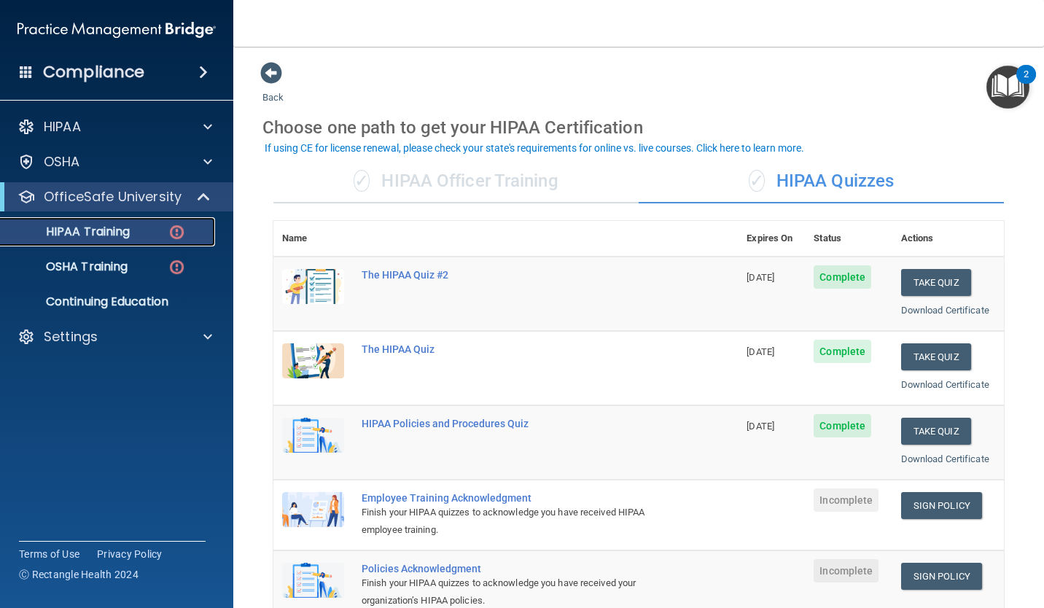
click at [98, 236] on p "HIPAA Training" at bounding box center [69, 232] width 120 height 15
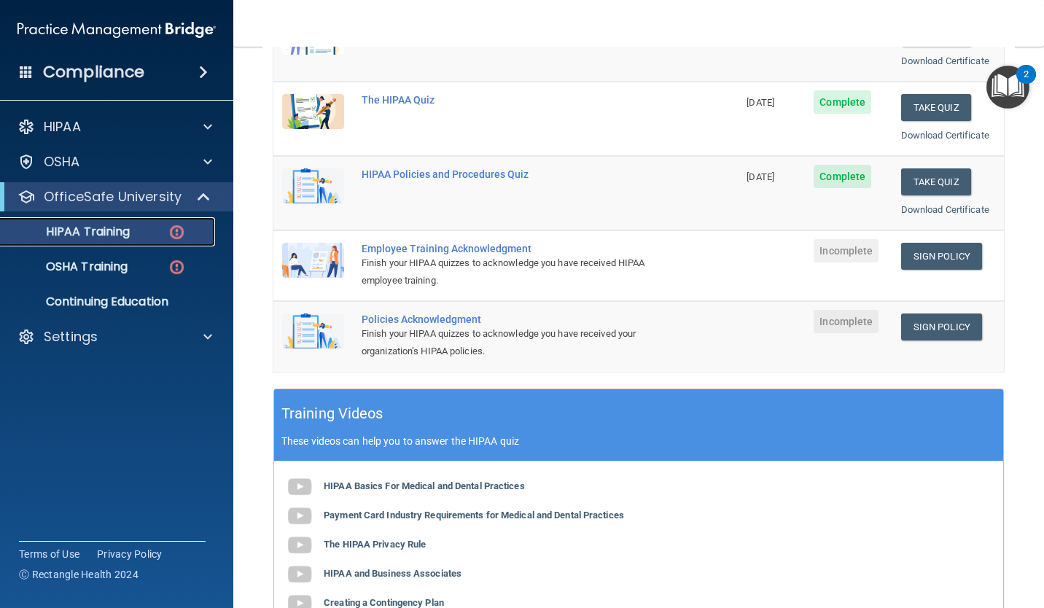
scroll to position [252, 0]
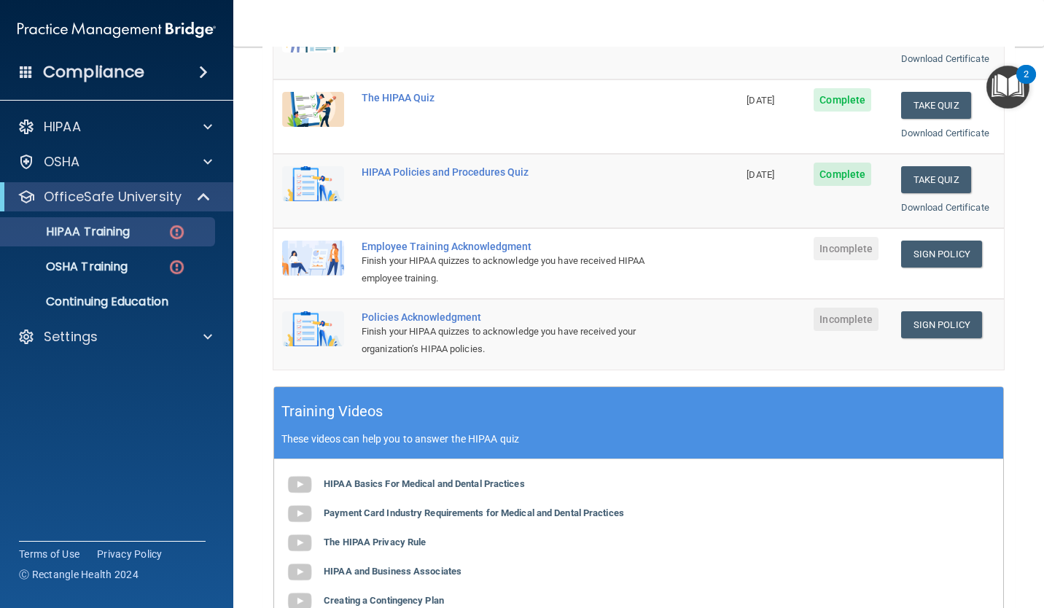
click at [860, 416] on div "Training Videos These videos can help you to answer the HIPAA quiz" at bounding box center [638, 423] width 729 height 72
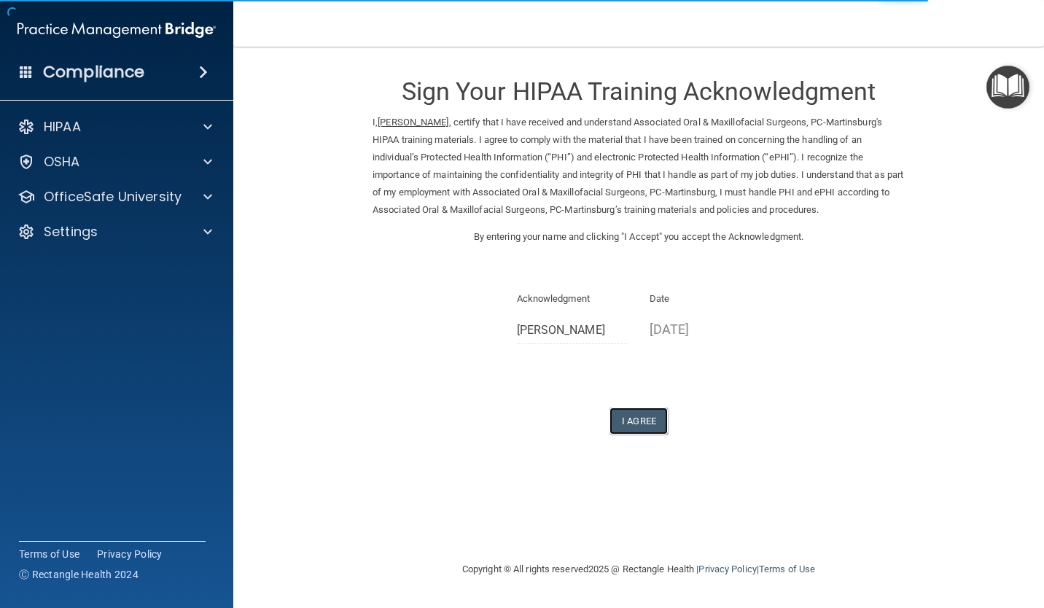
click at [647, 432] on button "I Agree" at bounding box center [639, 421] width 58 height 27
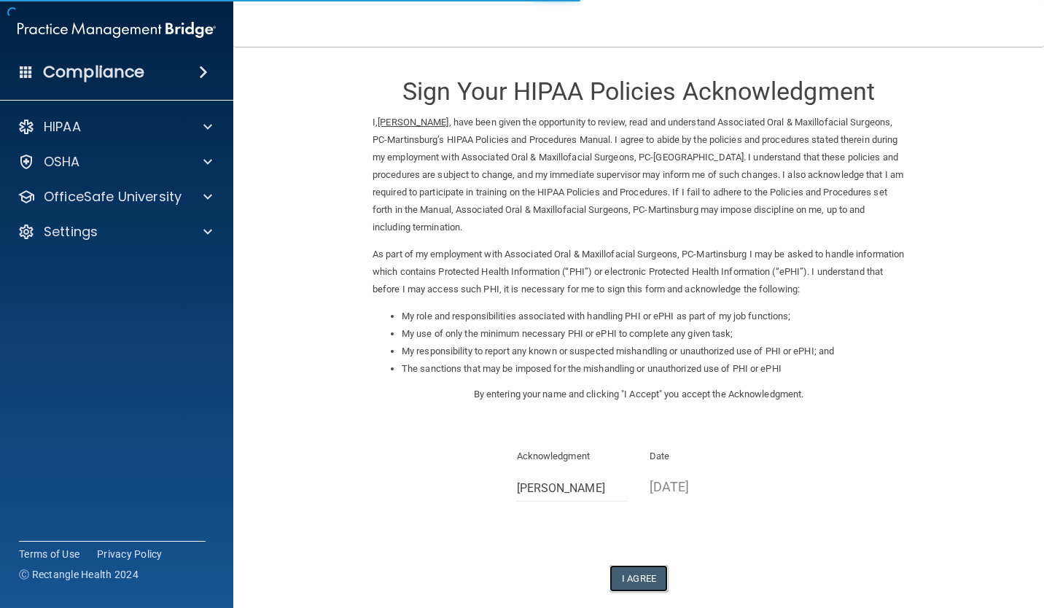
click at [643, 577] on button "I Agree" at bounding box center [639, 578] width 58 height 27
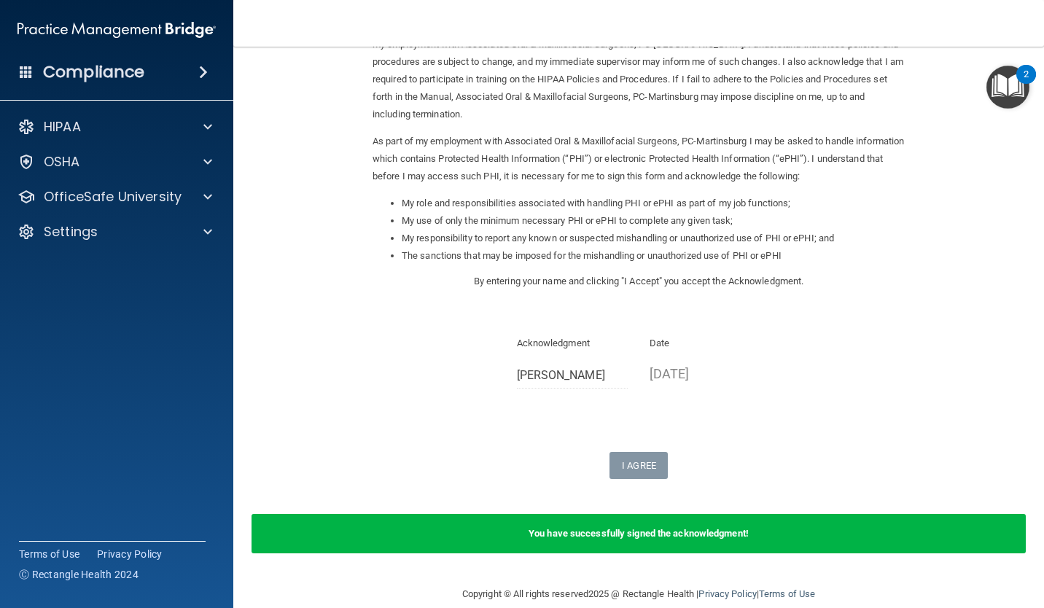
scroll to position [134, 0]
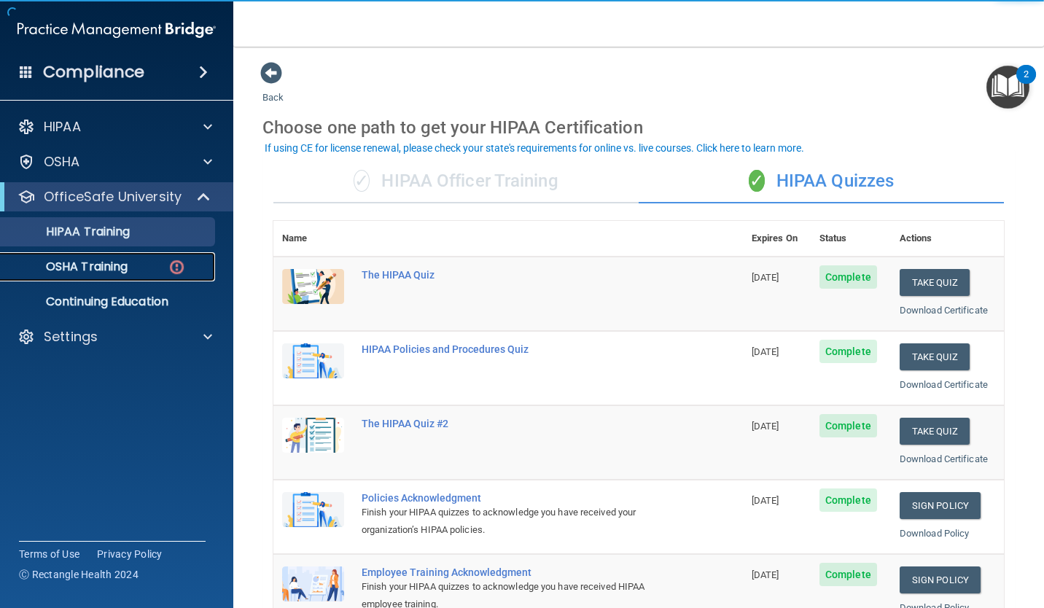
click at [112, 267] on p "OSHA Training" at bounding box center [68, 267] width 118 height 15
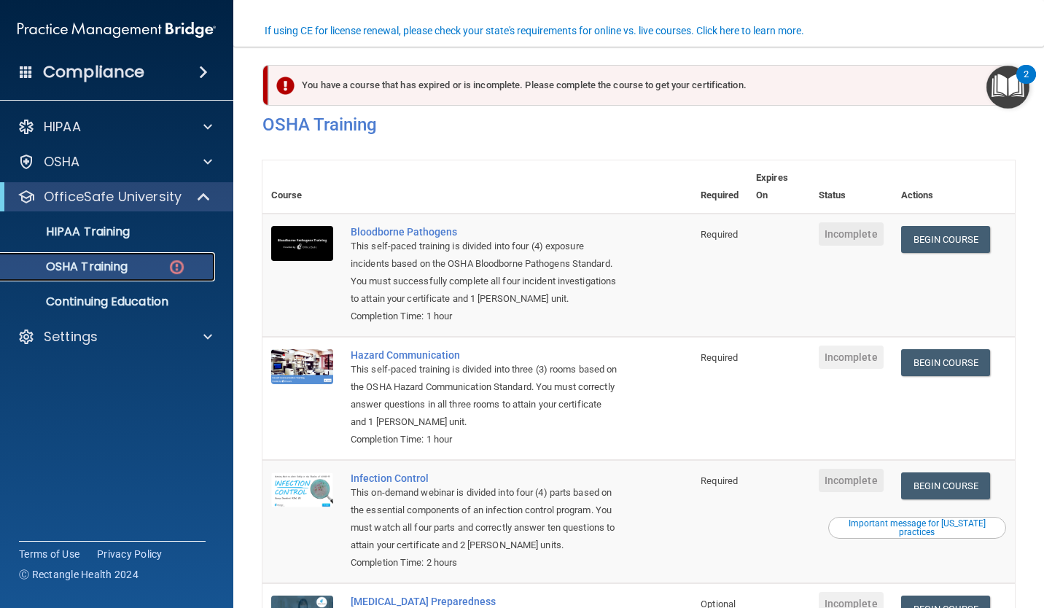
scroll to position [142, 0]
